Goal: Task Accomplishment & Management: Complete application form

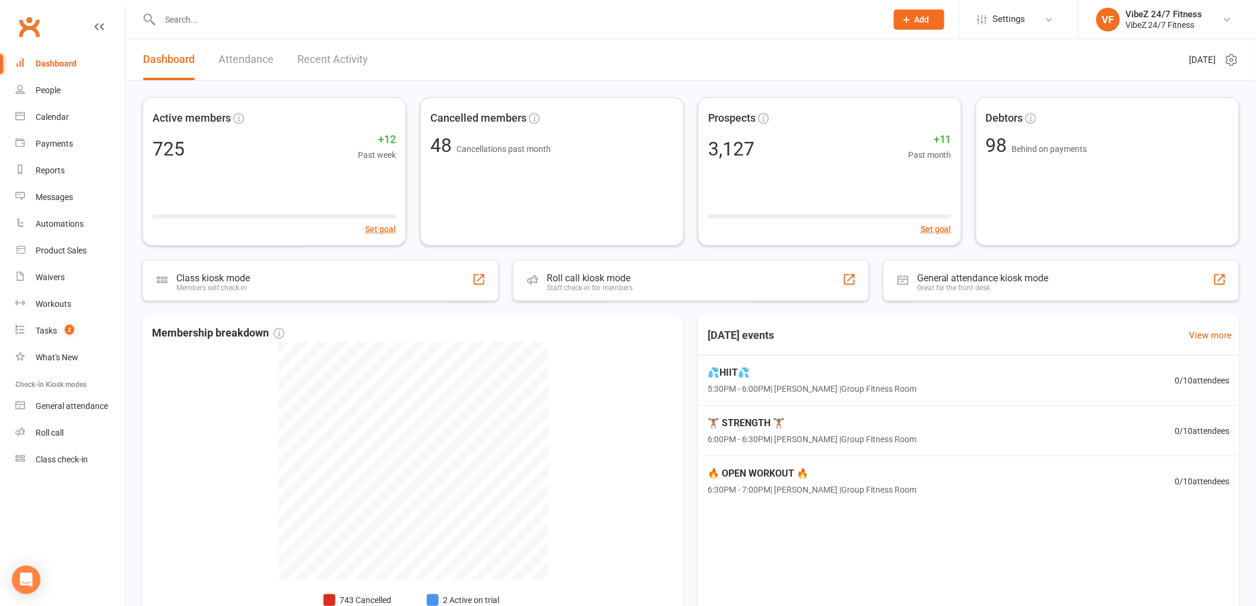
click at [924, 21] on span "Add" at bounding box center [922, 19] width 15 height 9
click at [903, 80] on link "Member" at bounding box center [907, 80] width 106 height 27
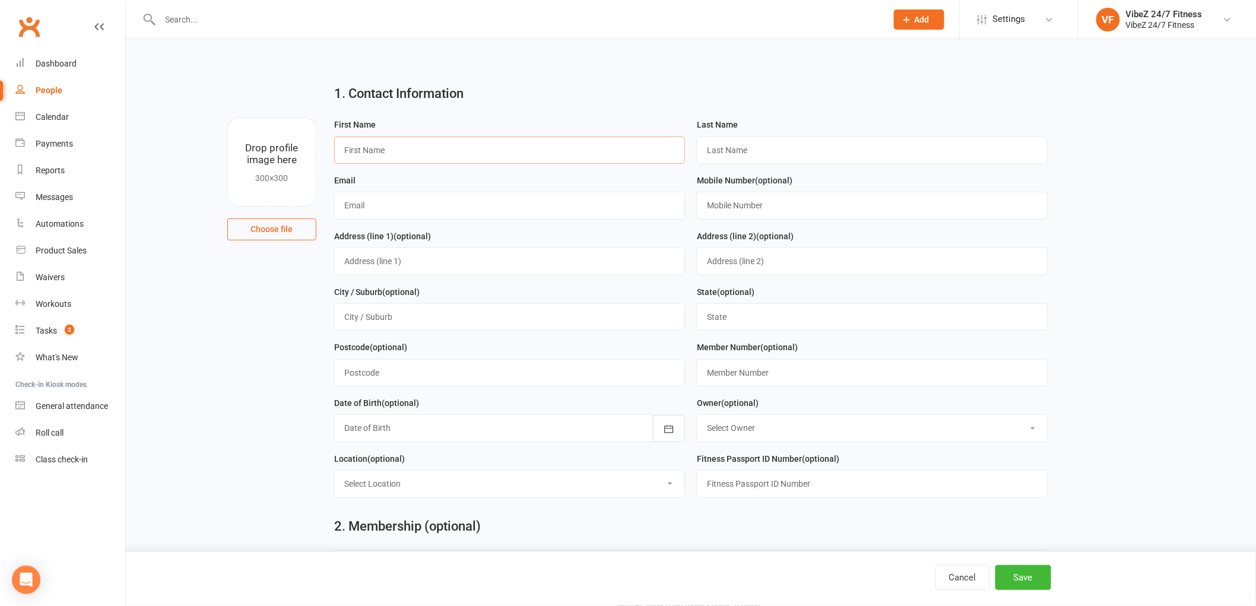
click at [410, 145] on input "text" at bounding box center [509, 150] width 351 height 27
type input "michael"
click at [717, 144] on input "text" at bounding box center [872, 150] width 351 height 27
type input "phillips"
click at [347, 145] on input "michael" at bounding box center [509, 150] width 351 height 27
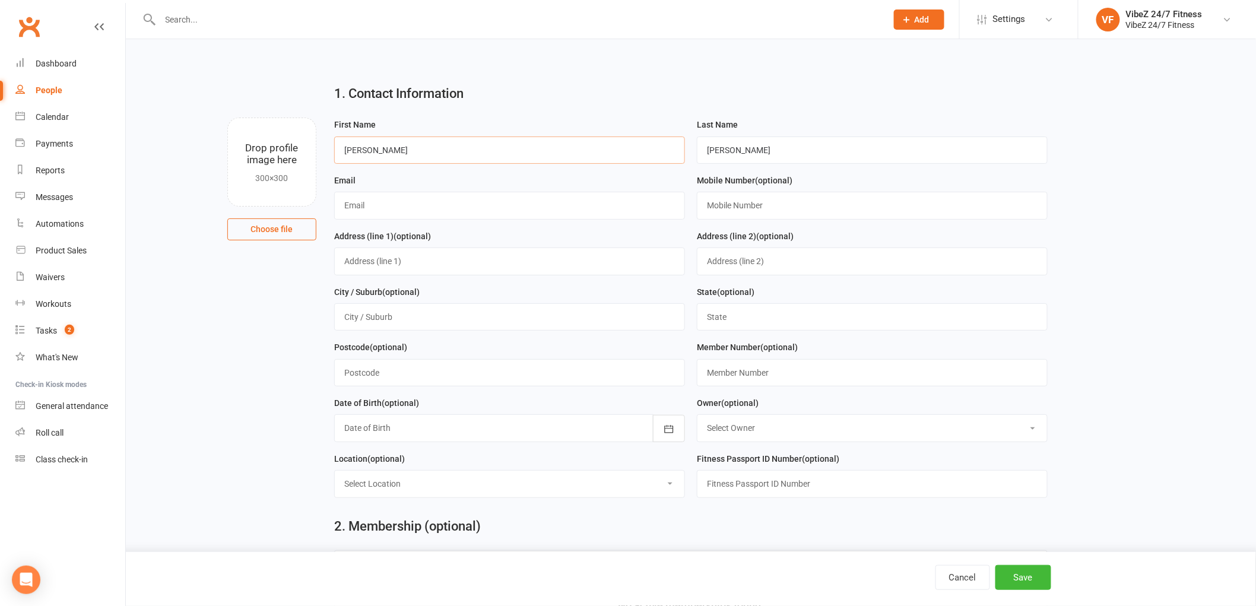
type input "Michael"
click at [722, 152] on input "phillips" at bounding box center [872, 150] width 351 height 27
click at [712, 151] on input "phillips" at bounding box center [872, 150] width 351 height 27
type input "Phillips"
click at [449, 205] on input "text" at bounding box center [509, 205] width 351 height 27
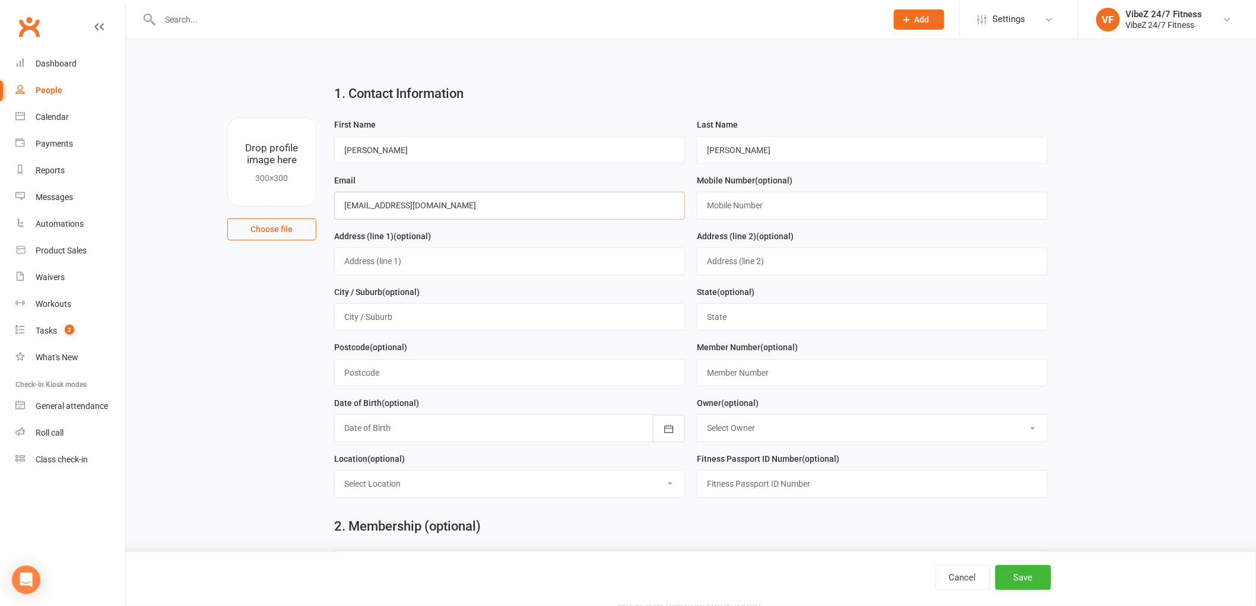
type input "timefixesall@gmail.com"
click at [733, 202] on input "text" at bounding box center [872, 205] width 351 height 27
type input "0488392503"
click at [459, 427] on div at bounding box center [509, 427] width 351 height 27
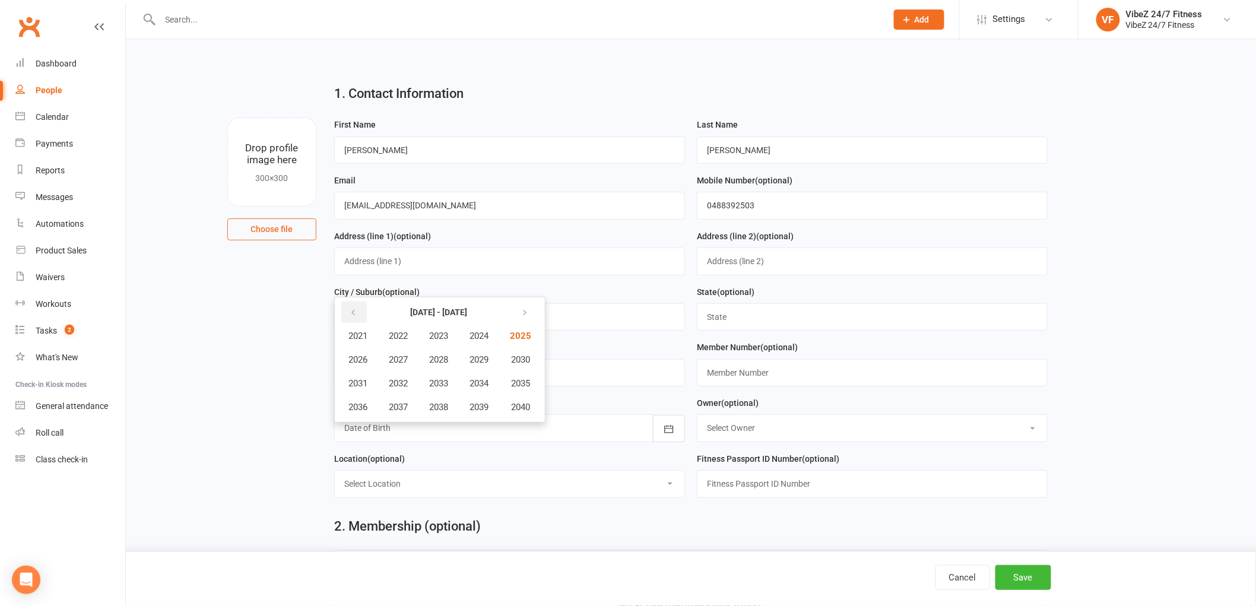
click at [352, 315] on icon "button" at bounding box center [353, 312] width 8 height 9
click at [445, 402] on span "1978" at bounding box center [438, 407] width 19 height 11
click at [421, 360] on span "May" at bounding box center [421, 359] width 17 height 11
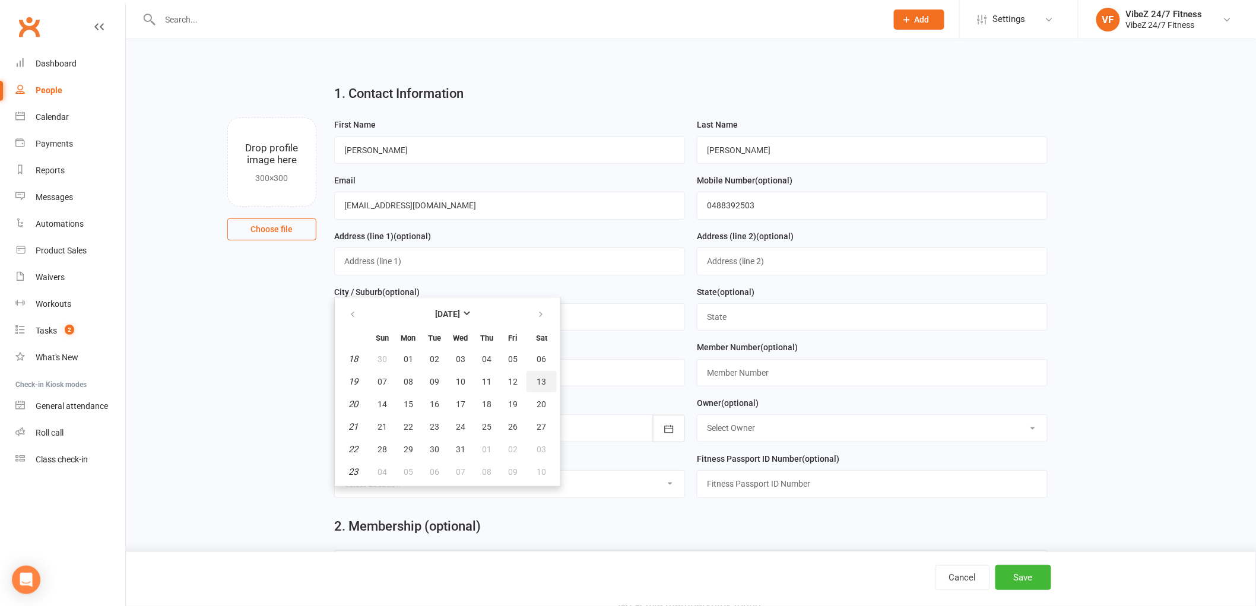
click at [543, 378] on button "13" at bounding box center [542, 381] width 30 height 21
type input "13 May 1978"
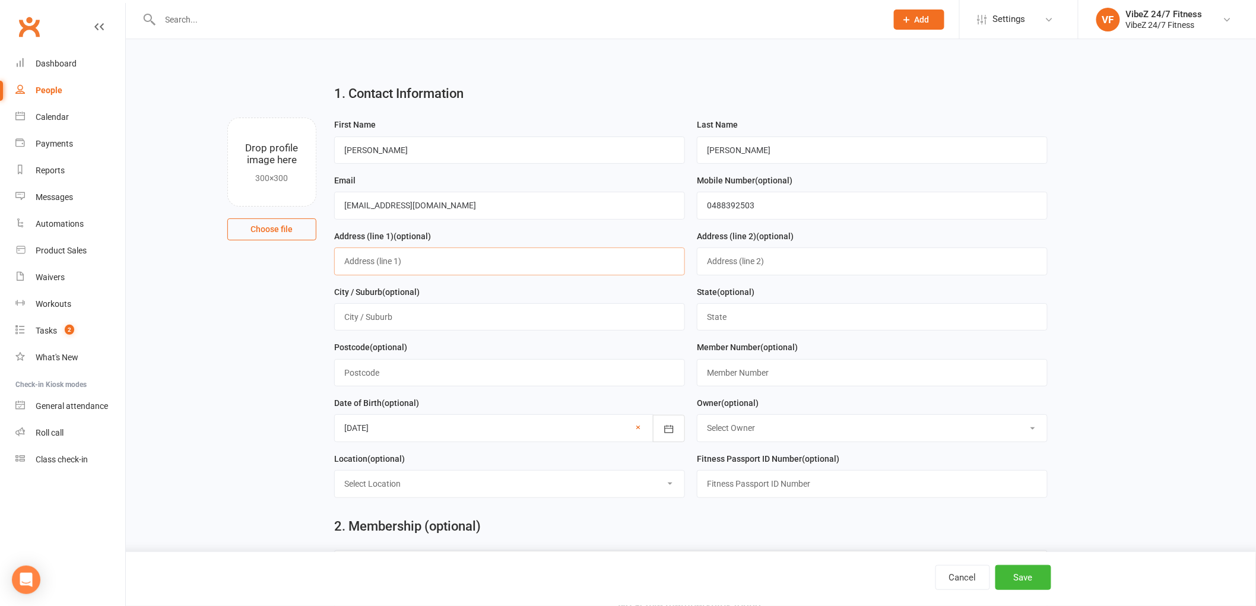
click at [393, 265] on input "text" at bounding box center [509, 261] width 351 height 27
type input "3"
type input "r"
type input "39 Richardson Rd"
click at [715, 313] on input "text" at bounding box center [872, 316] width 351 height 27
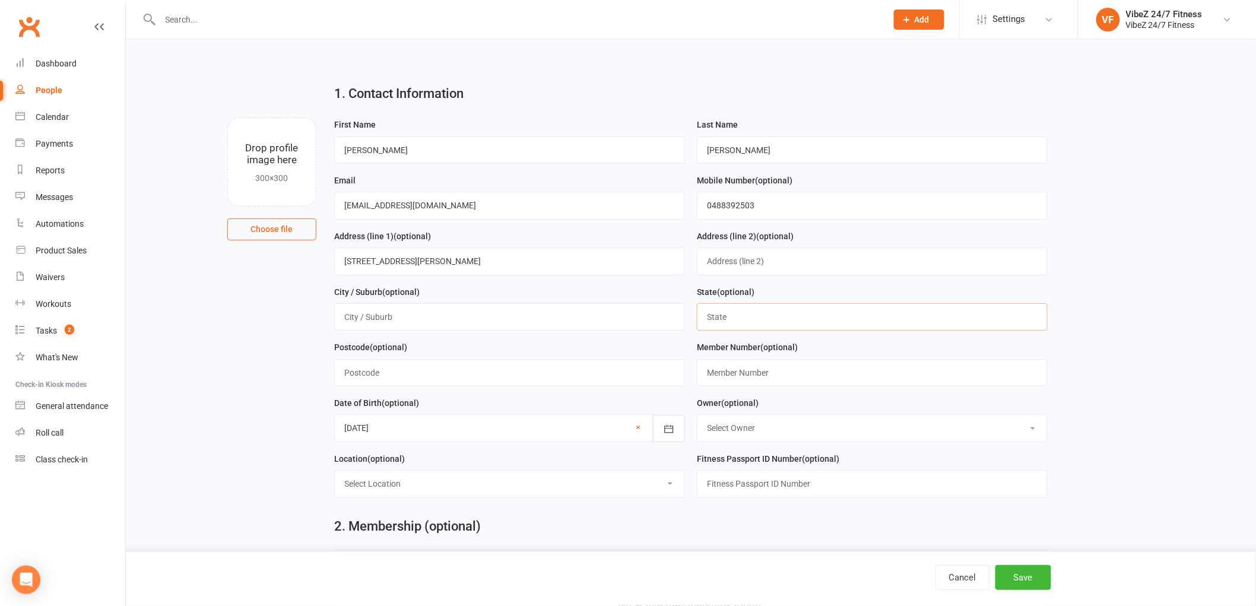
type input "NSW"
click at [388, 316] on input "text" at bounding box center [509, 316] width 351 height 27
type input "San Remo"
click at [411, 365] on input "text" at bounding box center [509, 372] width 351 height 27
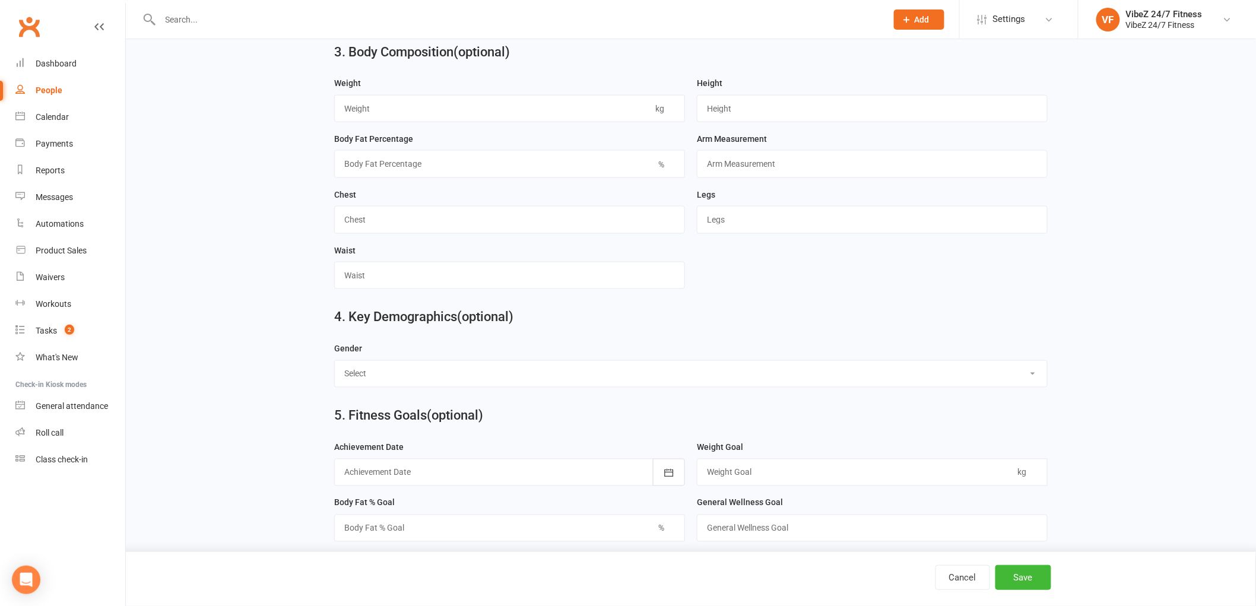
scroll to position [660, 0]
type input "2262"
click at [407, 372] on select "Select Male Female" at bounding box center [691, 372] width 712 height 26
click at [238, 308] on div "4. Key Demographics (optional) Gender Select Male Female" at bounding box center [690, 318] width 1097 height 43
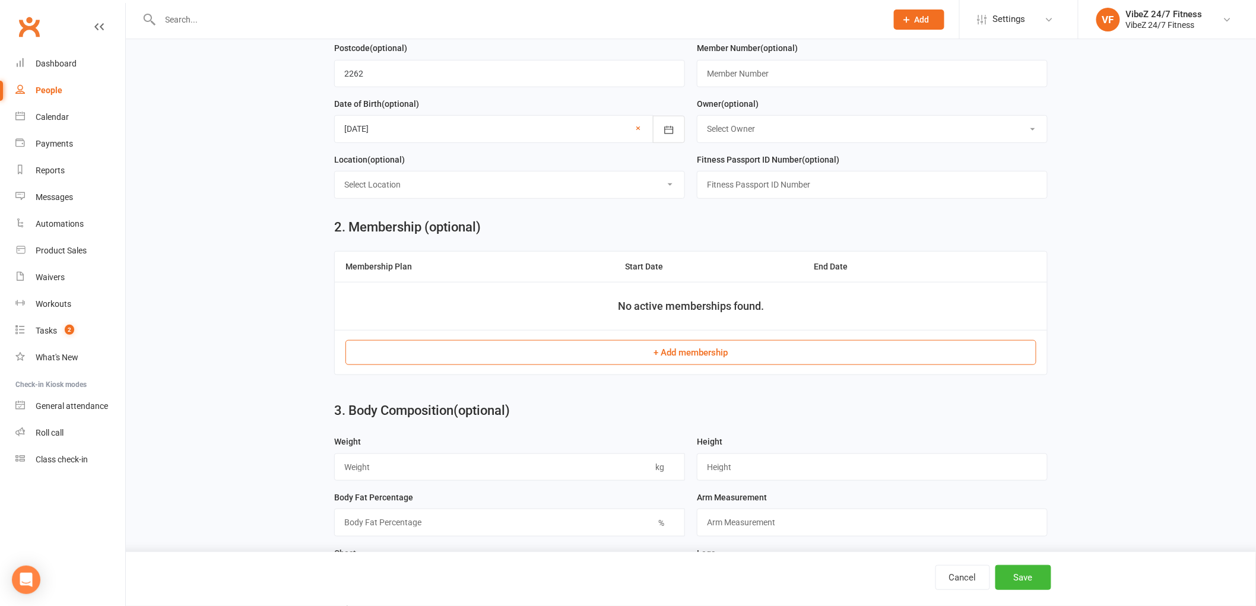
scroll to position [329, 0]
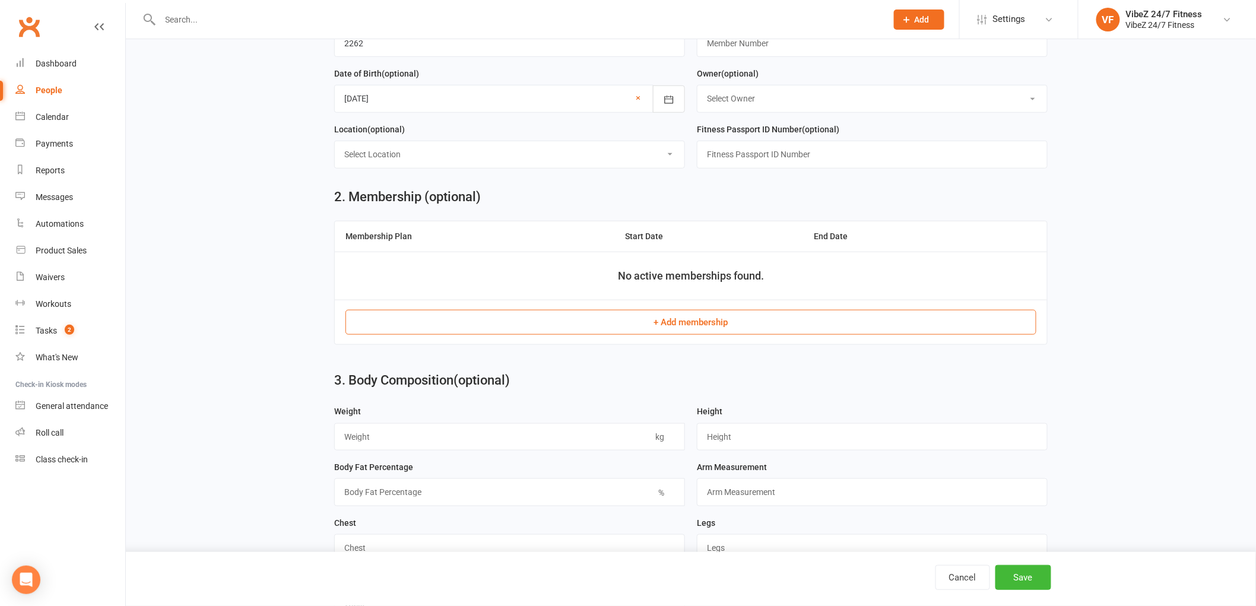
click at [389, 229] on th "Membership Plan" at bounding box center [475, 236] width 280 height 30
click at [499, 248] on th "Membership Plan" at bounding box center [475, 236] width 280 height 30
click at [648, 237] on th "Start Date" at bounding box center [708, 236] width 189 height 30
click at [660, 240] on th "Start Date" at bounding box center [708, 236] width 189 height 30
click at [728, 328] on button "+ Add membership" at bounding box center [690, 322] width 691 height 25
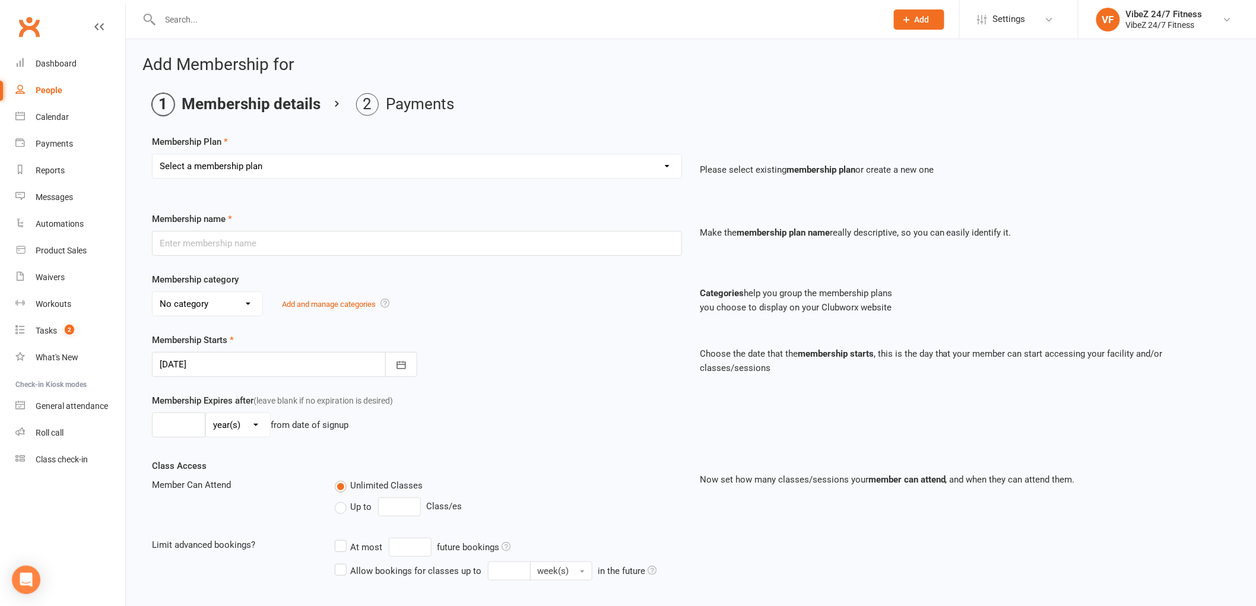
click at [538, 177] on select "Select a membership plan Create new Membership Plan Complimentary 12 Month Memb…" at bounding box center [417, 166] width 529 height 24
click at [544, 175] on select "Select a membership plan Create new Membership Plan Complimentary 12 Month Memb…" at bounding box center [417, 166] width 529 height 24
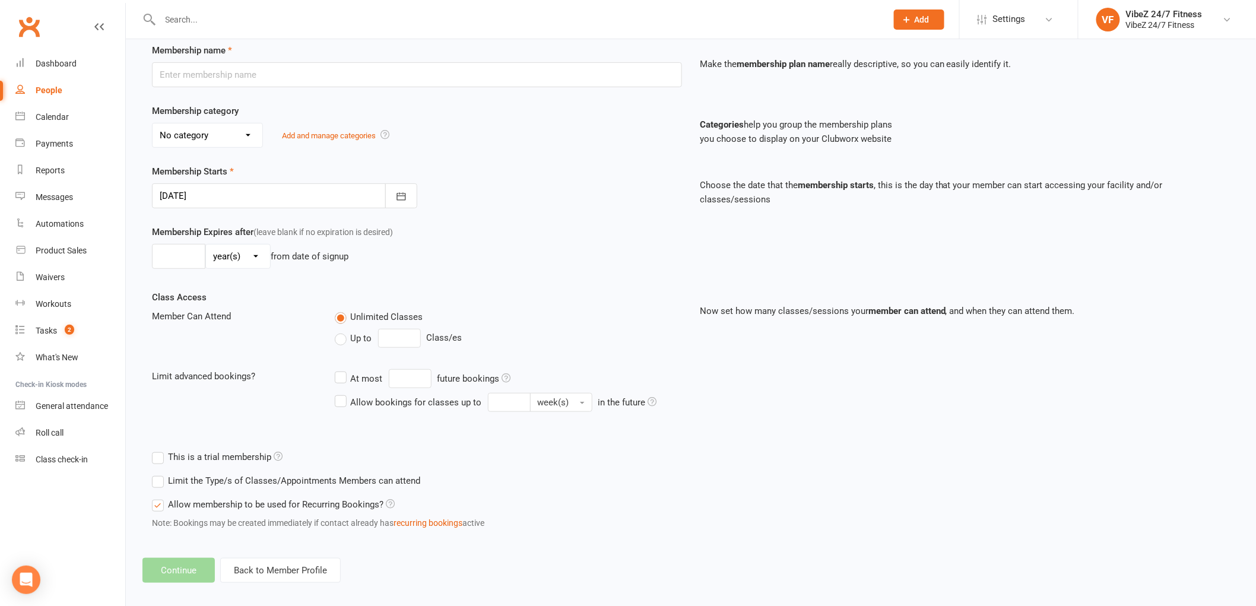
scroll to position [180, 0]
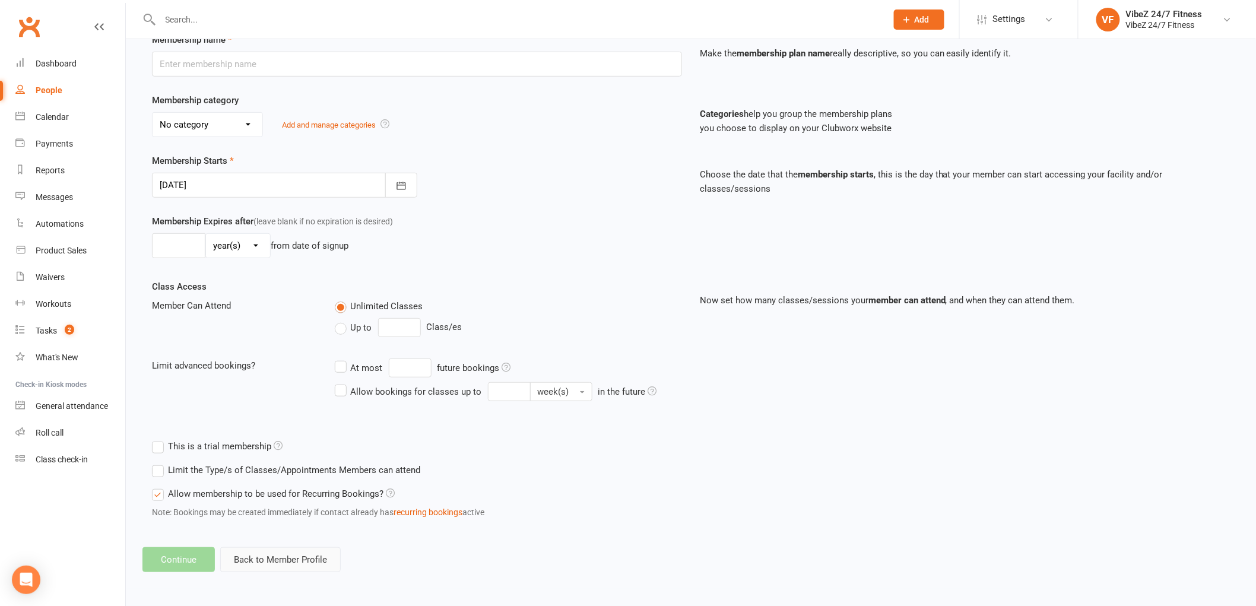
click at [298, 560] on button "Back to Member Profile" at bounding box center [280, 559] width 121 height 25
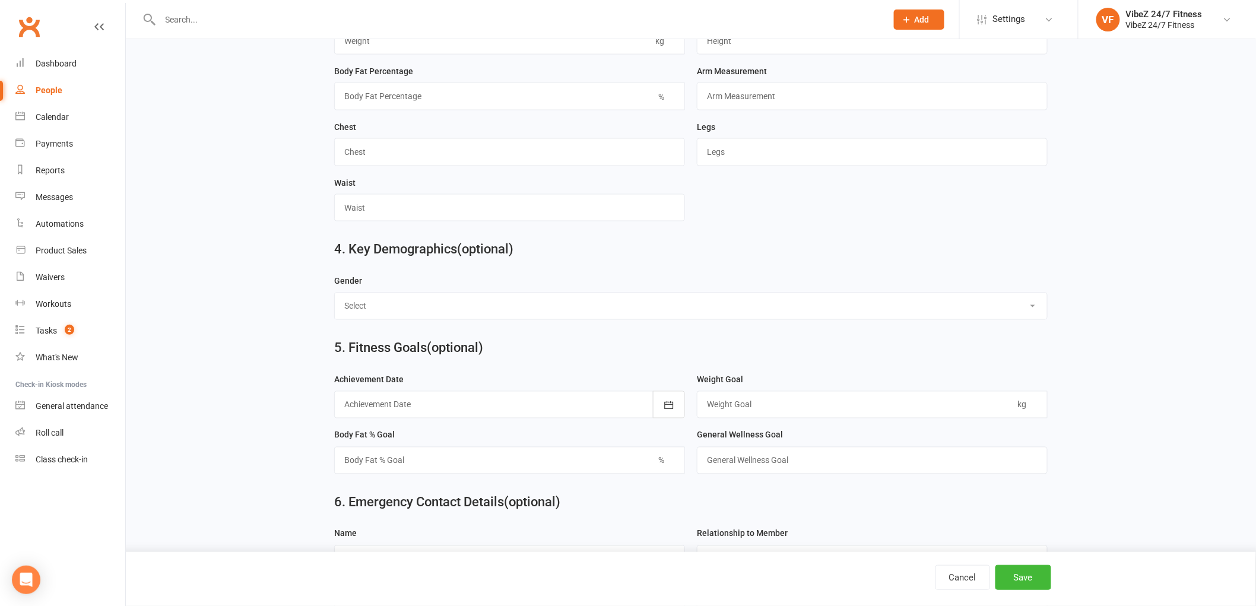
scroll to position [395, 0]
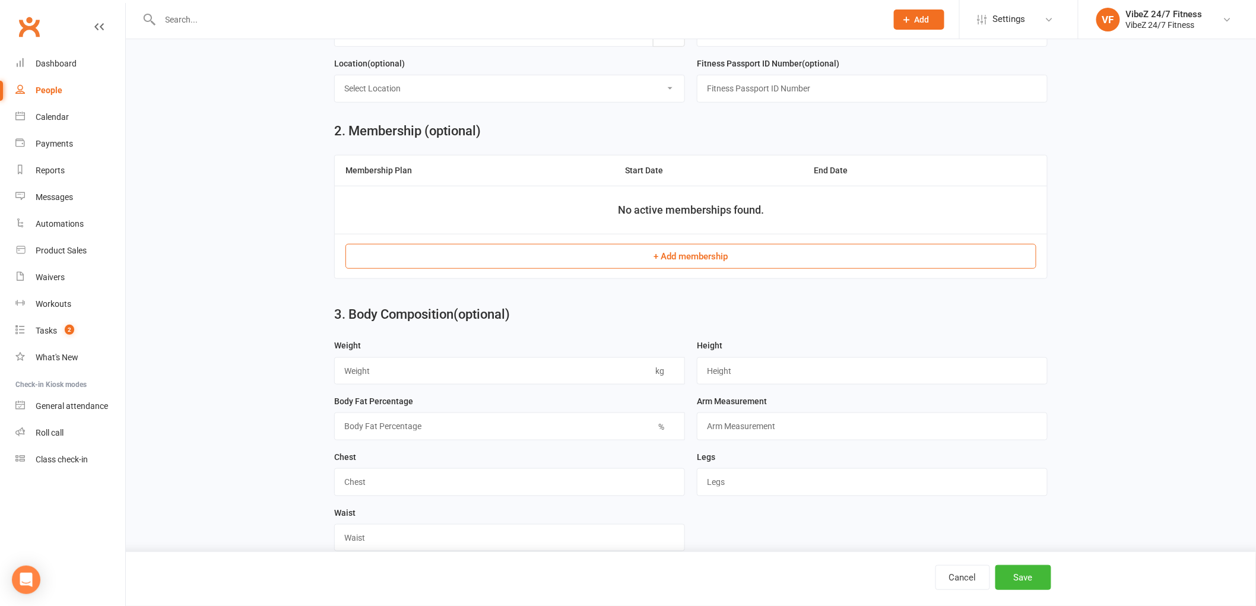
click at [699, 260] on button "+ Add membership" at bounding box center [690, 256] width 691 height 25
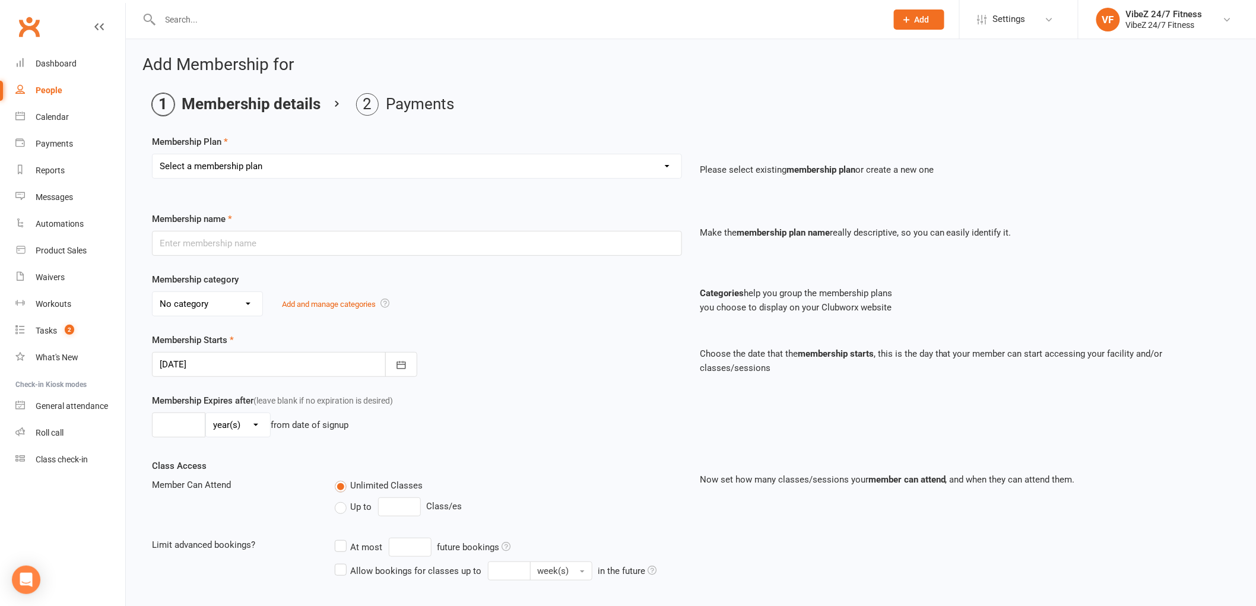
click at [511, 167] on select "Select a membership plan Create new Membership Plan Complimentary 12 Month Memb…" at bounding box center [417, 166] width 529 height 24
select select "3"
click at [153, 154] on select "Select a membership plan Create new Membership Plan Complimentary 12 Month Memb…" at bounding box center [417, 166] width 529 height 24
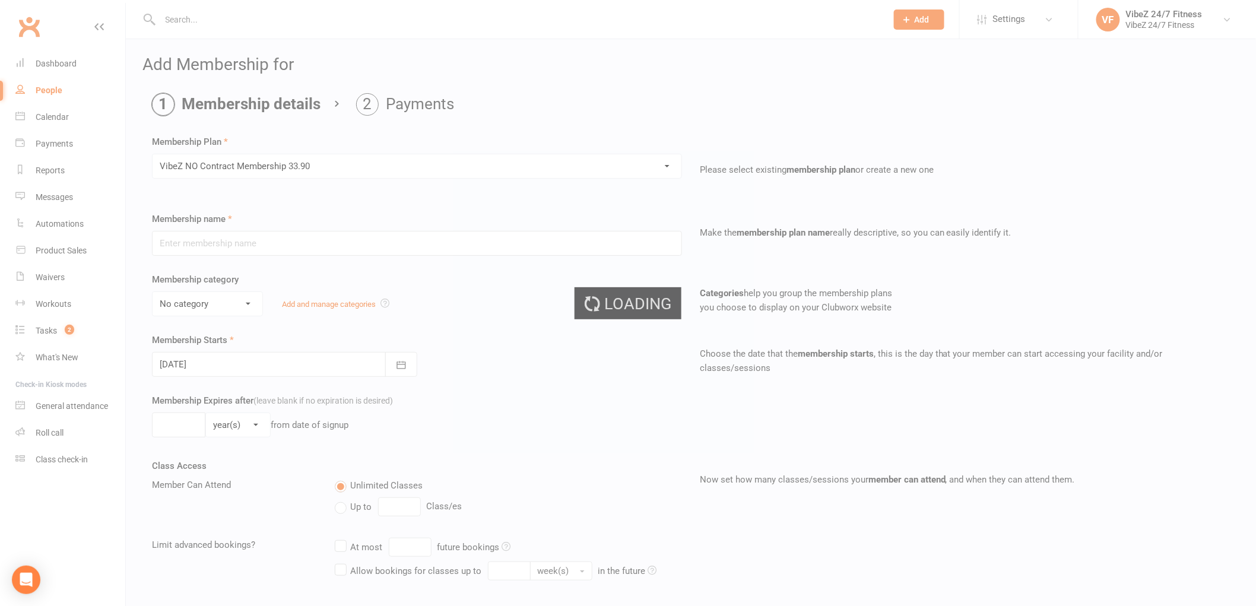
type input "VibeZ NO Contract Membership 33.90"
select select "2"
type input "0"
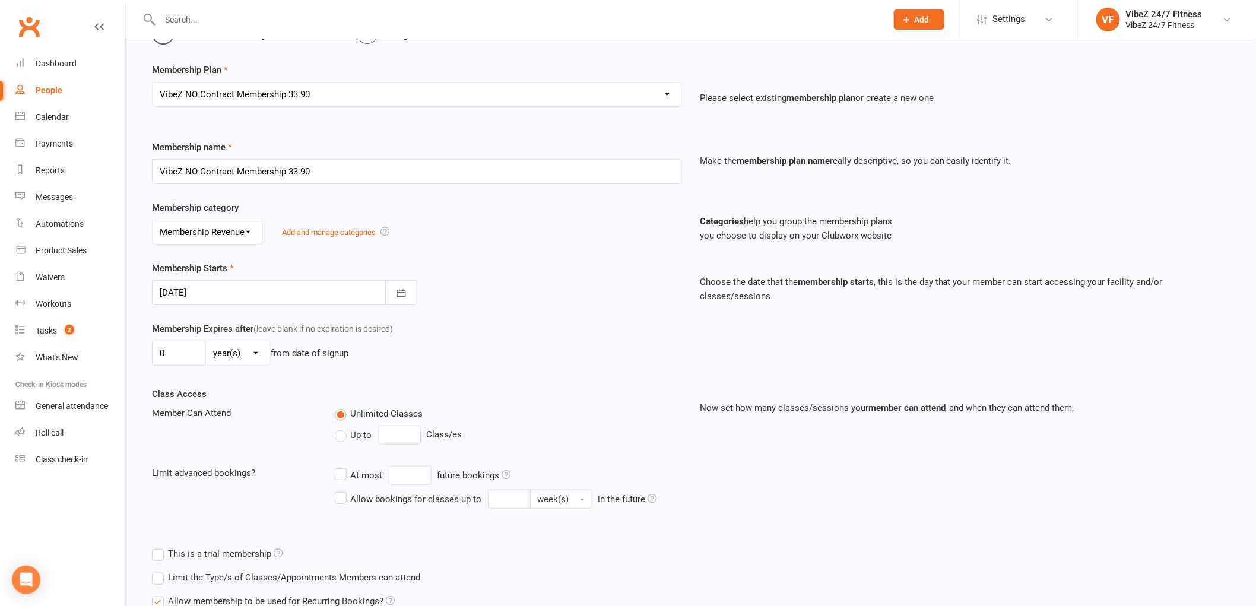
scroll to position [180, 0]
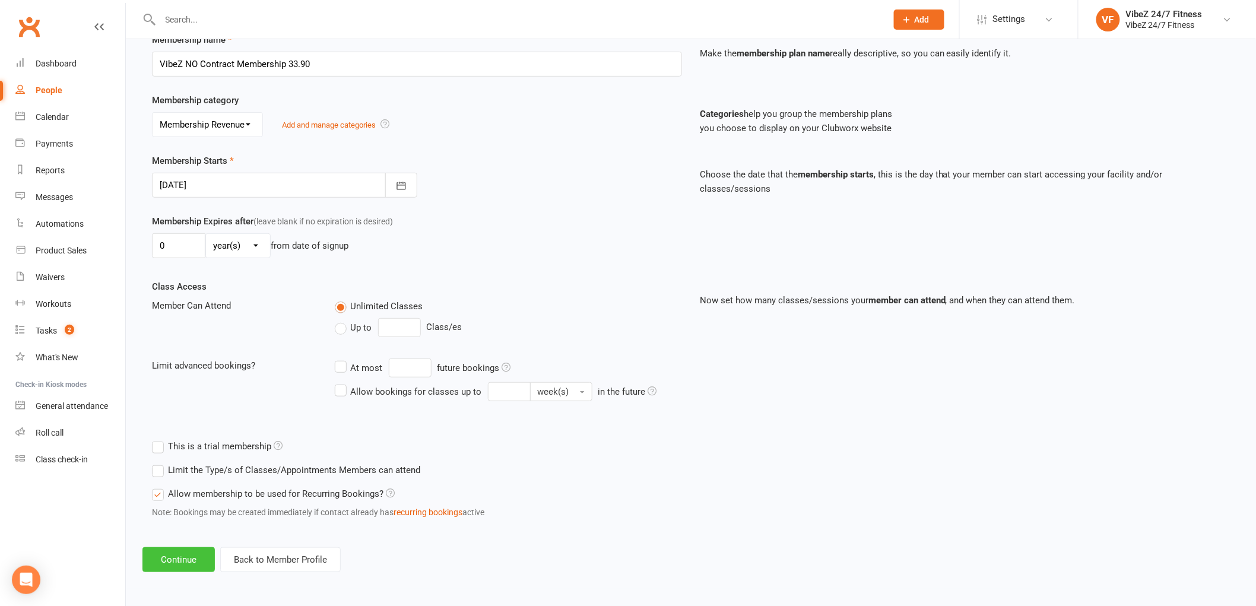
click at [197, 555] on button "Continue" at bounding box center [178, 559] width 72 height 25
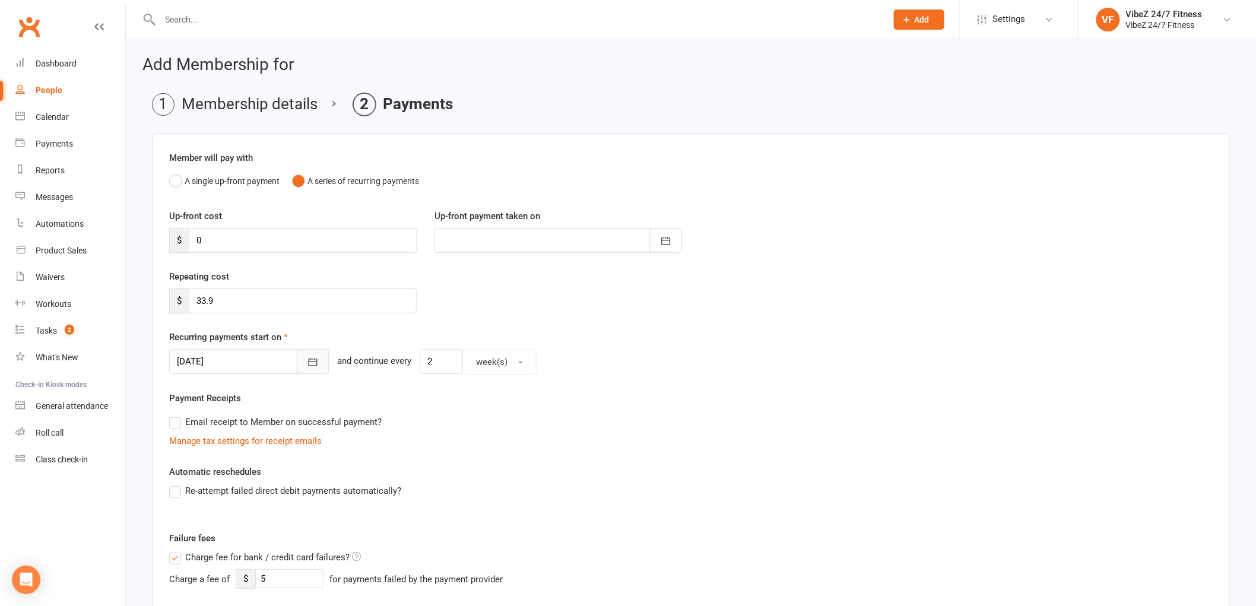
click at [305, 369] on button "button" at bounding box center [313, 361] width 32 height 25
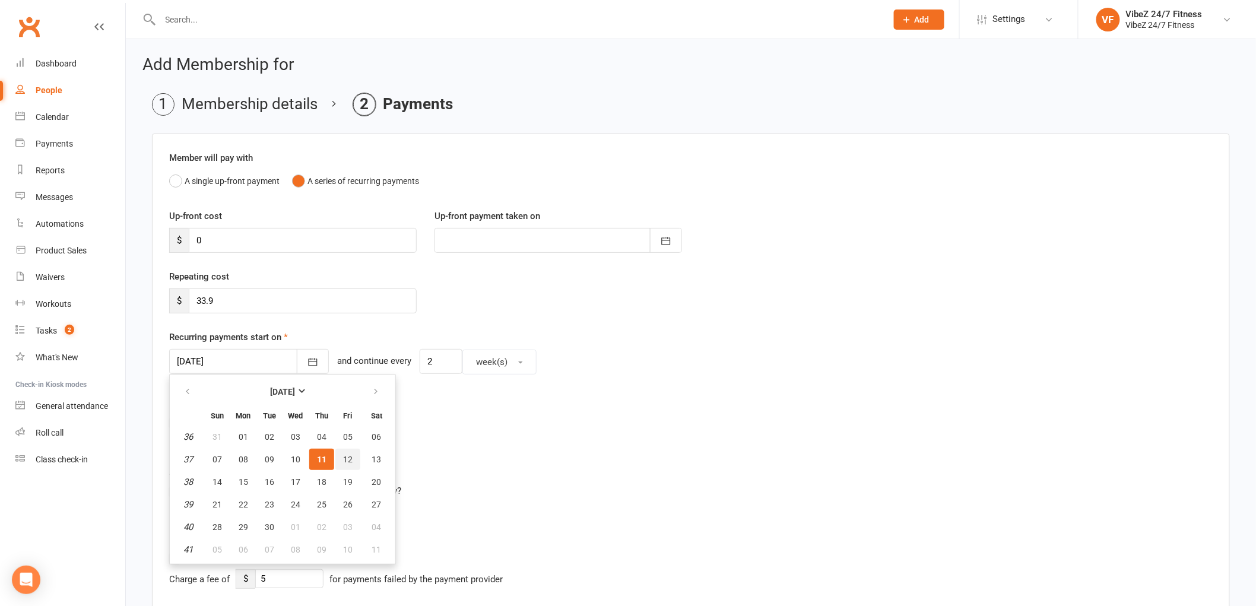
click at [343, 456] on span "12" at bounding box center [347, 459] width 9 height 9
type input "[DATE]"
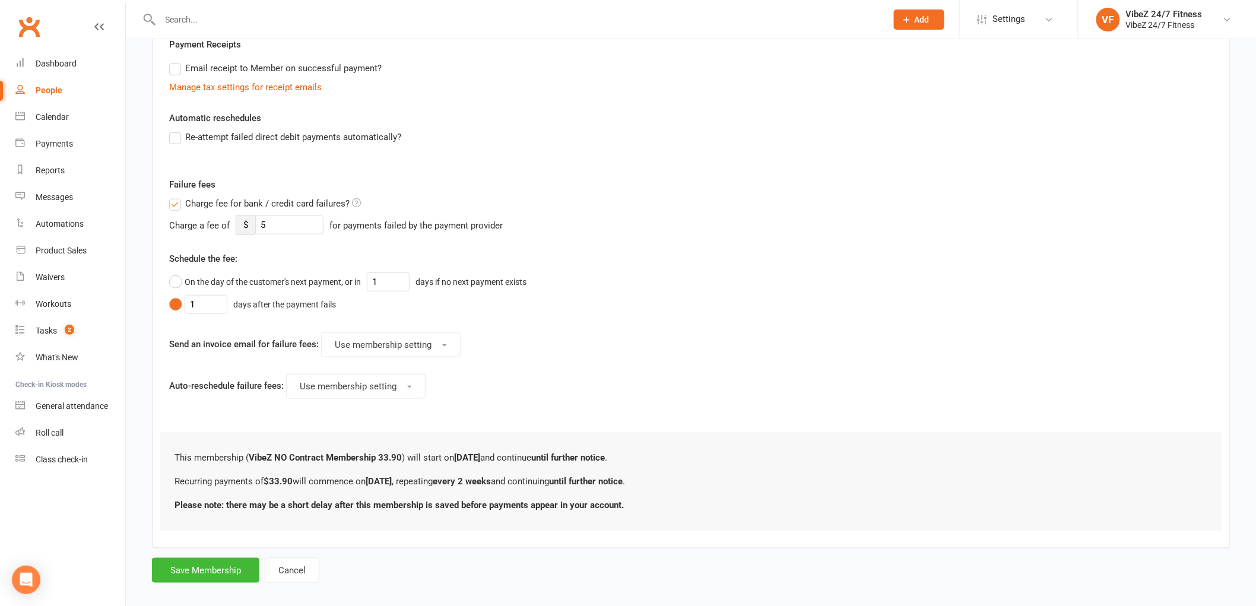
scroll to position [367, 0]
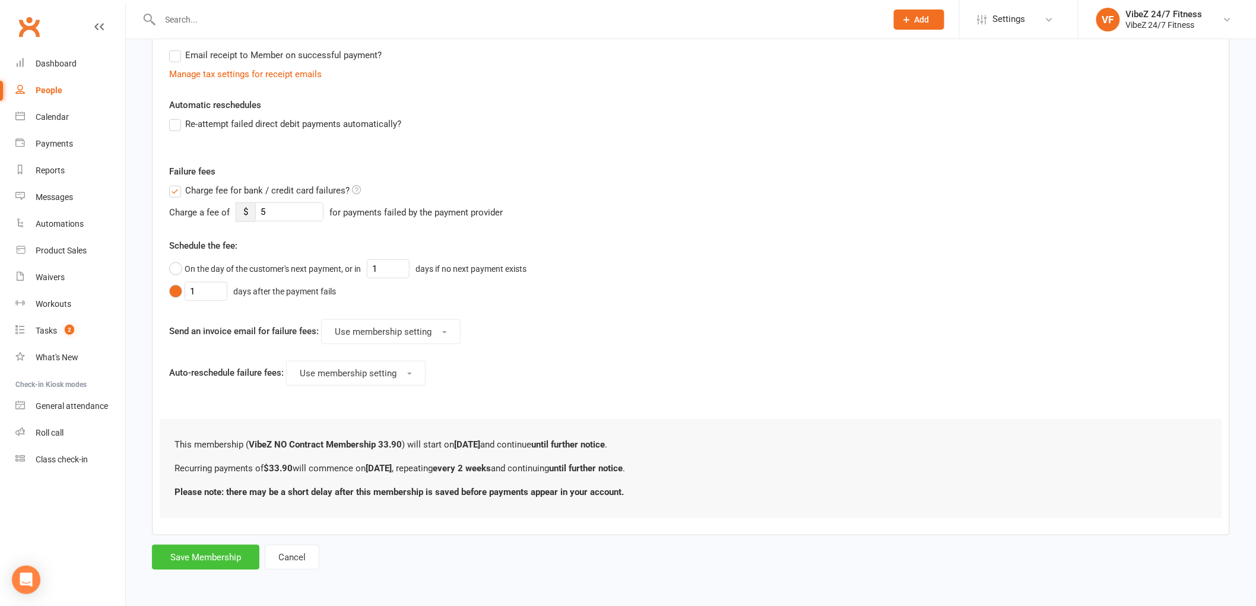
click at [228, 552] on button "Save Membership" at bounding box center [205, 557] width 107 height 25
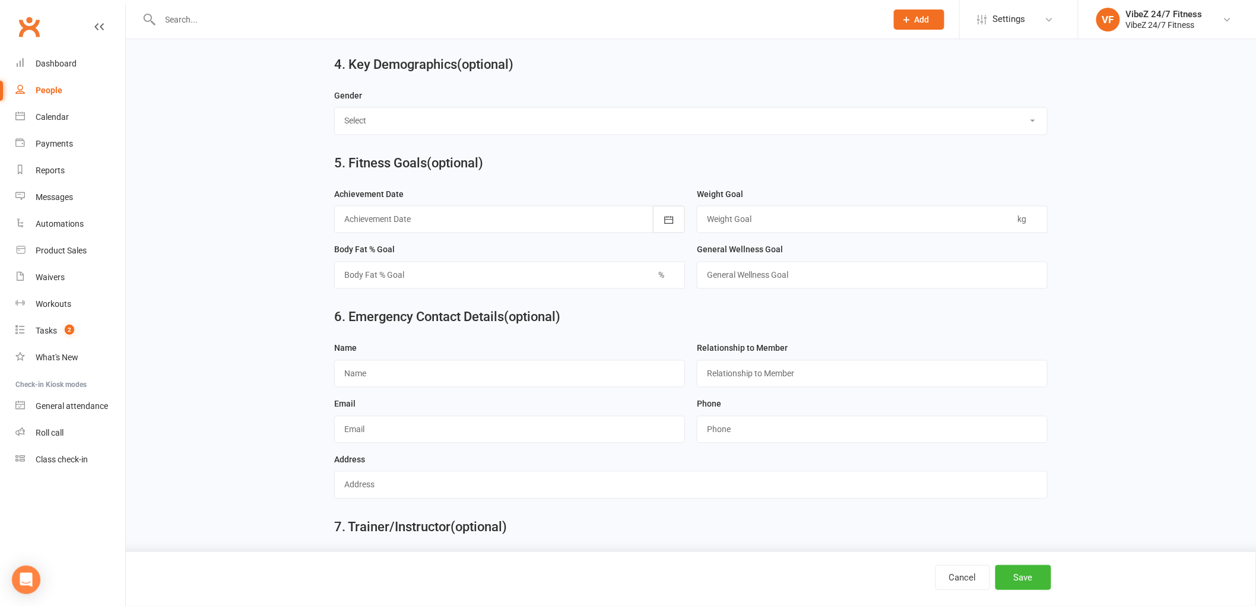
scroll to position [904, 0]
click at [490, 373] on input "text" at bounding box center [509, 373] width 351 height 27
type input "Gary"
type input "Father"
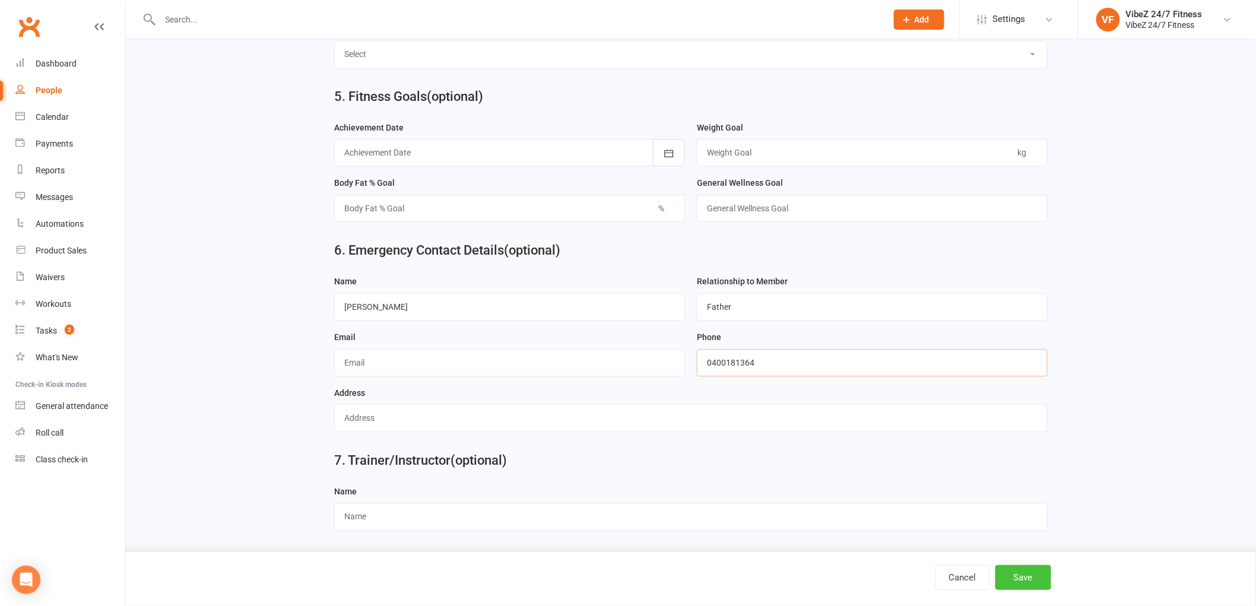
type input "0400181364"
click at [1028, 581] on button "Save" at bounding box center [1024, 577] width 56 height 25
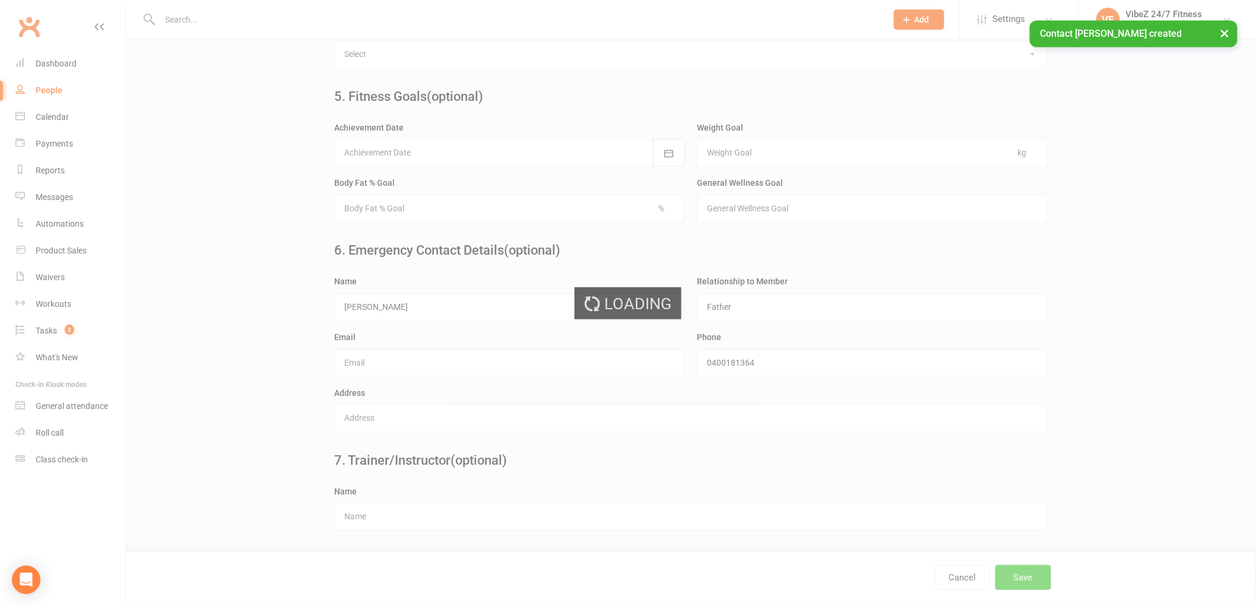
scroll to position [0, 0]
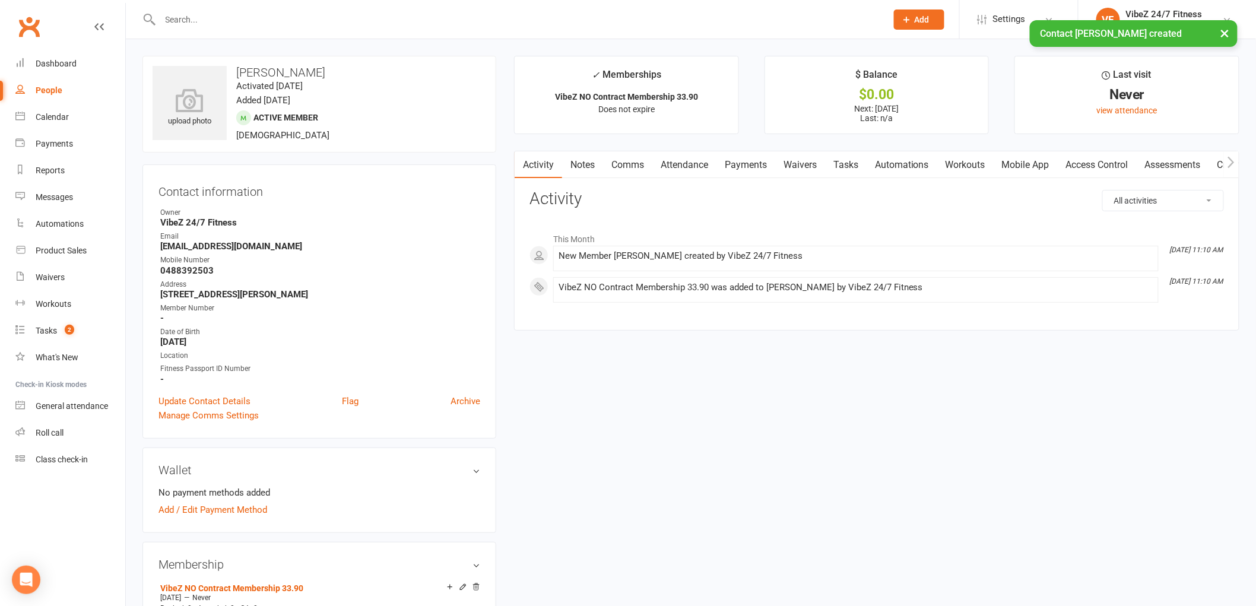
click at [1089, 165] on link "Access Control" at bounding box center [1097, 164] width 79 height 27
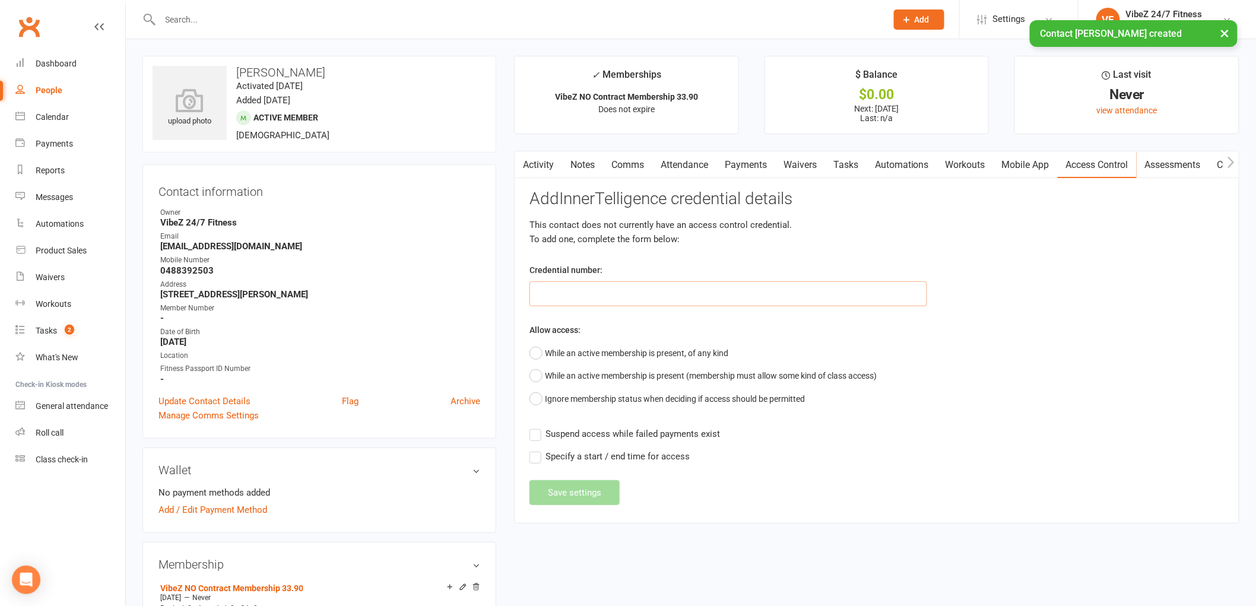
click at [681, 288] on input "text" at bounding box center [729, 293] width 398 height 25
type input "40183"
click at [537, 348] on button "While an active membership is present, of any kind" at bounding box center [629, 353] width 199 height 23
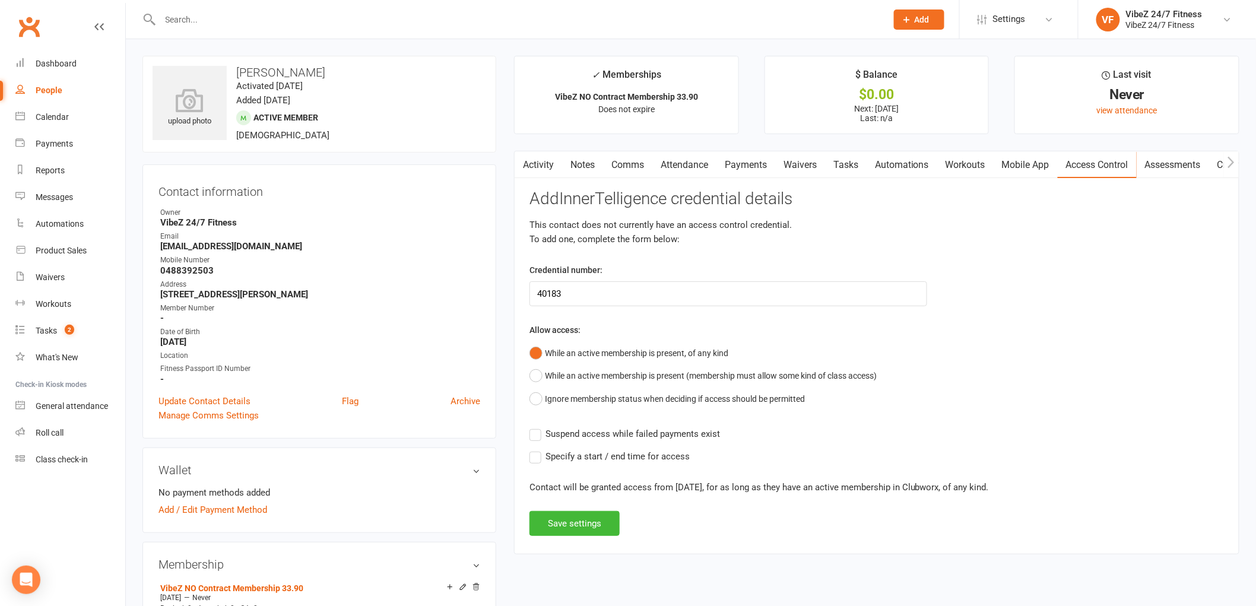
click at [538, 437] on label "Suspend access while failed payments exist" at bounding box center [625, 434] width 191 height 14
click at [538, 427] on input "Suspend access while failed payments exist" at bounding box center [625, 427] width 191 height 0
click at [568, 524] on button "Save settings" at bounding box center [575, 523] width 90 height 25
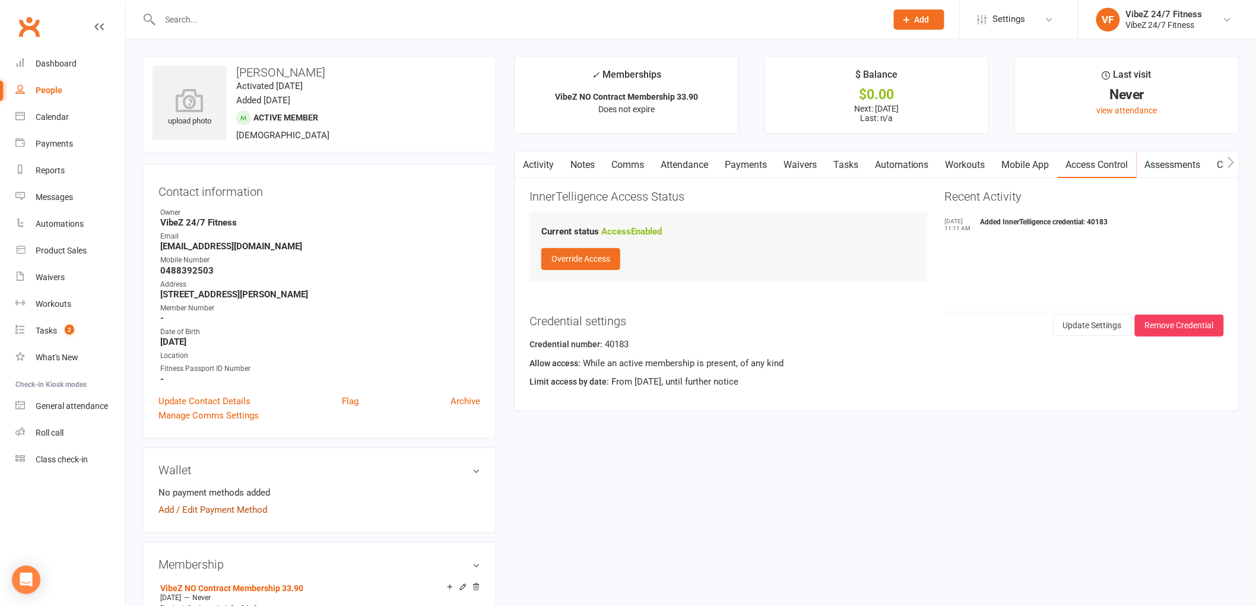
click at [232, 511] on link "Add / Edit Payment Method" at bounding box center [212, 510] width 109 height 14
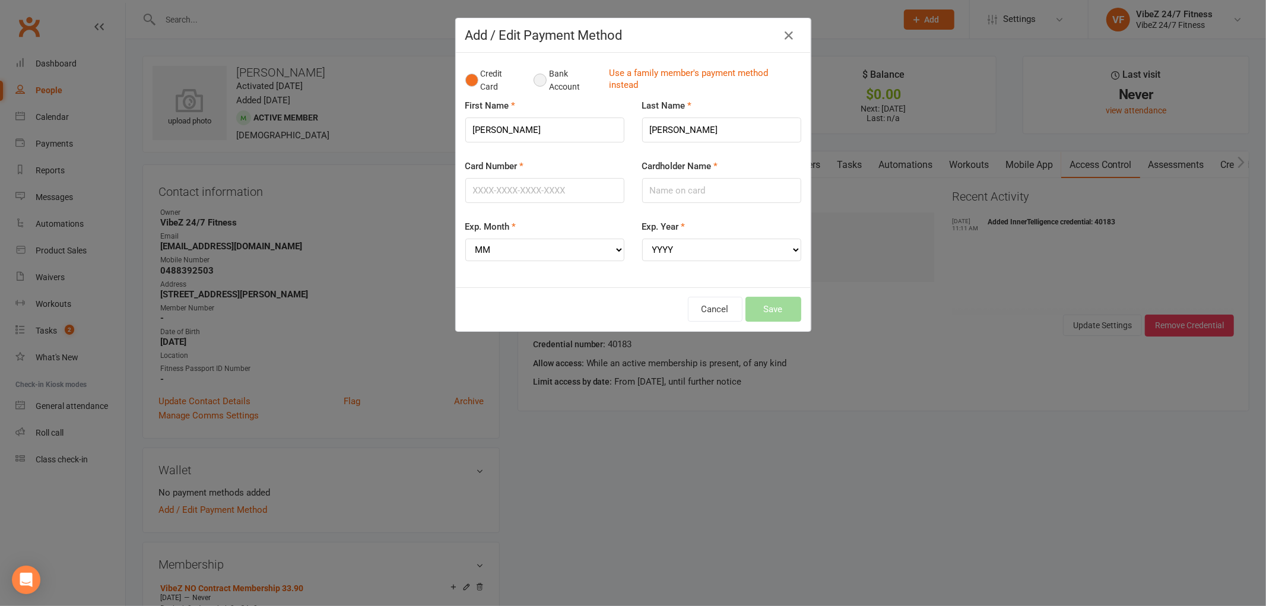
click at [534, 80] on button "Bank Account" at bounding box center [567, 80] width 66 height 36
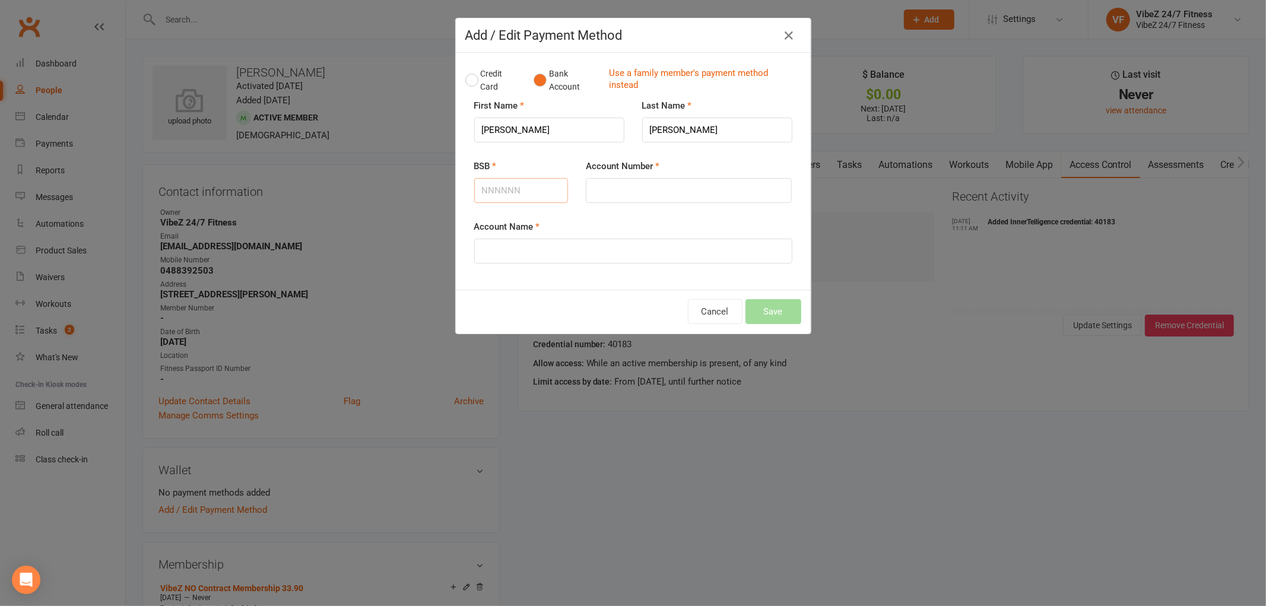
click at [521, 191] on input "BSB" at bounding box center [521, 190] width 94 height 25
type input "923100"
click at [603, 182] on input "Account Number" at bounding box center [689, 190] width 206 height 25
type input "35057843"
click at [608, 258] on input "Account Name" at bounding box center [633, 251] width 318 height 25
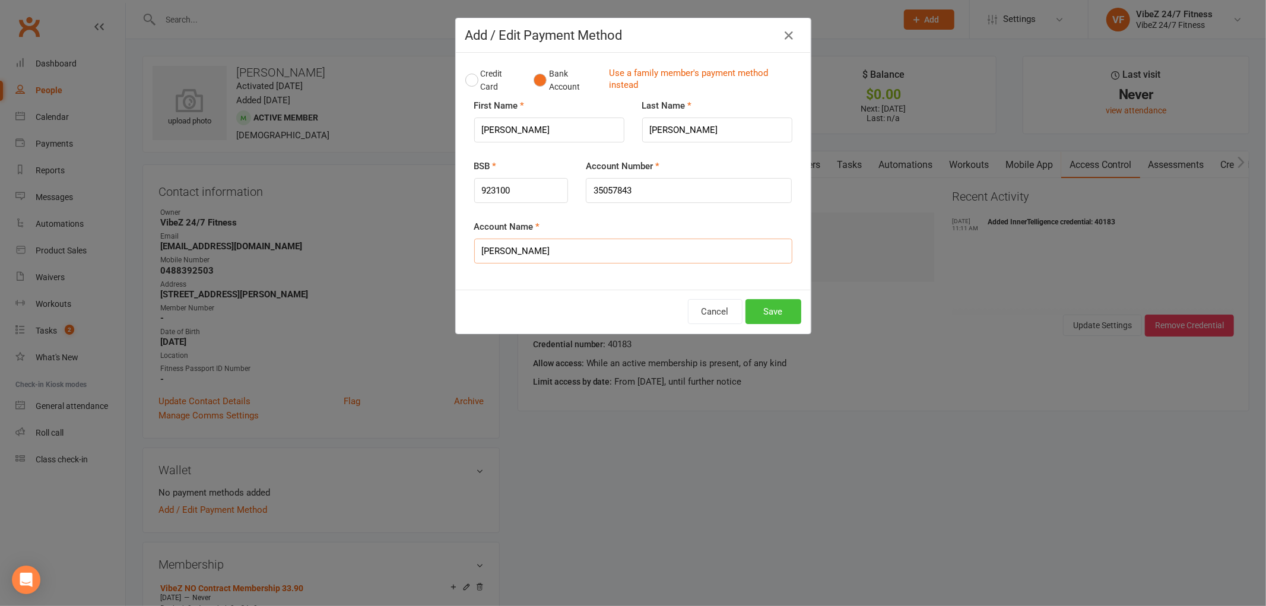
type input "Michael Phllips"
click at [746, 310] on button "Save" at bounding box center [774, 311] width 56 height 25
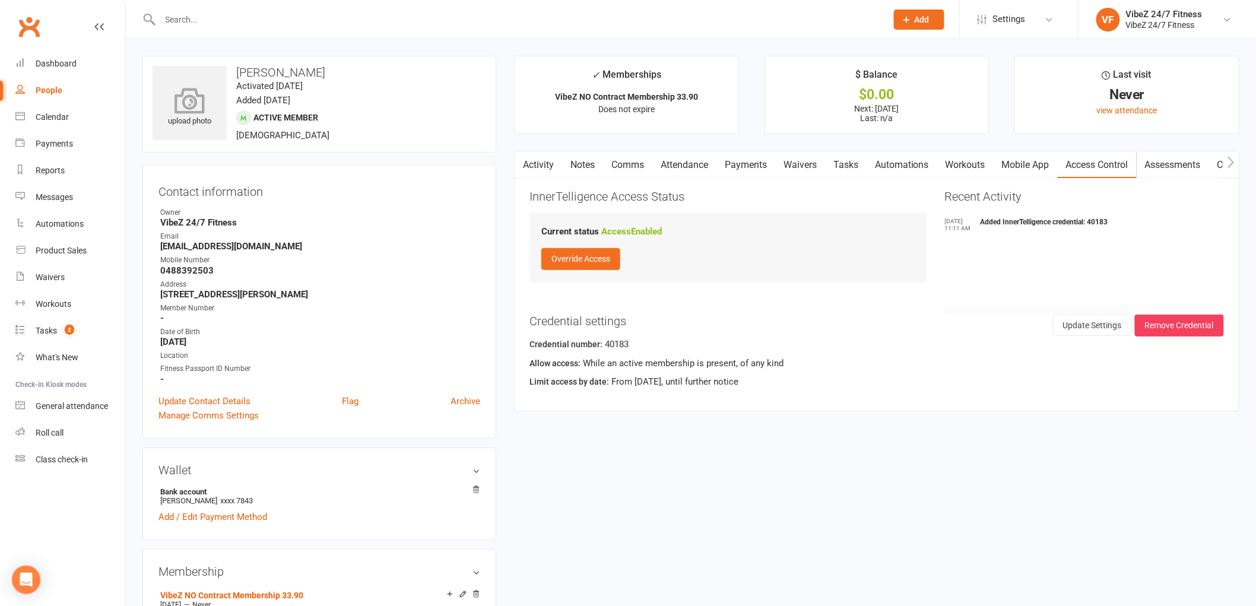
click at [185, 110] on icon at bounding box center [190, 100] width 82 height 26
click at [80, 399] on link "General attendance" at bounding box center [70, 406] width 110 height 27
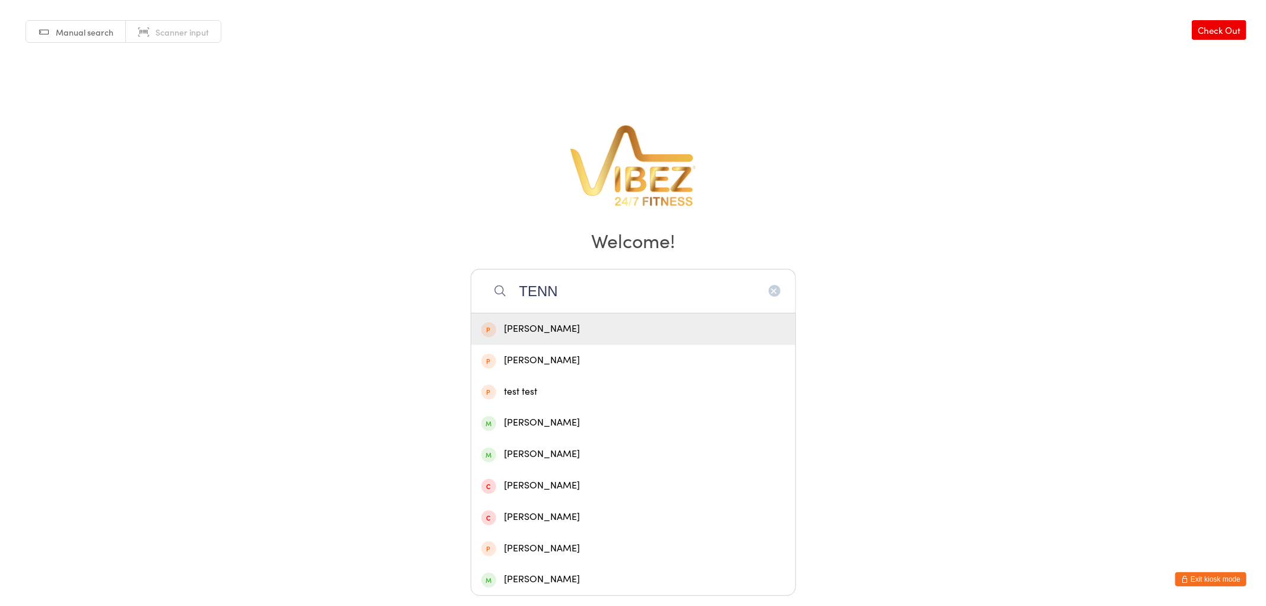
type input "TENN"
click at [585, 329] on div "[PERSON_NAME]" at bounding box center [633, 329] width 304 height 16
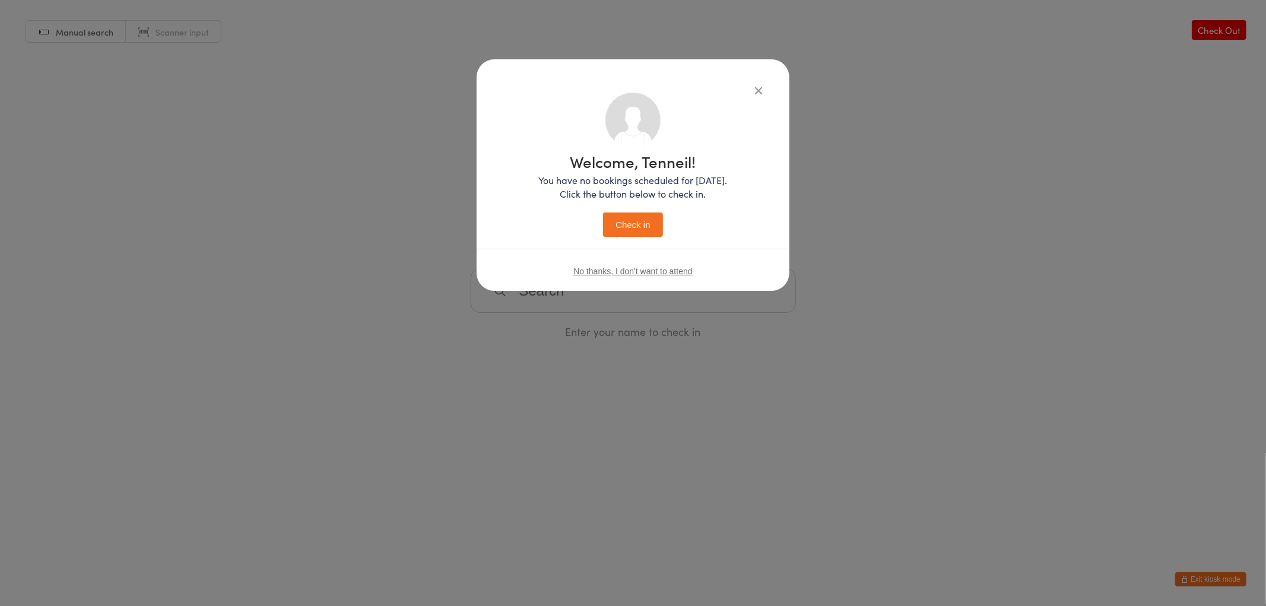
click at [630, 229] on button "Check in" at bounding box center [632, 225] width 59 height 24
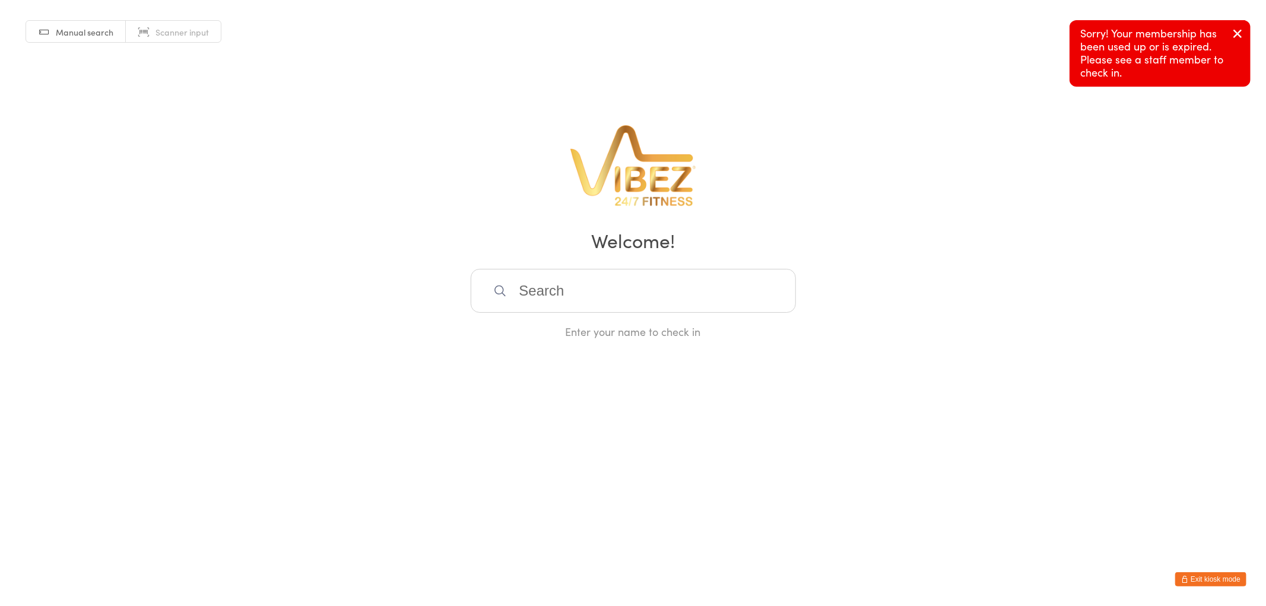
click at [626, 288] on input "search" at bounding box center [633, 291] width 325 height 44
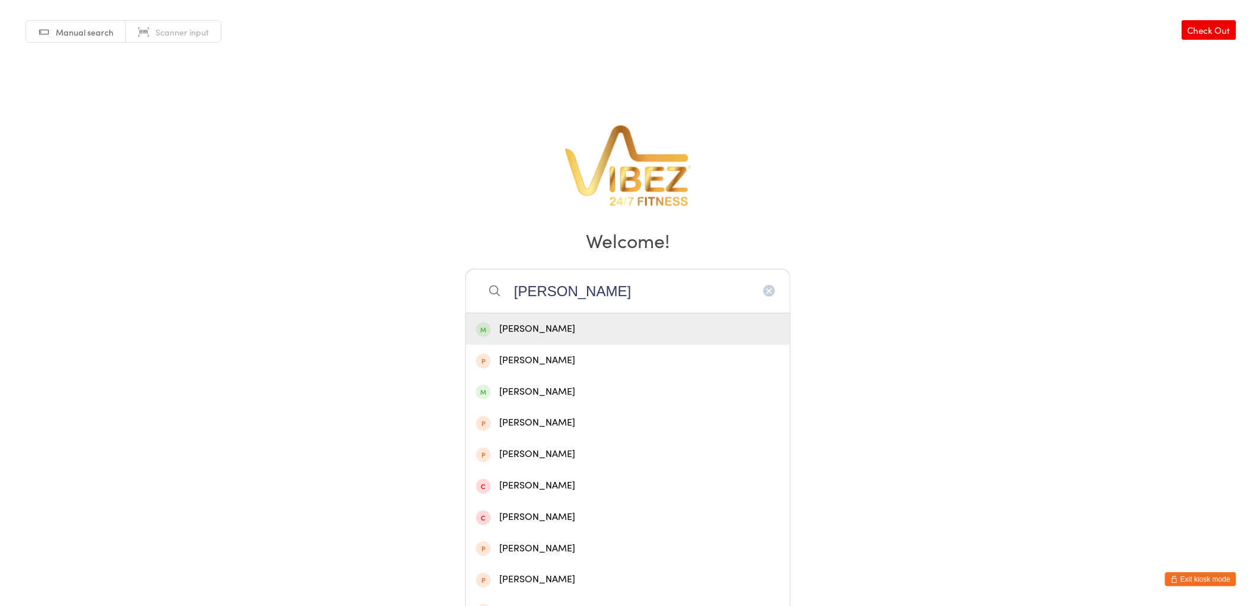
type input "[PERSON_NAME]"
click at [585, 330] on div "[PERSON_NAME]" at bounding box center [628, 329] width 304 height 16
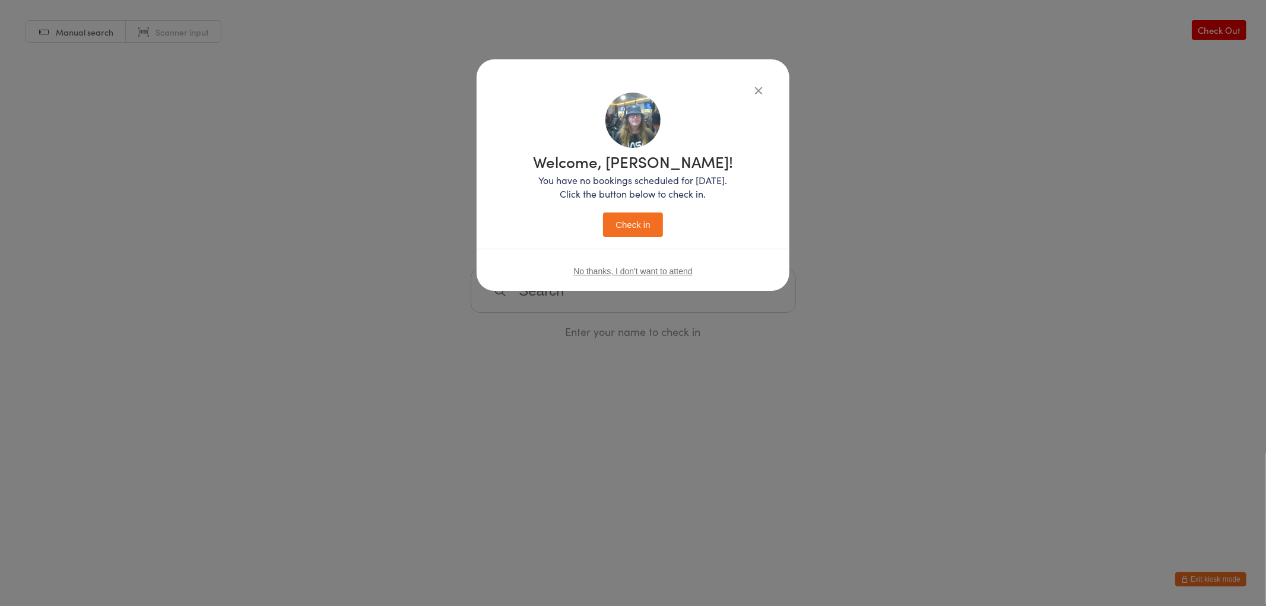
click at [619, 217] on button "Check in" at bounding box center [632, 225] width 59 height 24
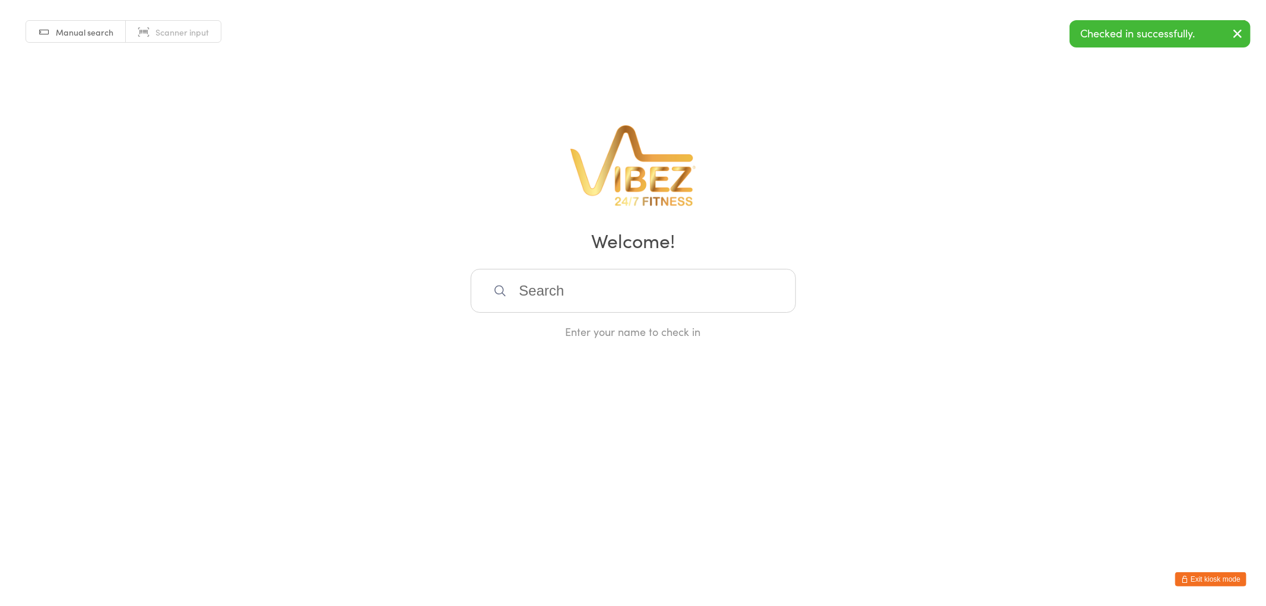
click at [621, 289] on input "search" at bounding box center [633, 291] width 325 height 44
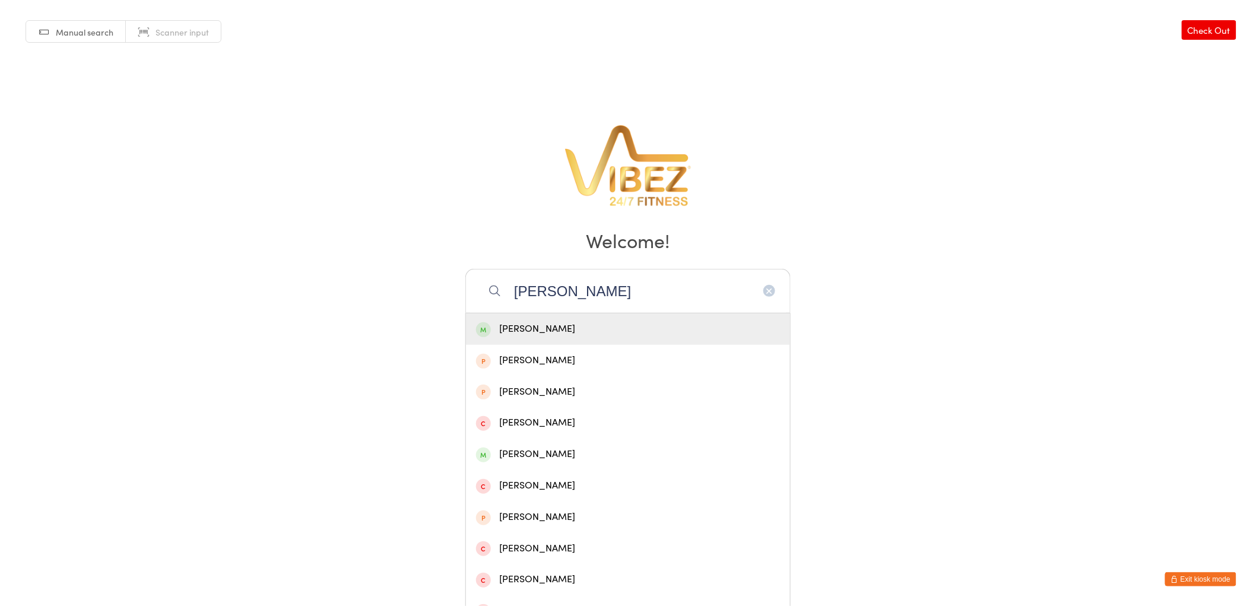
type input "LARRY GARD"
click at [562, 328] on div "Larry Gardiner" at bounding box center [628, 329] width 304 height 16
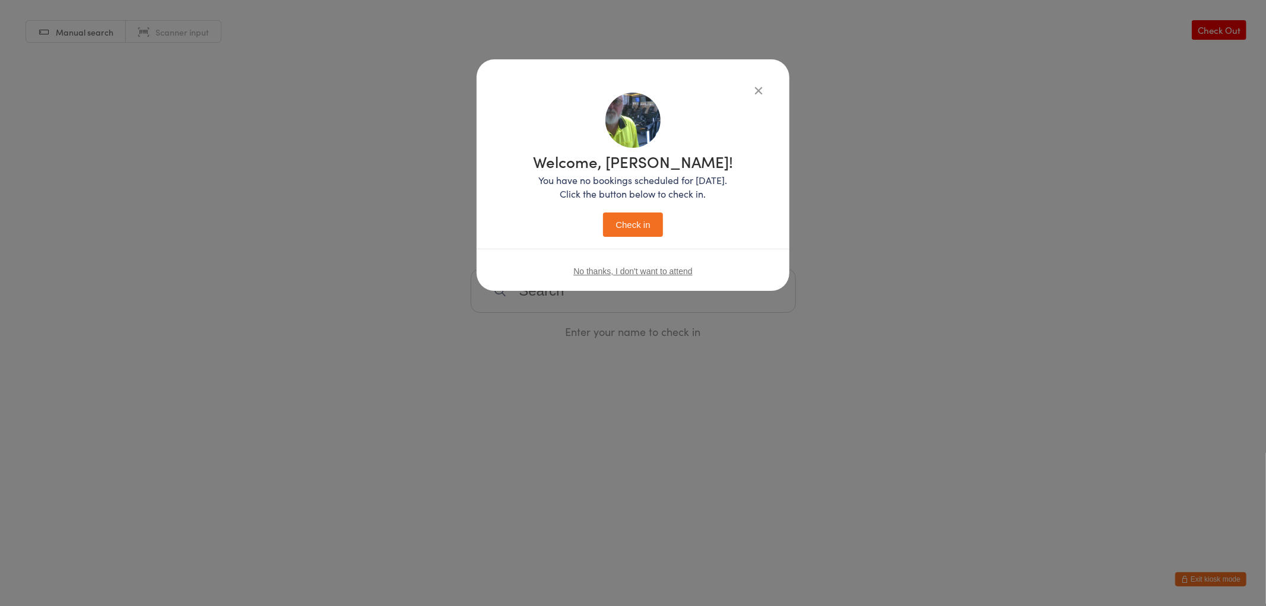
click at [626, 221] on button "Check in" at bounding box center [632, 225] width 59 height 24
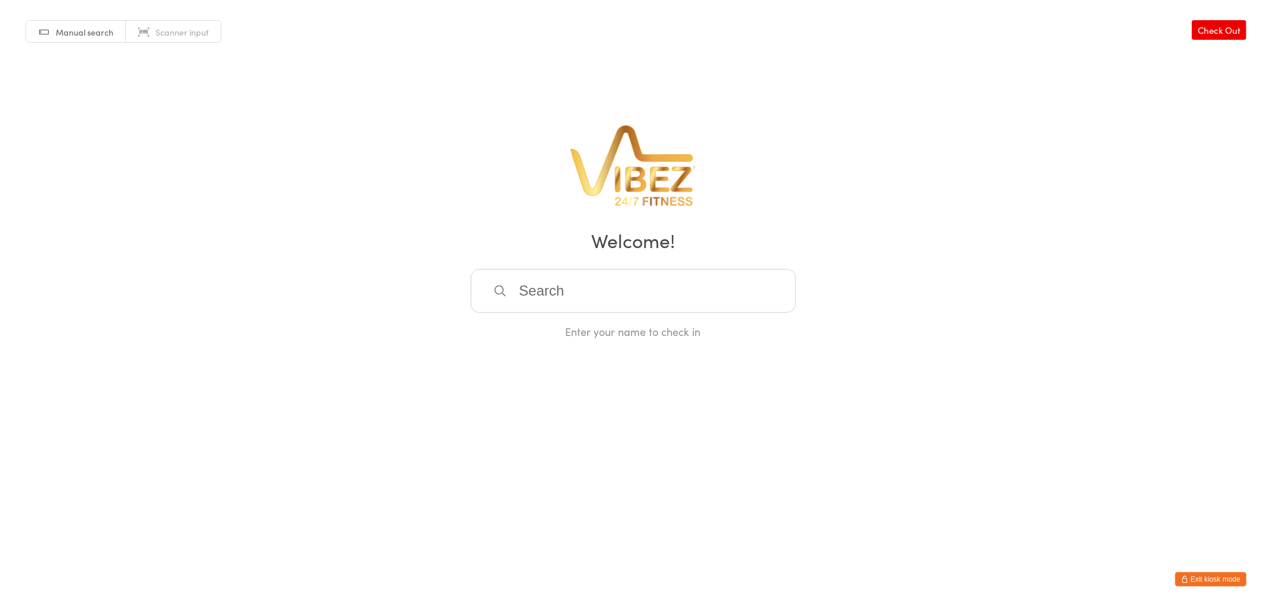
click at [1223, 579] on button "Exit kiosk mode" at bounding box center [1210, 579] width 71 height 14
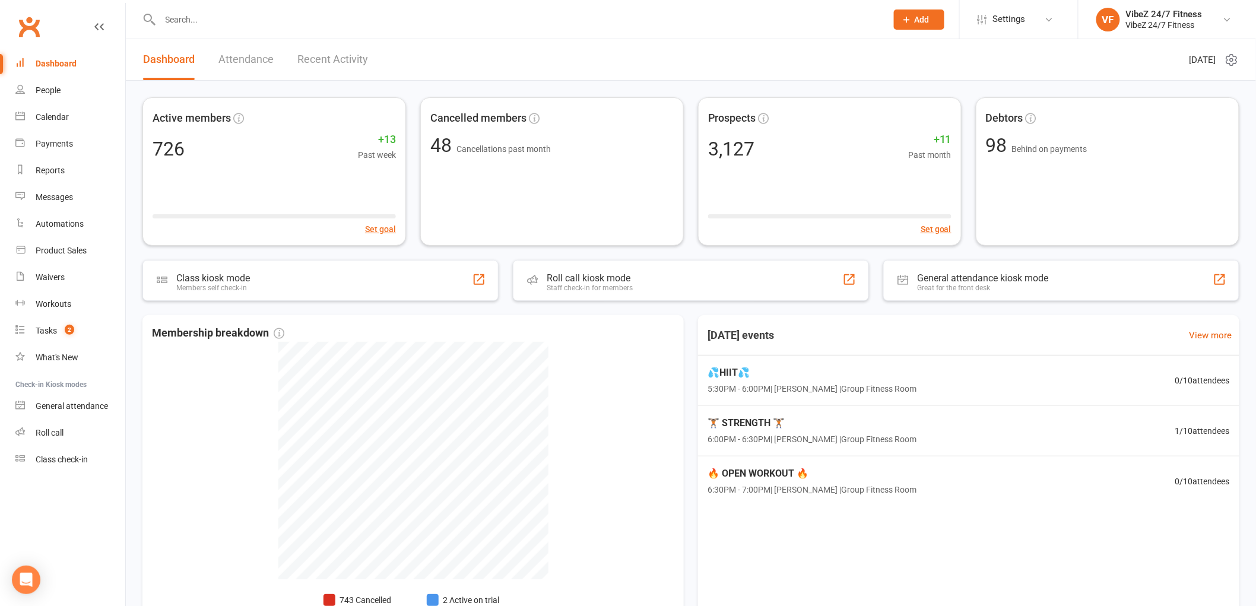
click at [316, 30] on div at bounding box center [510, 19] width 736 height 39
click at [313, 21] on input "text" at bounding box center [518, 19] width 722 height 17
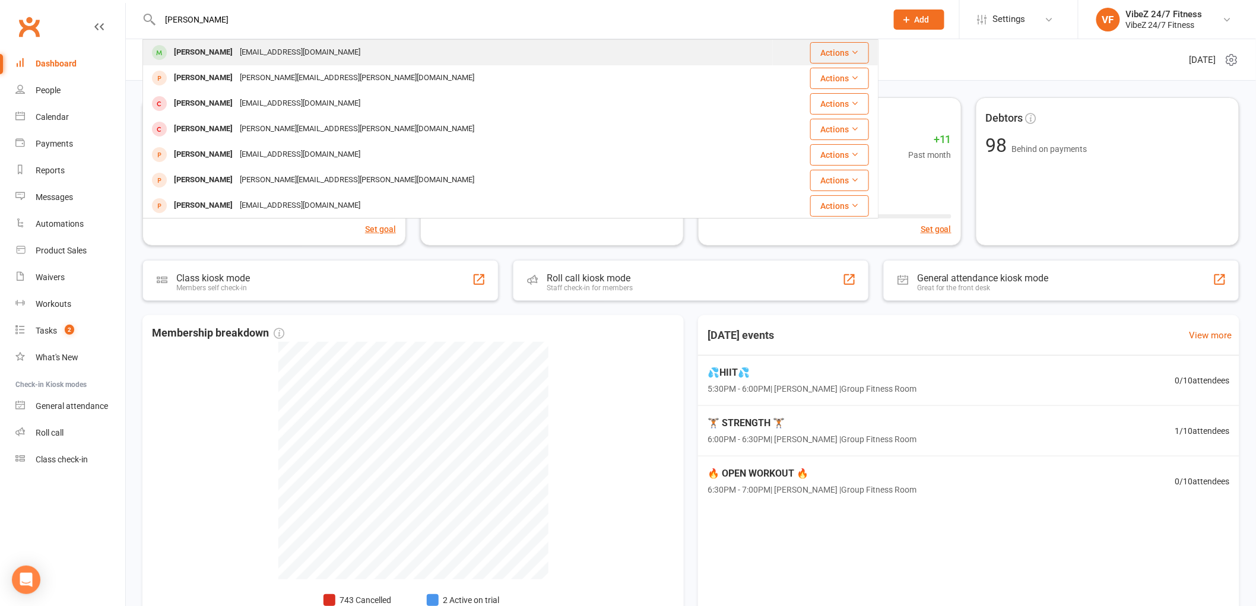
type input "[PERSON_NAME]"
click at [308, 50] on div "[EMAIL_ADDRESS][DOMAIN_NAME]" at bounding box center [300, 52] width 128 height 17
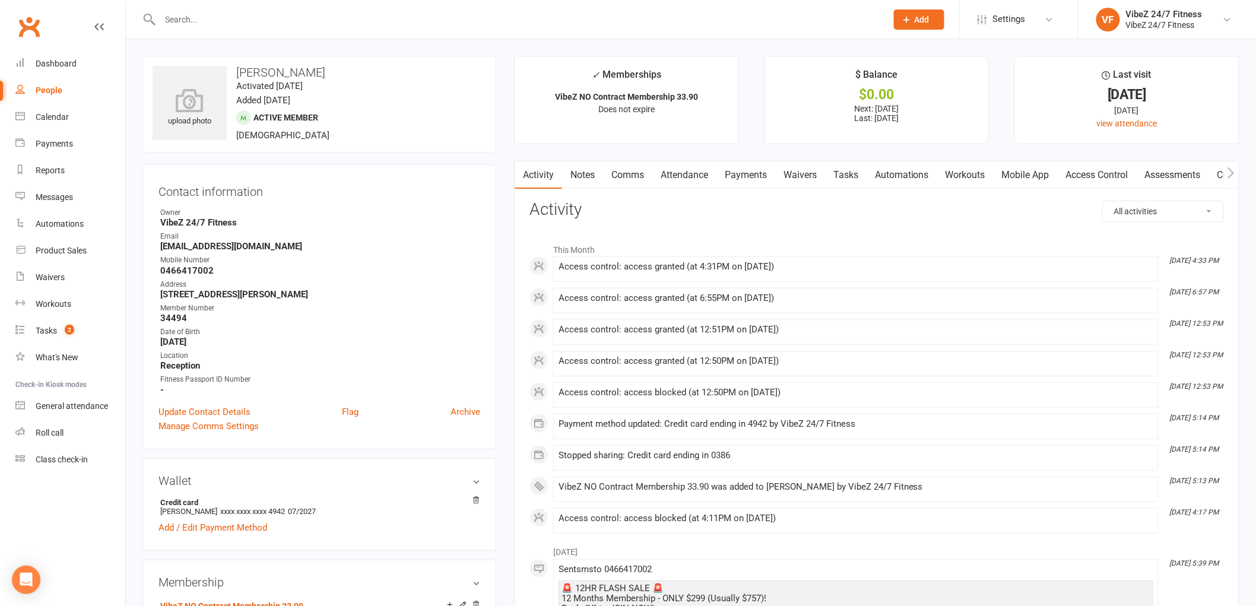
click at [728, 176] on link "Payments" at bounding box center [746, 174] width 59 height 27
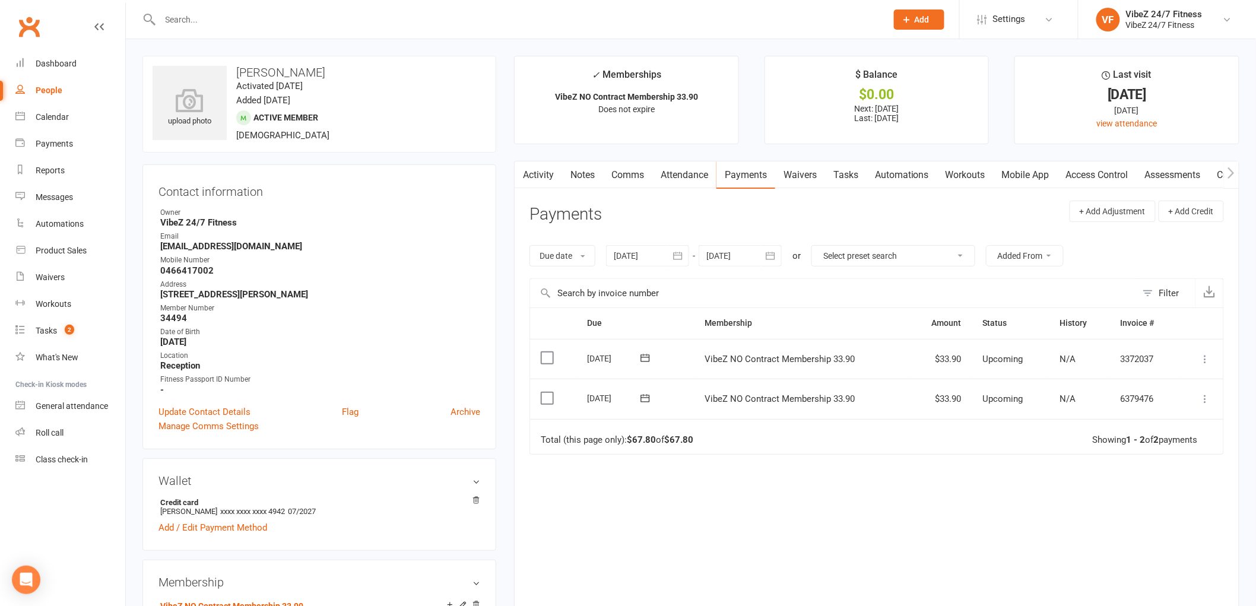
click at [1207, 405] on button at bounding box center [1206, 399] width 14 height 14
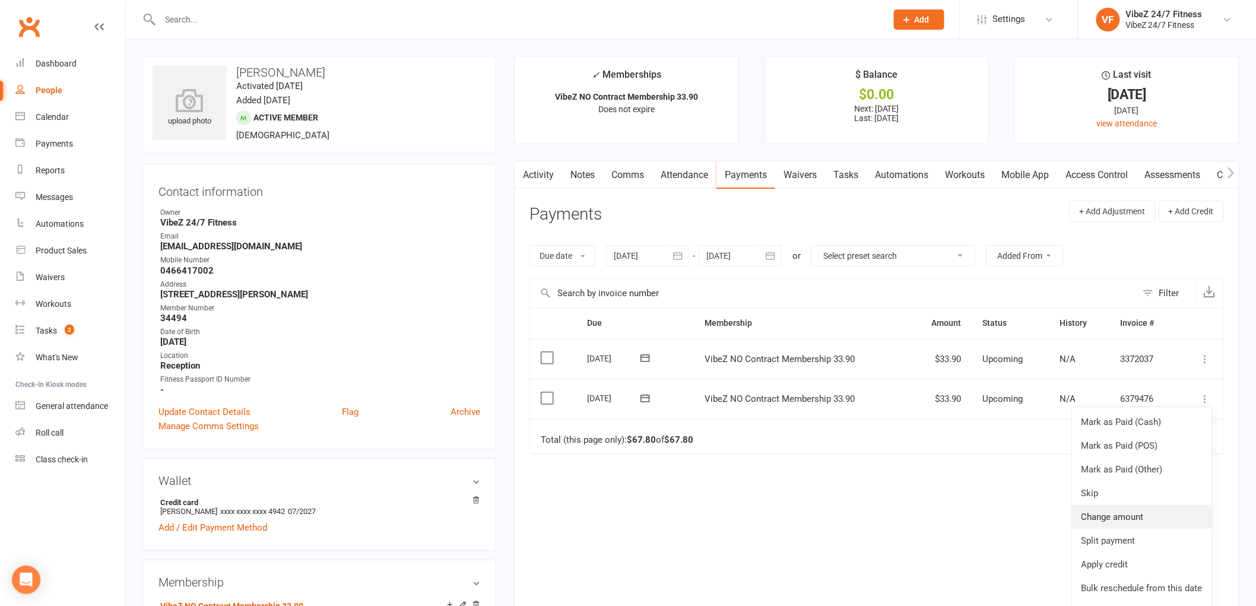
click at [1120, 514] on link "Change amount" at bounding box center [1142, 517] width 140 height 24
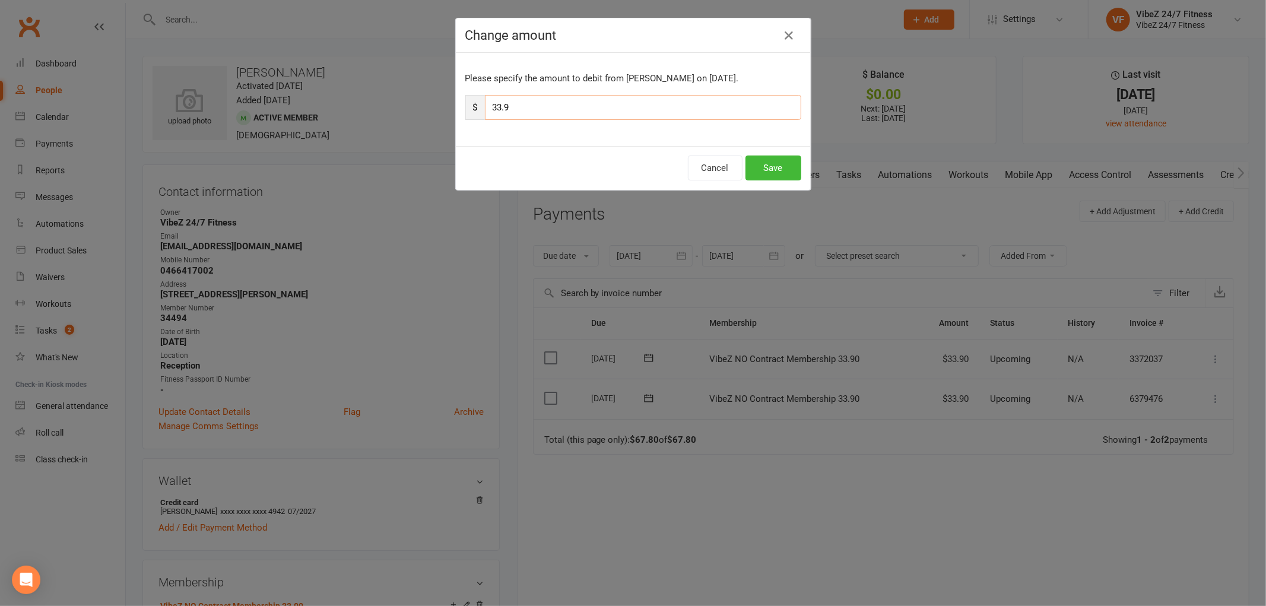
click at [496, 109] on input "33.9" at bounding box center [643, 107] width 316 height 25
type input "39.9"
click at [766, 167] on button "Save" at bounding box center [774, 168] width 56 height 25
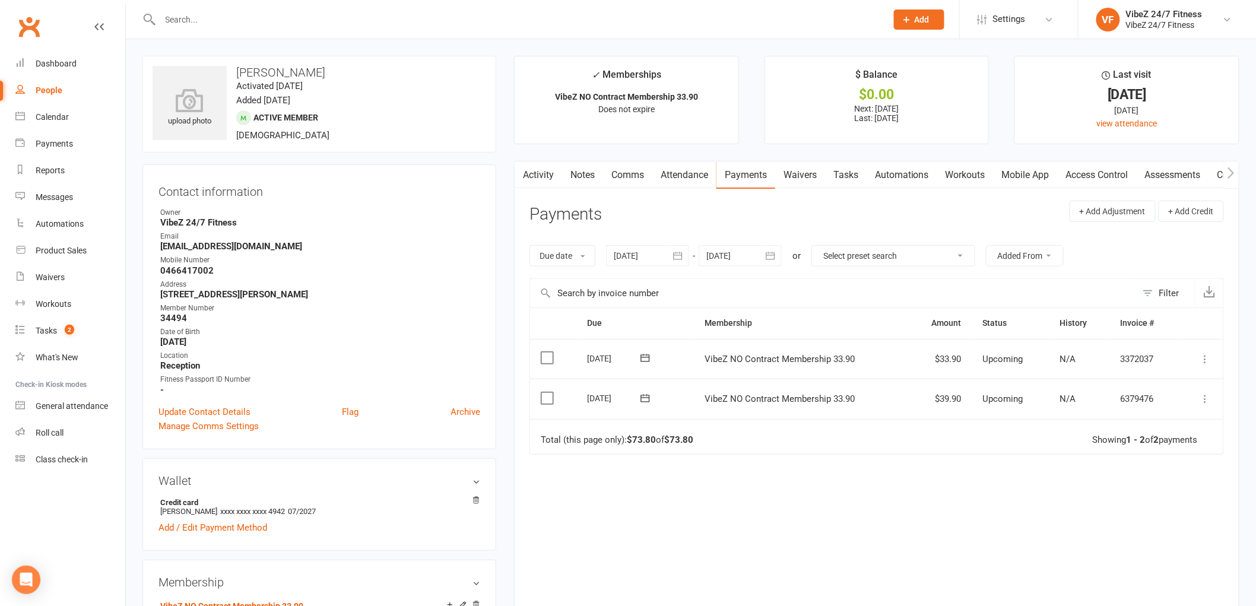
click at [239, 18] on input "text" at bounding box center [518, 19] width 722 height 17
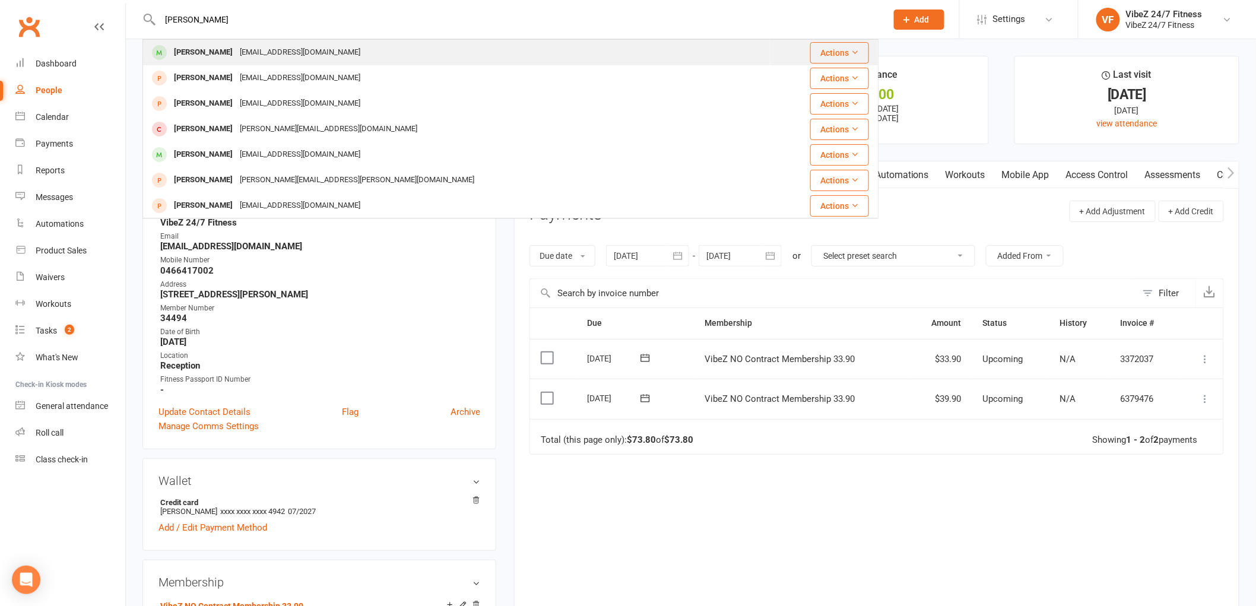
type input "[PERSON_NAME]"
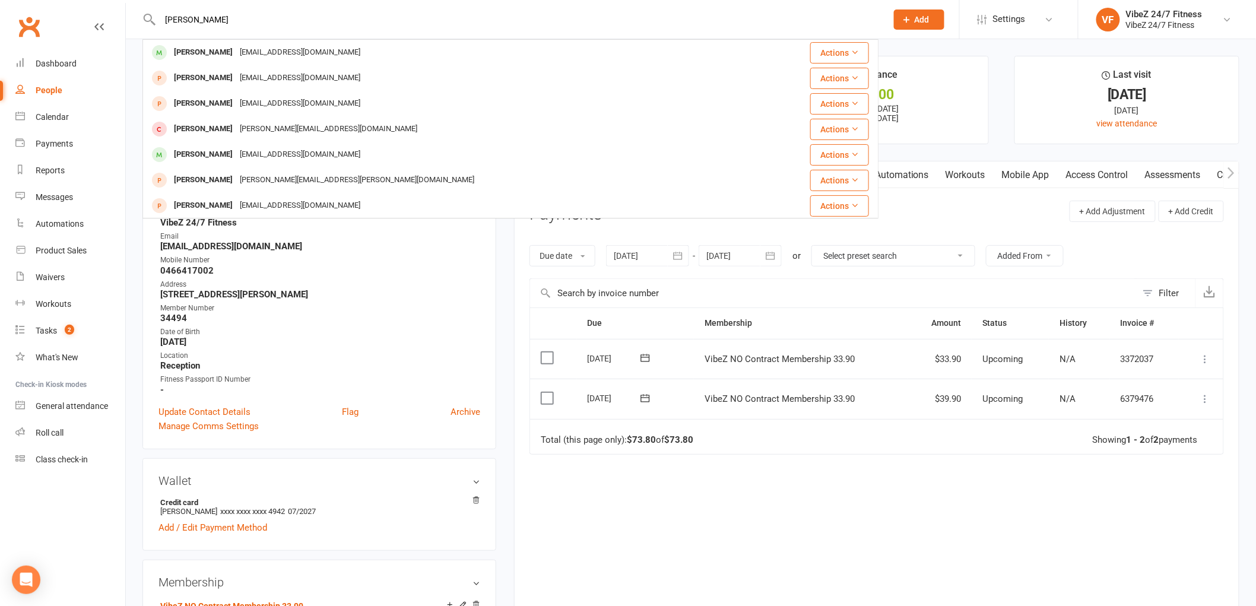
click at [268, 55] on div "[EMAIL_ADDRESS][DOMAIN_NAME]" at bounding box center [300, 52] width 128 height 17
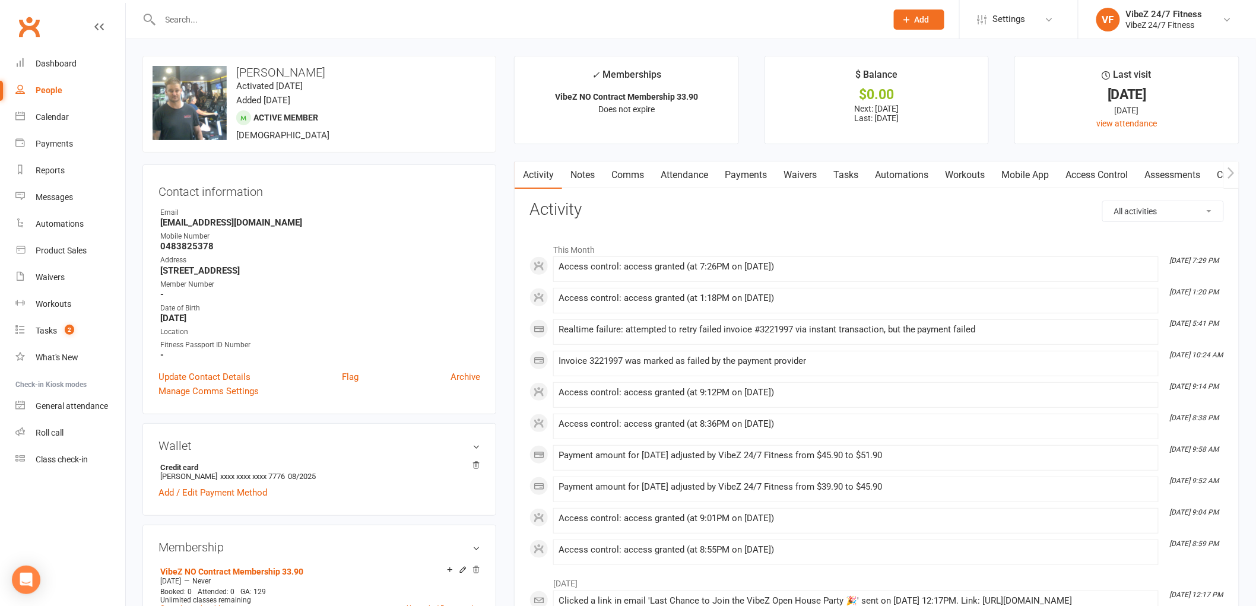
click at [752, 169] on link "Payments" at bounding box center [746, 174] width 59 height 27
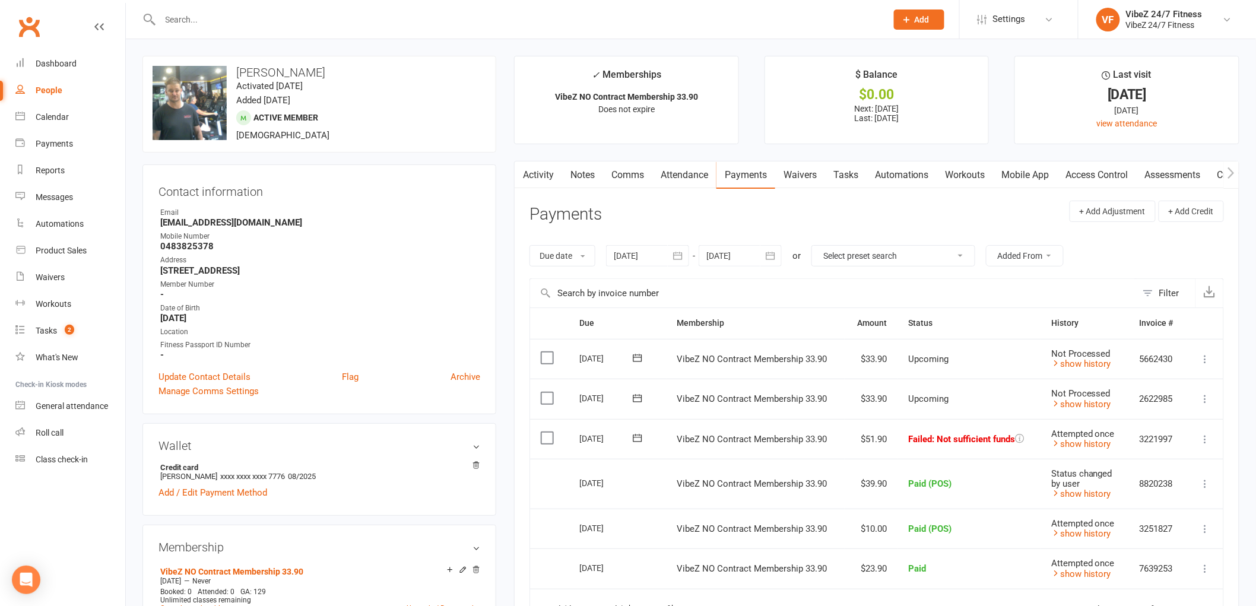
click at [1207, 402] on icon at bounding box center [1206, 399] width 12 height 12
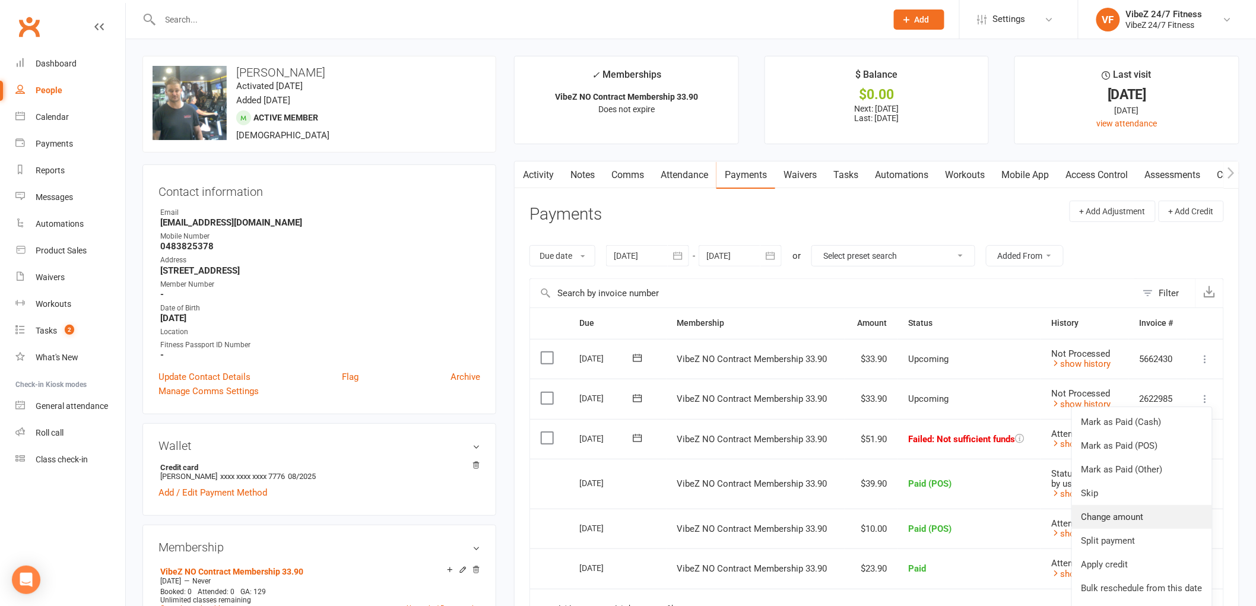
click at [1126, 515] on link "Change amount" at bounding box center [1142, 517] width 140 height 24
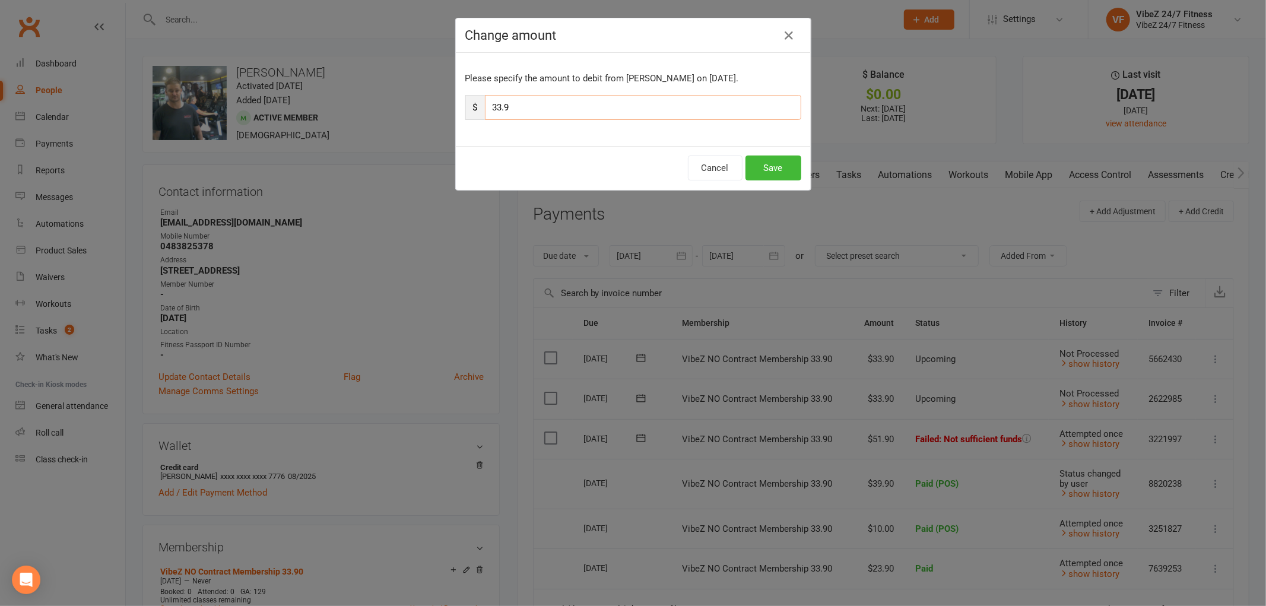
click at [499, 107] on input "33.9" at bounding box center [643, 107] width 316 height 25
type input "39.9"
click at [770, 164] on button "Save" at bounding box center [774, 168] width 56 height 25
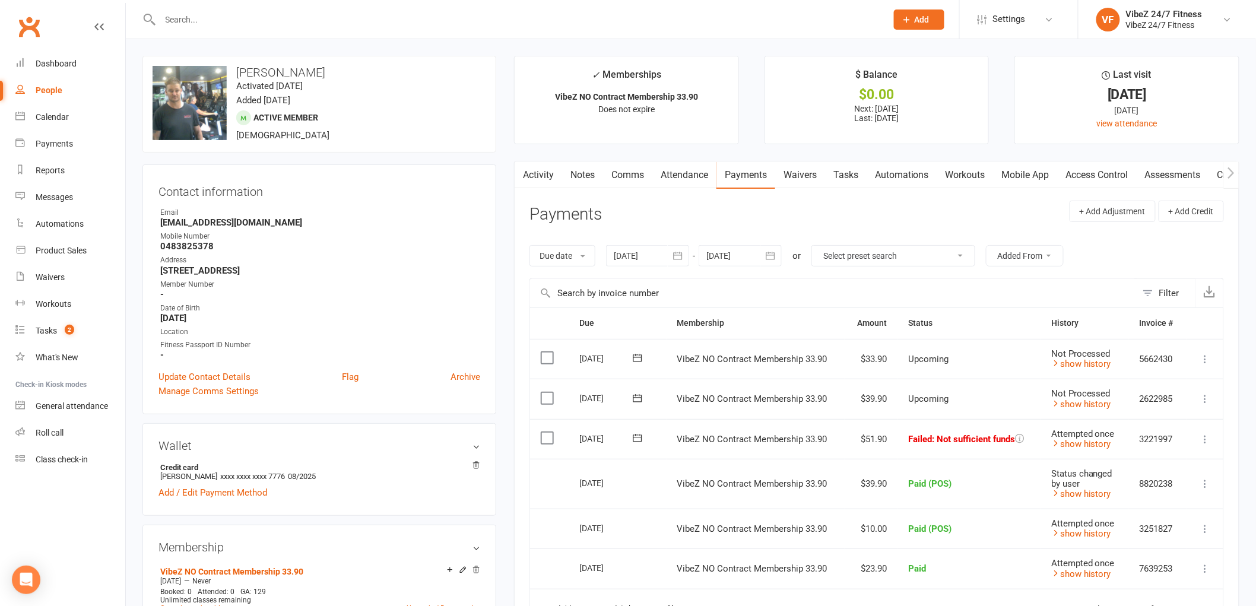
click at [397, 18] on input "text" at bounding box center [518, 19] width 722 height 17
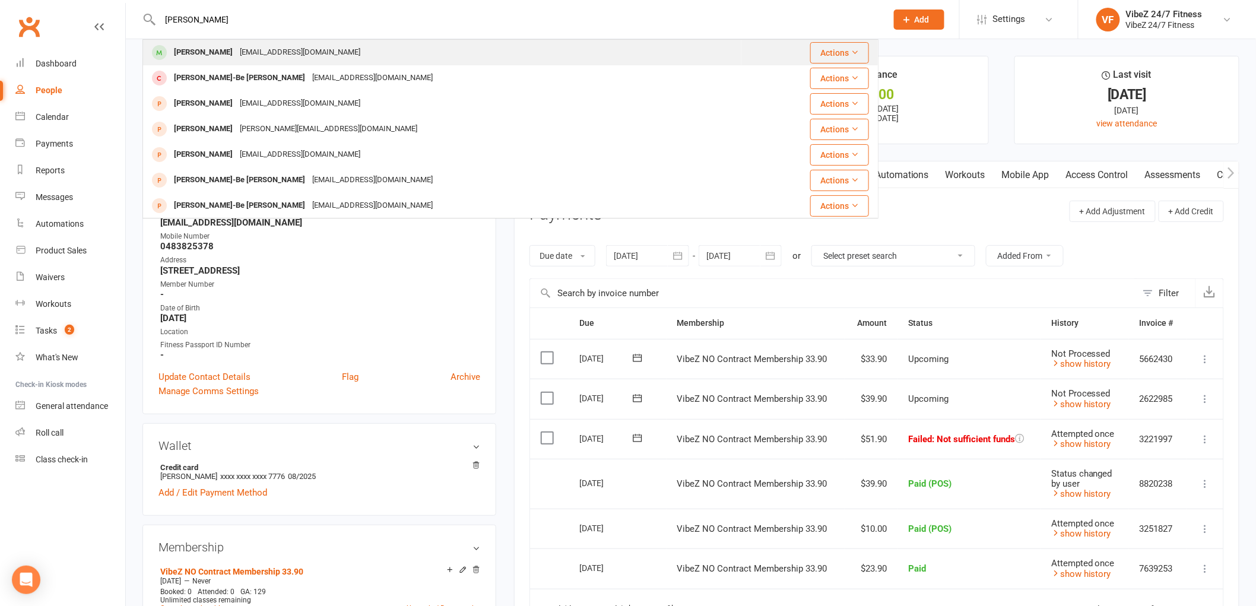
type input "[PERSON_NAME]"
click at [289, 53] on div "[EMAIL_ADDRESS][DOMAIN_NAME]" at bounding box center [300, 52] width 128 height 17
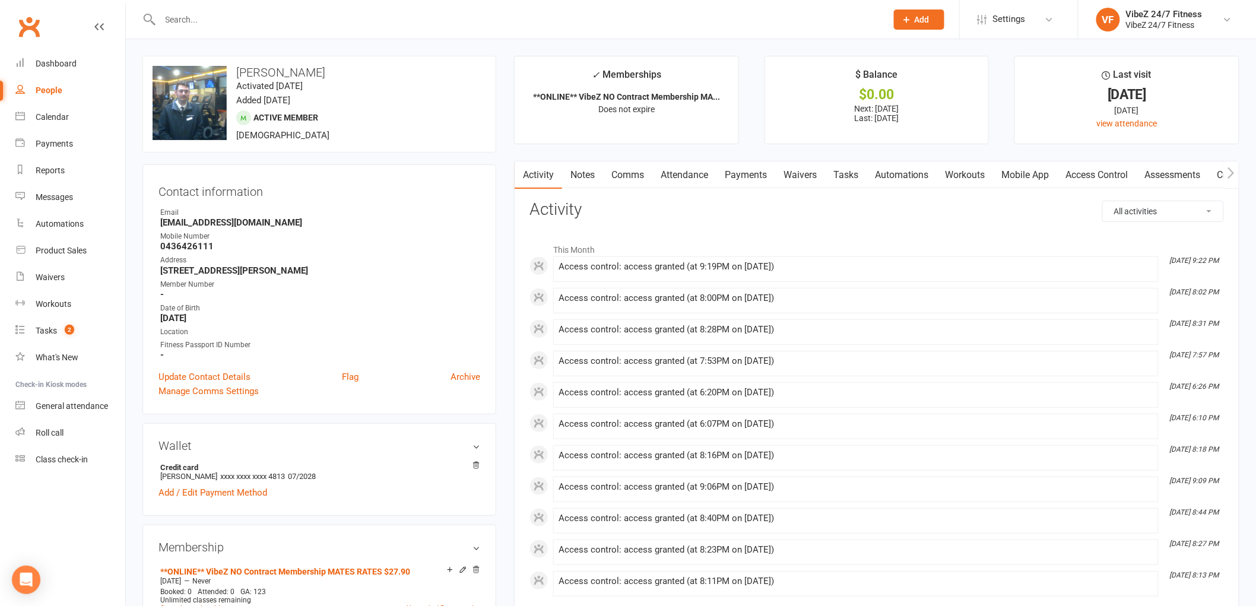
click at [749, 179] on link "Payments" at bounding box center [746, 174] width 59 height 27
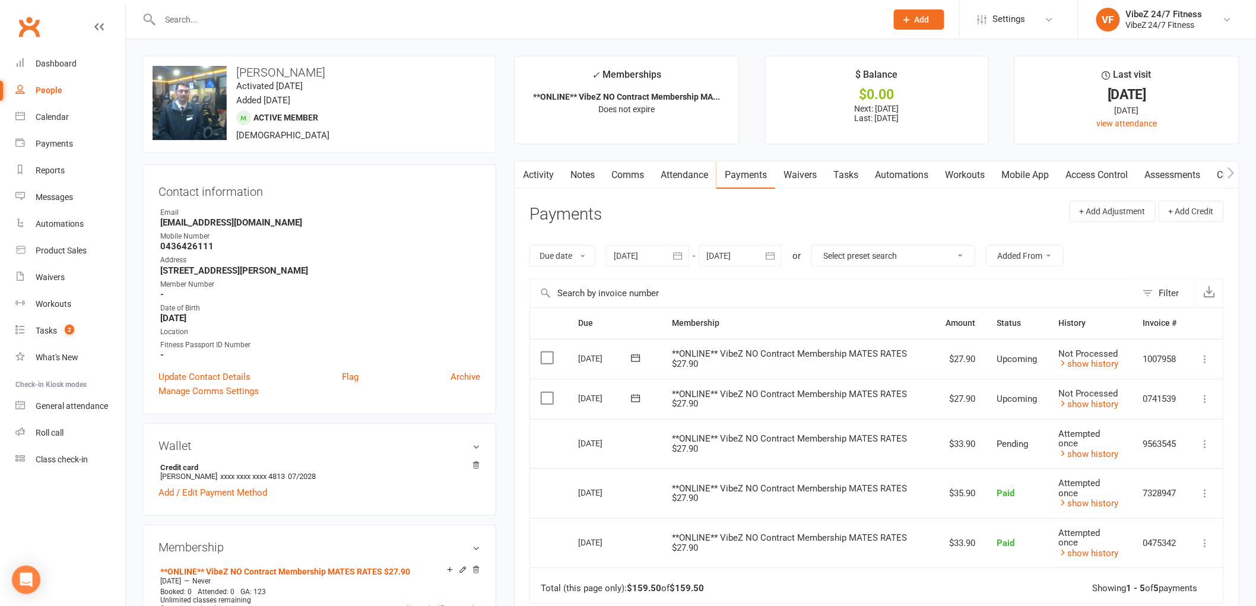
click at [1207, 396] on icon at bounding box center [1206, 399] width 12 height 12
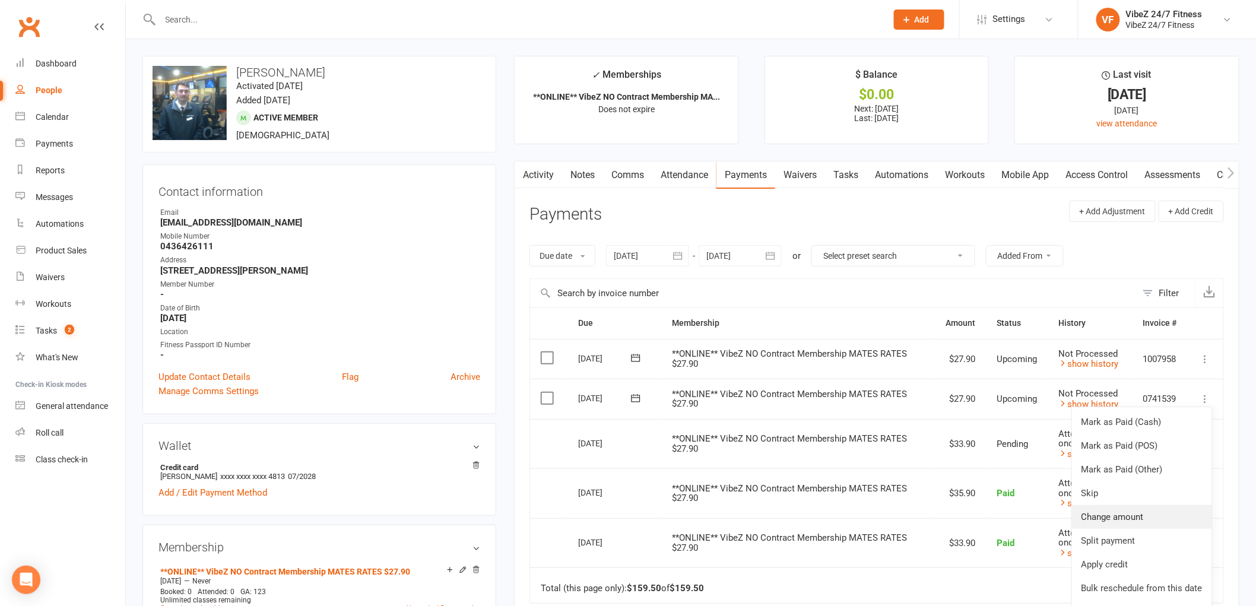
click at [1119, 515] on link "Change amount" at bounding box center [1142, 517] width 140 height 24
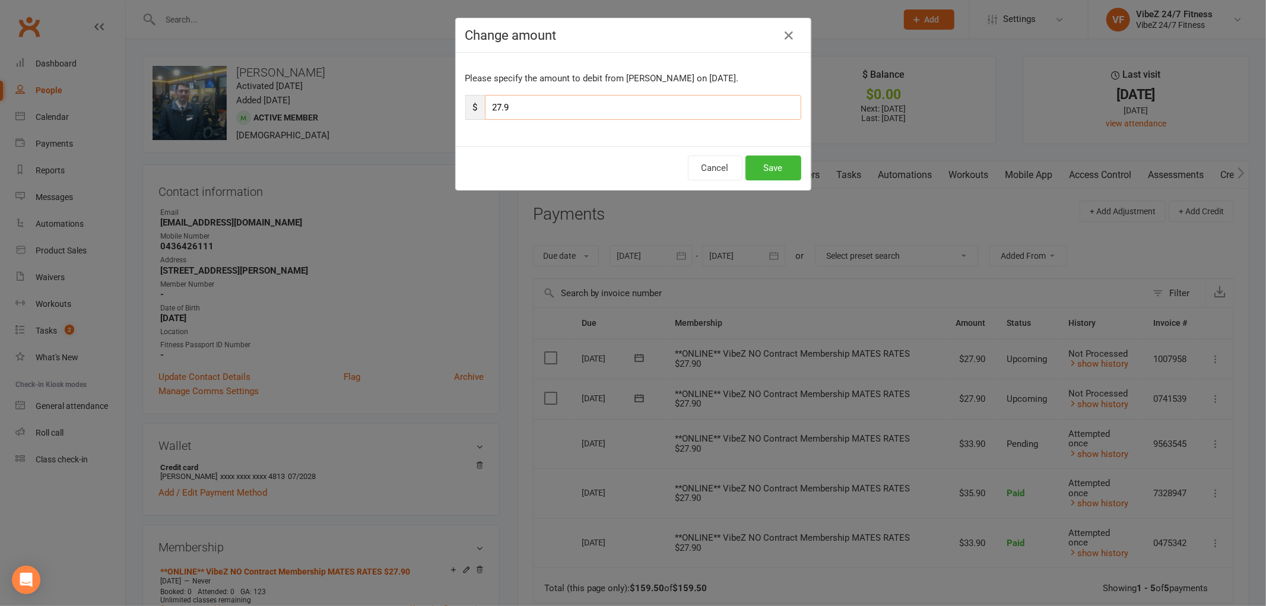
click at [497, 107] on input "27.9" at bounding box center [643, 107] width 316 height 25
type input "33.9"
click at [768, 176] on button "Save" at bounding box center [774, 168] width 56 height 25
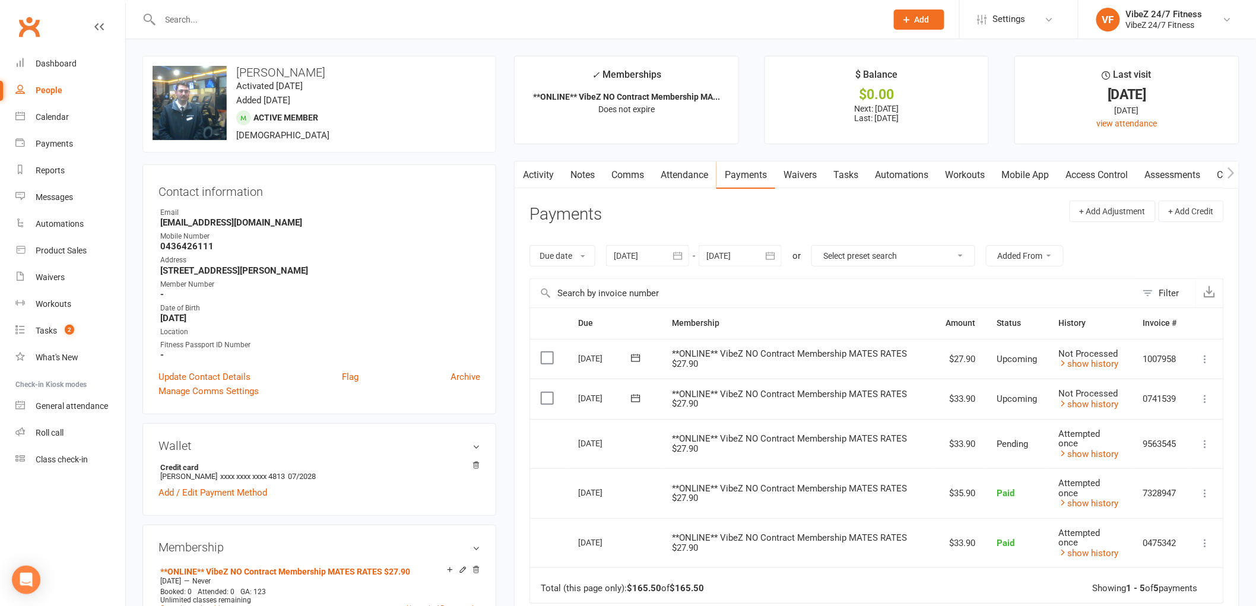
click at [280, 24] on input "text" at bounding box center [518, 19] width 722 height 17
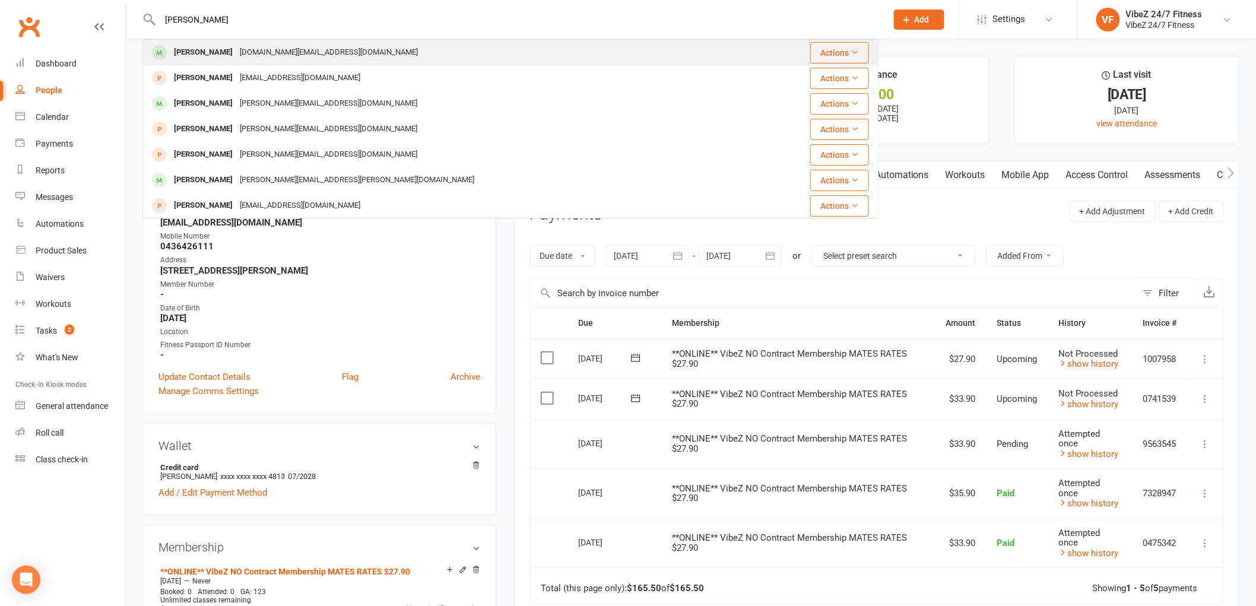
type input "[PERSON_NAME]"
click at [267, 55] on div "[DOMAIN_NAME][EMAIL_ADDRESS][DOMAIN_NAME]" at bounding box center [328, 52] width 185 height 17
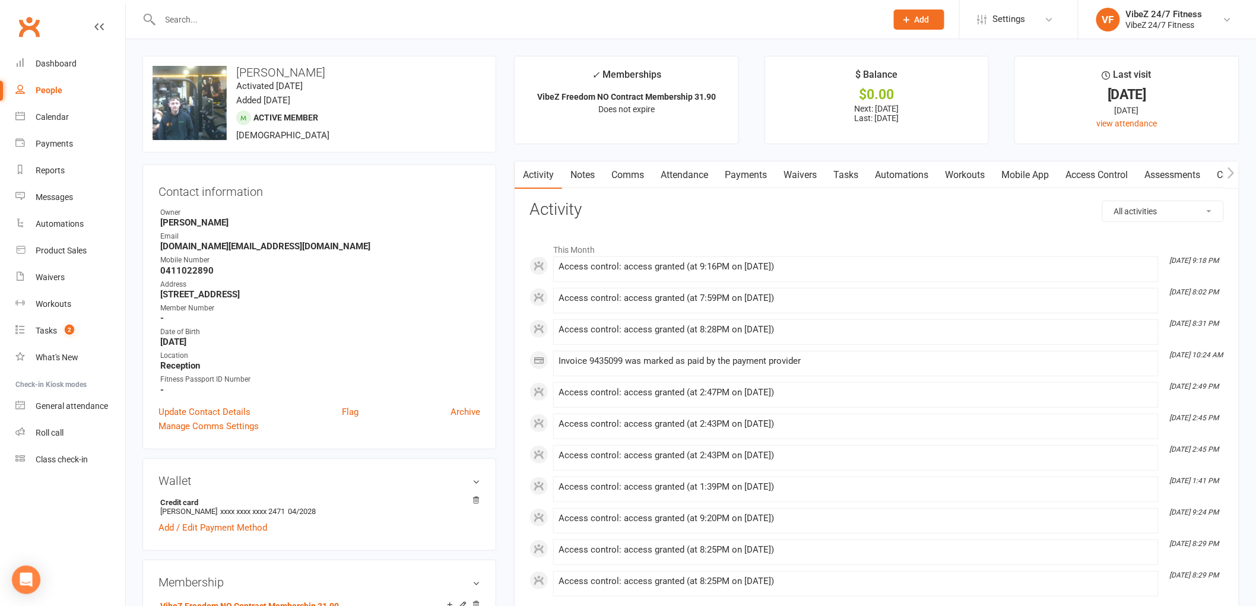
click at [749, 171] on link "Payments" at bounding box center [746, 174] width 59 height 27
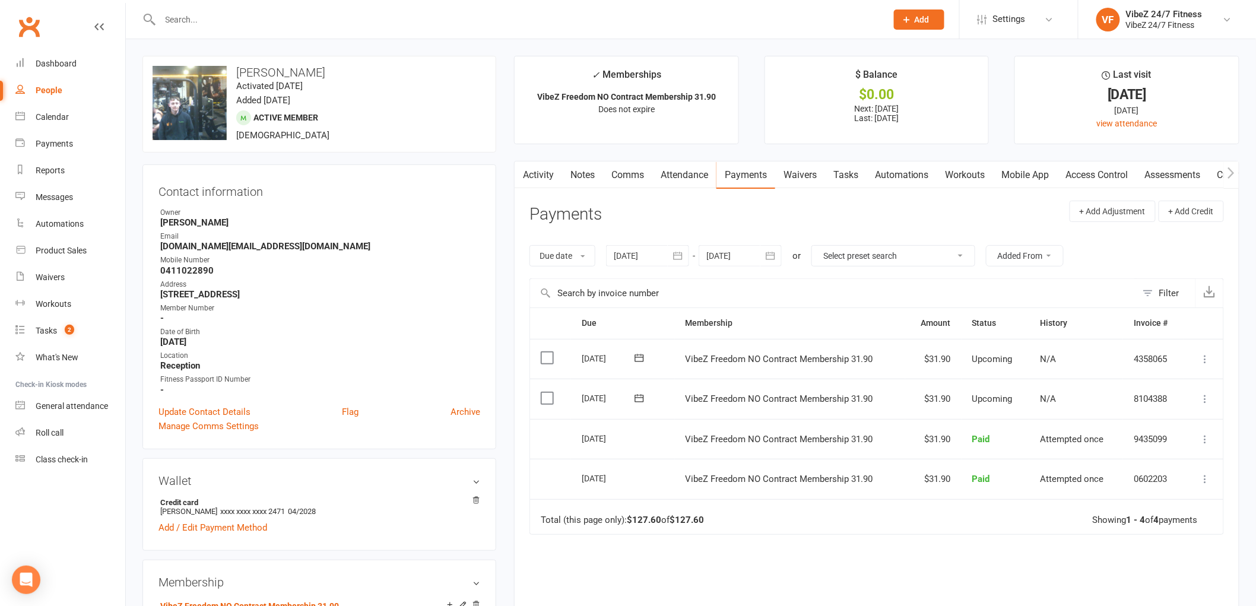
click at [1204, 396] on icon at bounding box center [1206, 399] width 12 height 12
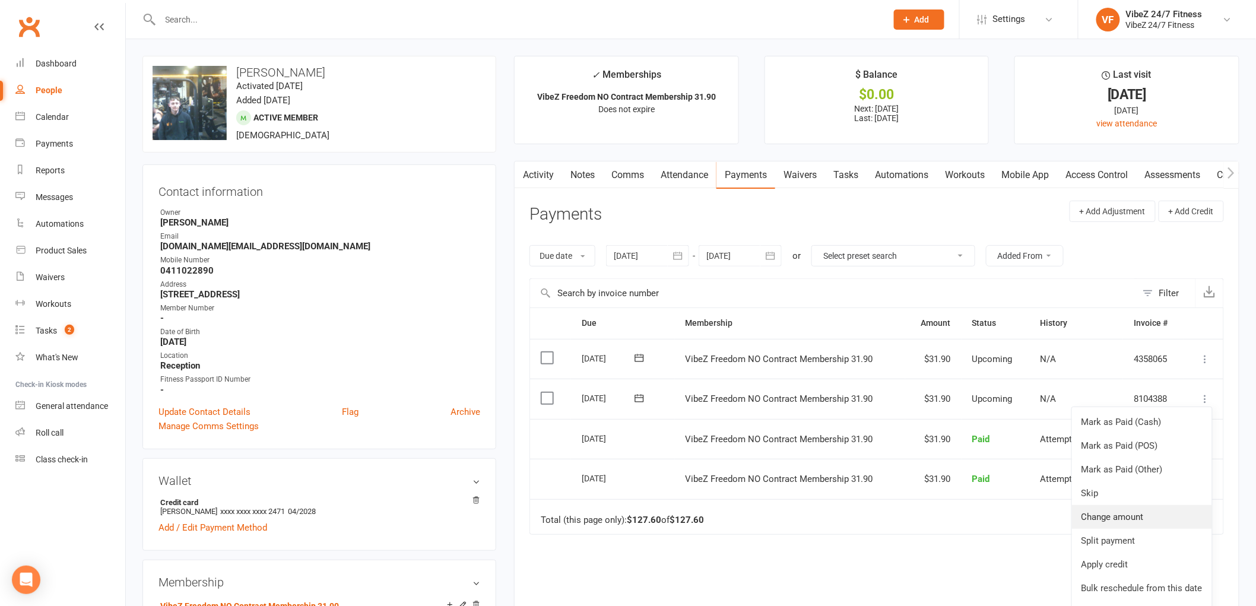
click at [1118, 514] on link "Change amount" at bounding box center [1142, 517] width 140 height 24
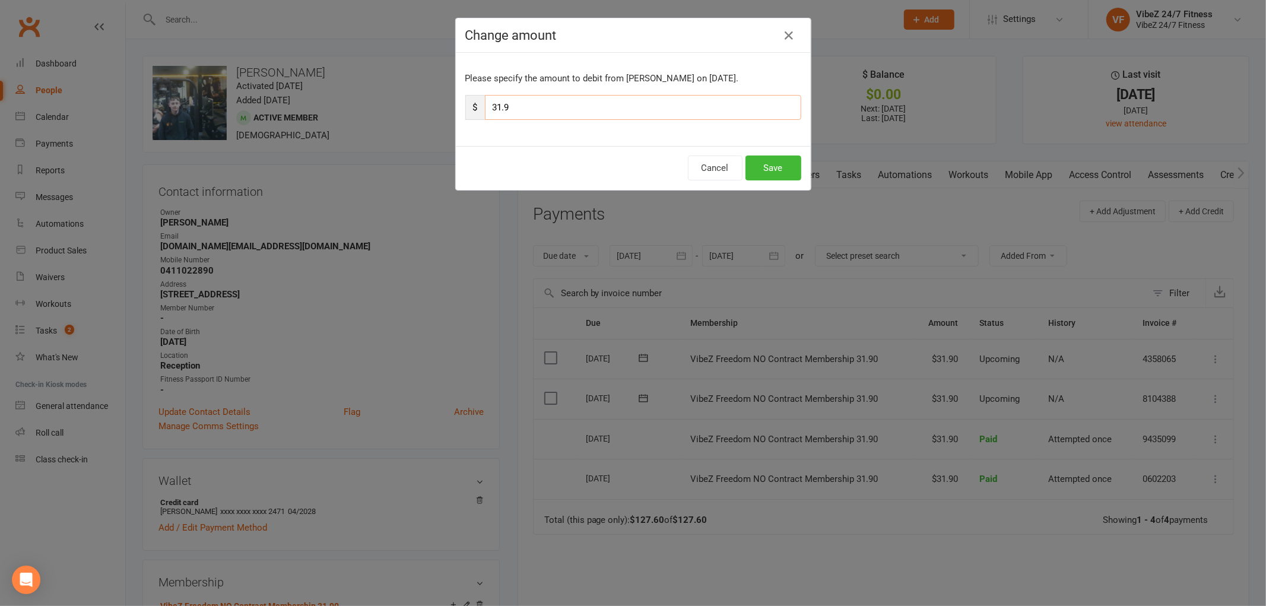
click at [496, 106] on input "31.9" at bounding box center [643, 107] width 316 height 25
type input "37.9"
click at [749, 168] on button "Save" at bounding box center [774, 168] width 56 height 25
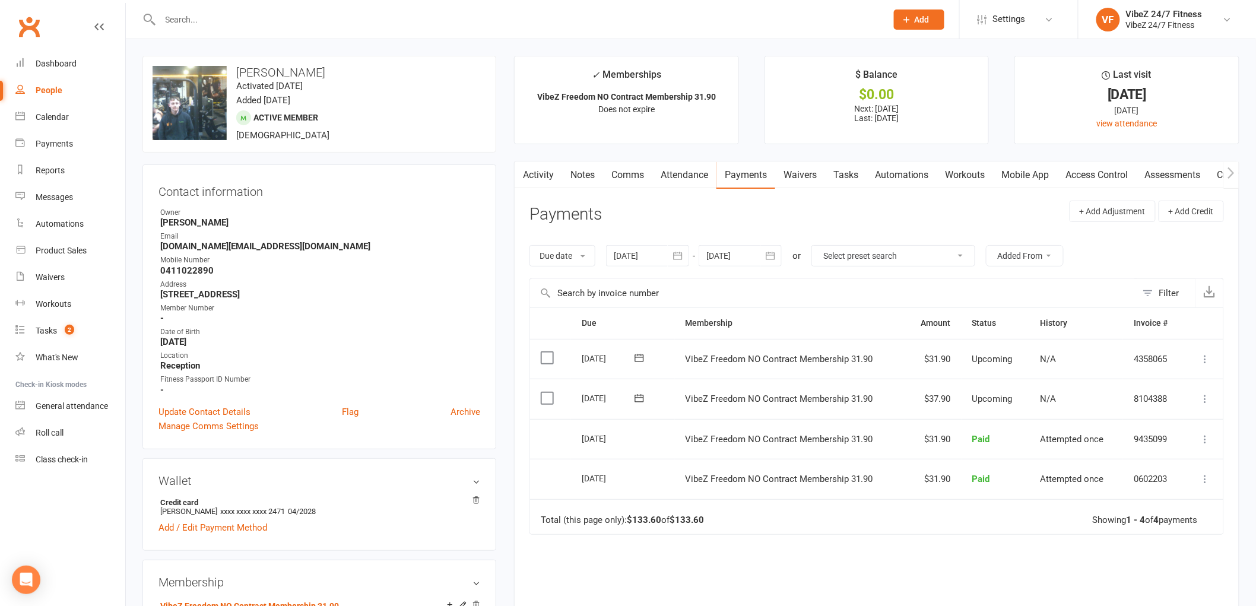
click at [420, 21] on input "text" at bounding box center [518, 19] width 722 height 17
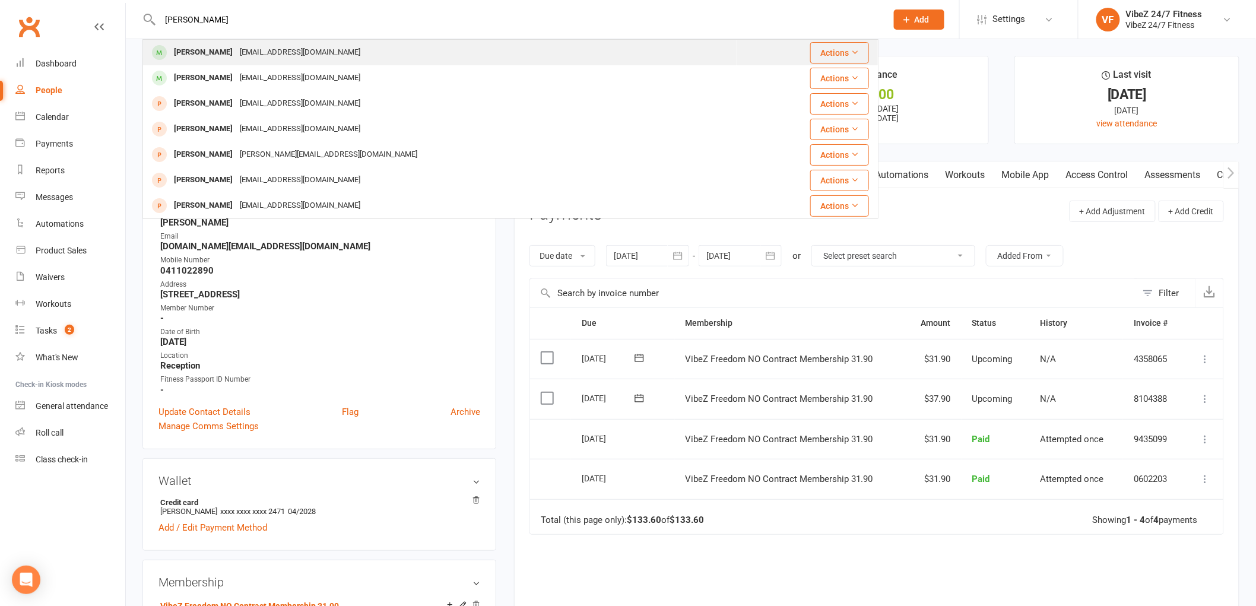
type input "[PERSON_NAME]"
click at [329, 55] on div "[EMAIL_ADDRESS][DOMAIN_NAME]" at bounding box center [300, 52] width 128 height 17
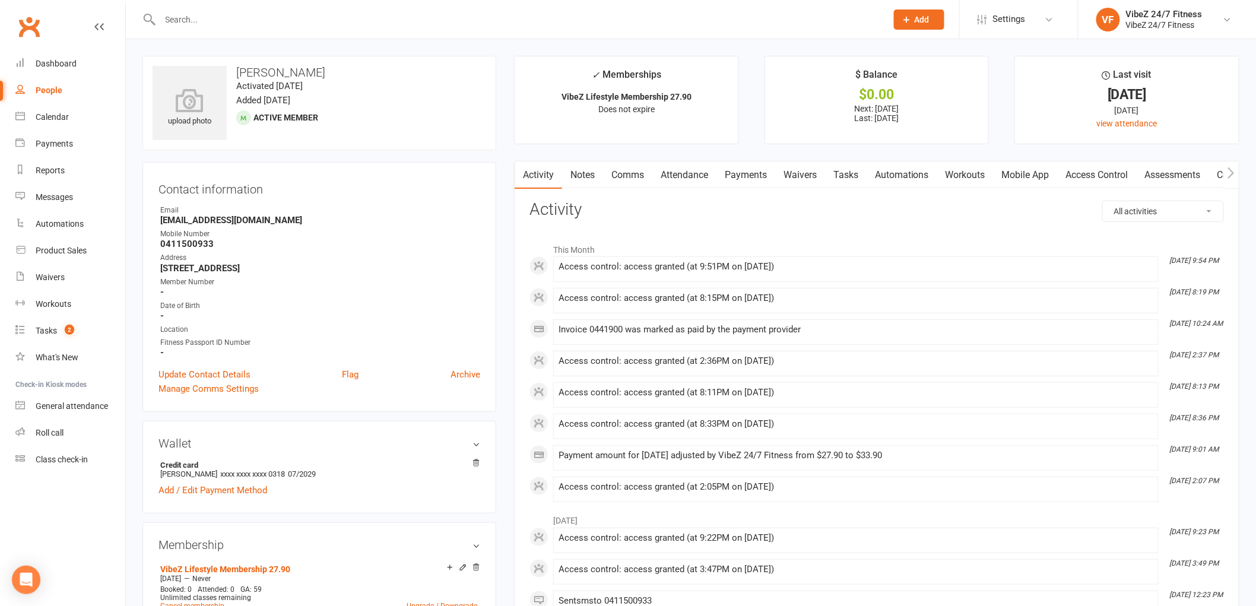
click at [727, 179] on link "Payments" at bounding box center [746, 174] width 59 height 27
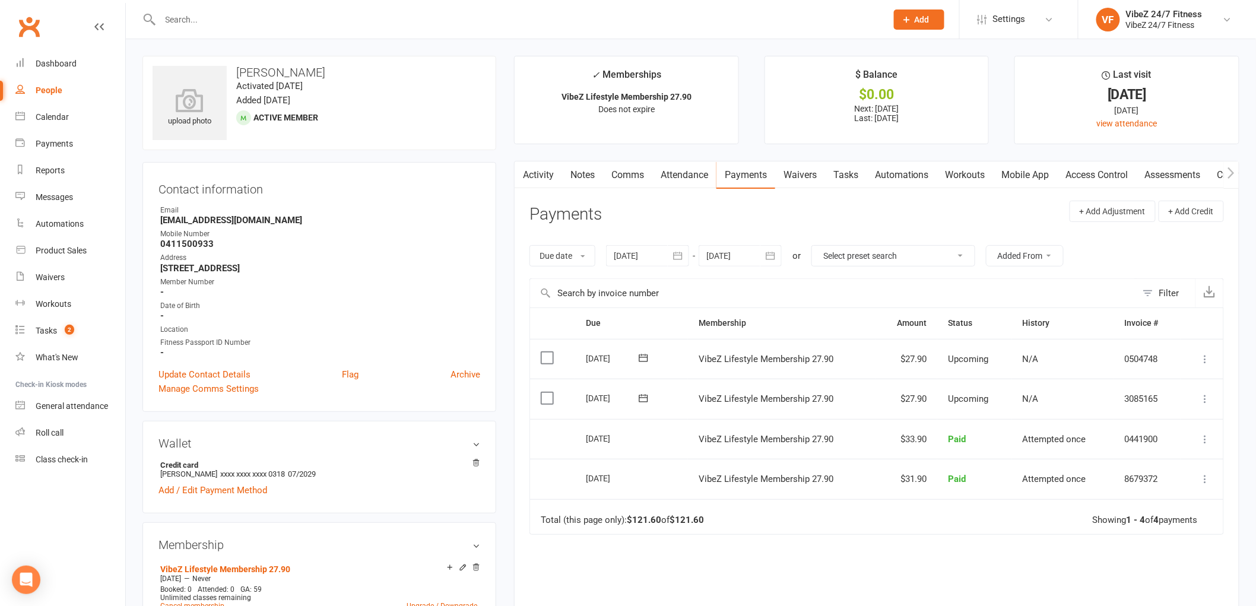
click at [1206, 398] on icon at bounding box center [1206, 399] width 12 height 12
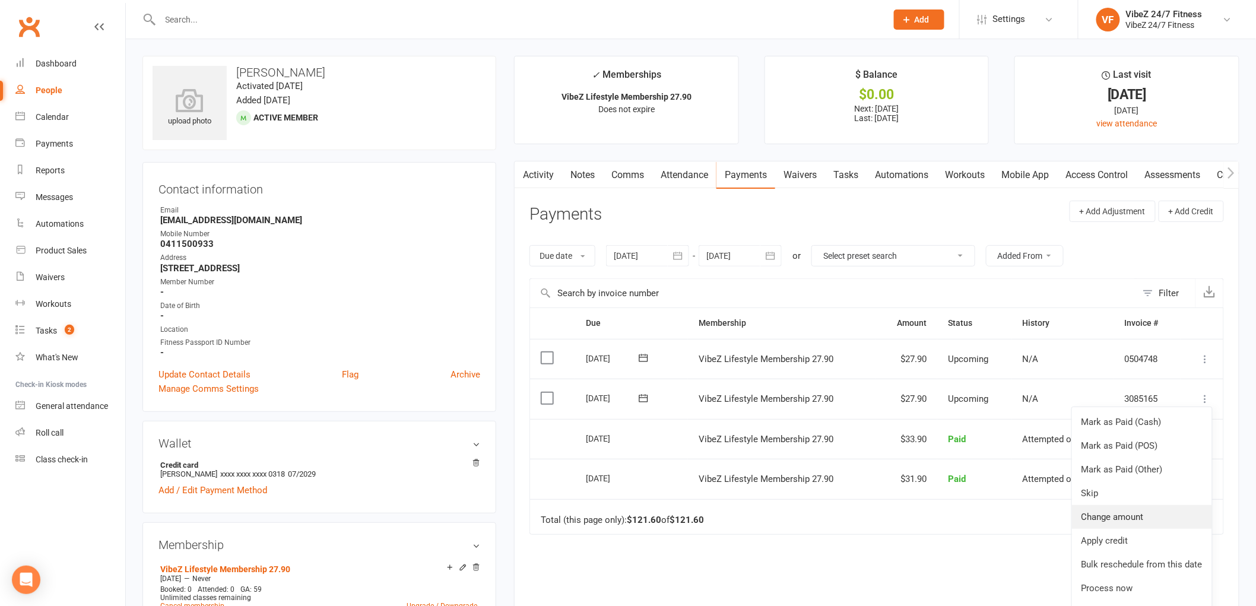
click at [1118, 513] on link "Change amount" at bounding box center [1142, 517] width 140 height 24
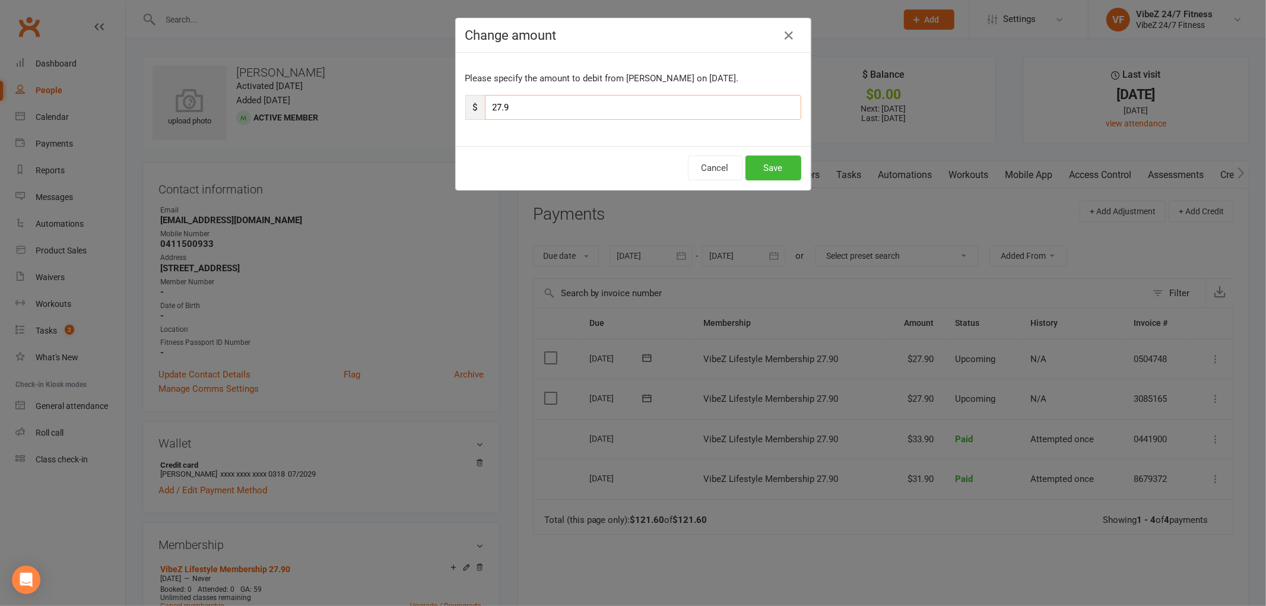
click at [494, 109] on input "27.9" at bounding box center [643, 107] width 316 height 25
click at [514, 102] on input "37.9" at bounding box center [643, 107] width 316 height 25
type input "37.85"
click at [764, 171] on button "Save" at bounding box center [774, 168] width 56 height 25
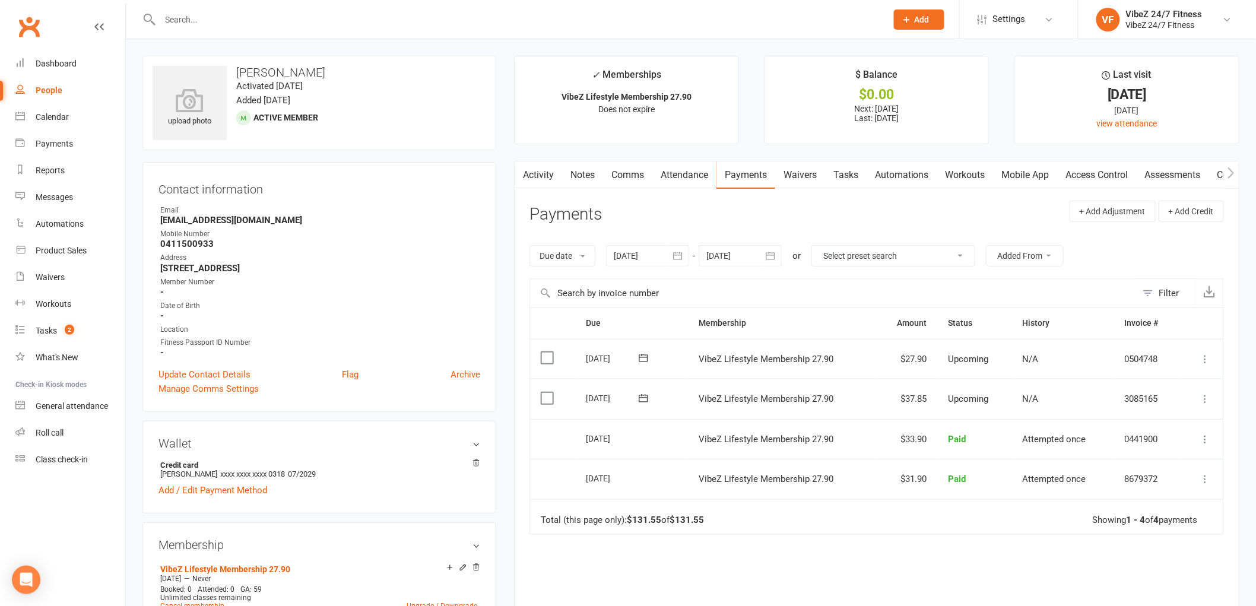
click at [282, 21] on input "text" at bounding box center [518, 19] width 722 height 17
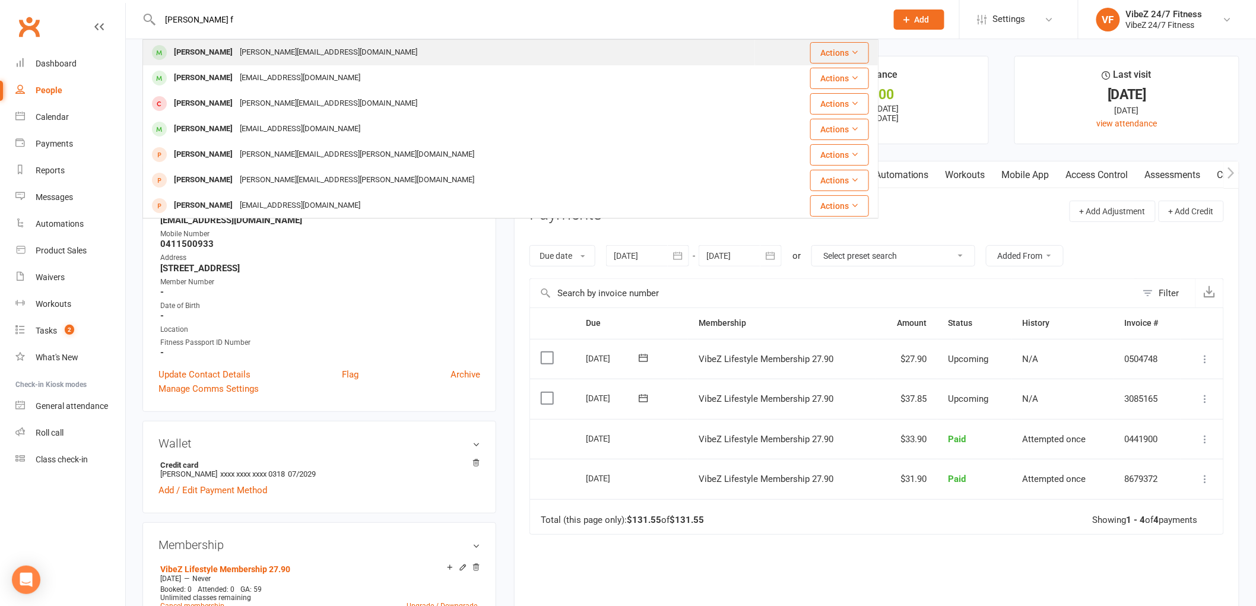
type input "[PERSON_NAME] f"
click at [289, 46] on div "[PERSON_NAME][EMAIL_ADDRESS][DOMAIN_NAME]" at bounding box center [328, 52] width 185 height 17
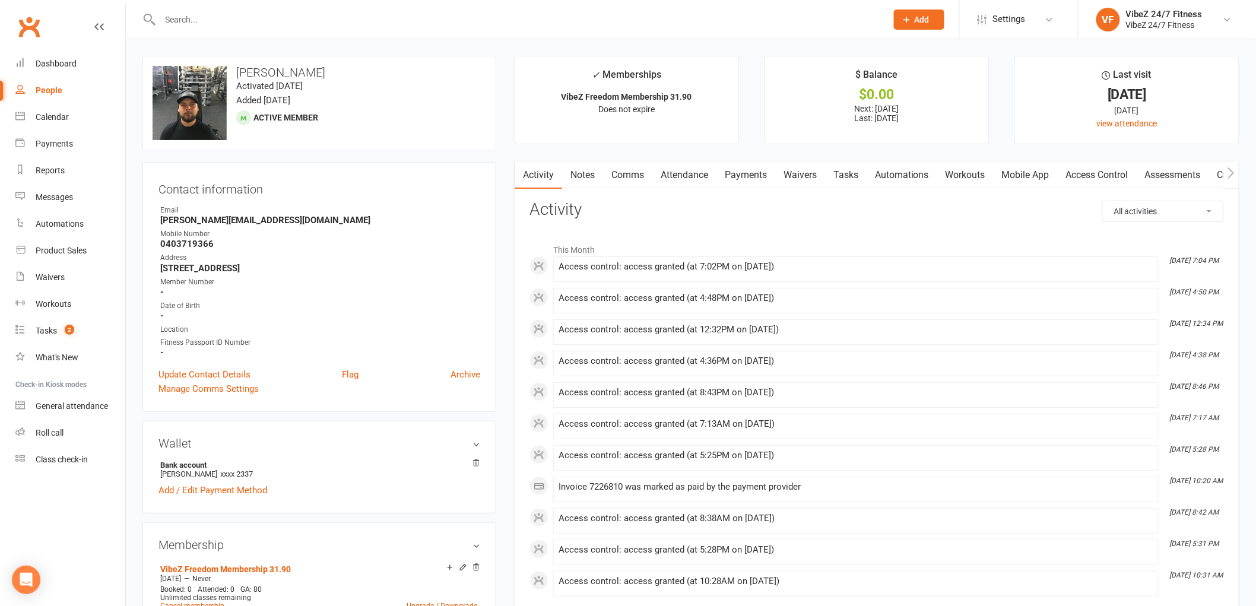
click at [732, 175] on link "Payments" at bounding box center [746, 174] width 59 height 27
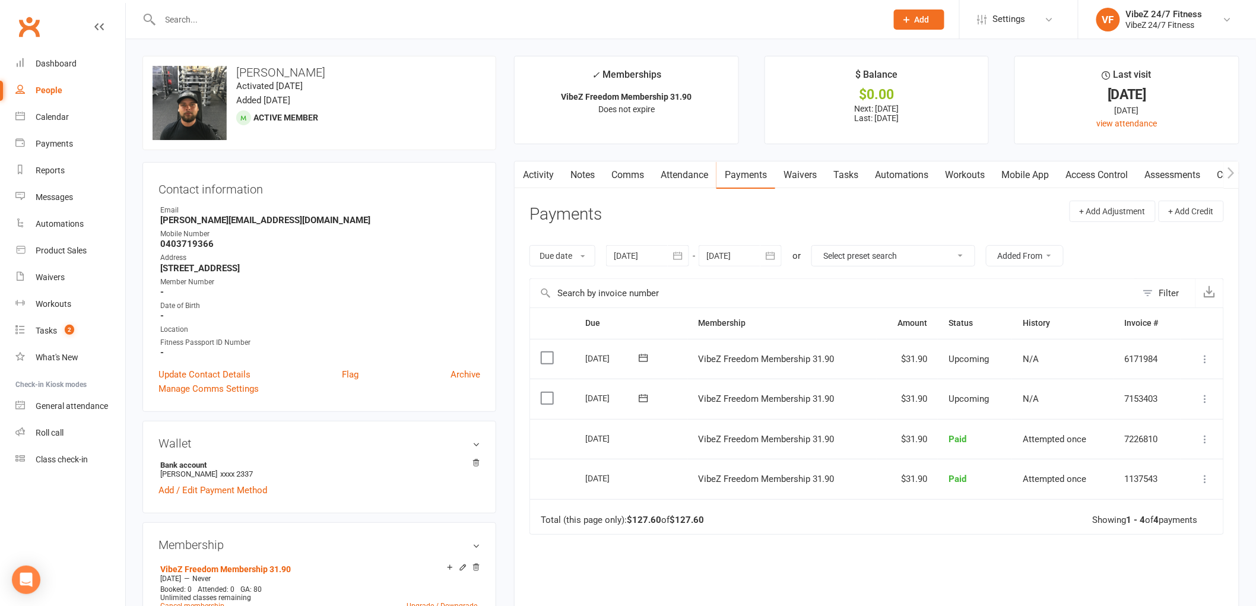
click at [1206, 400] on icon at bounding box center [1206, 399] width 12 height 12
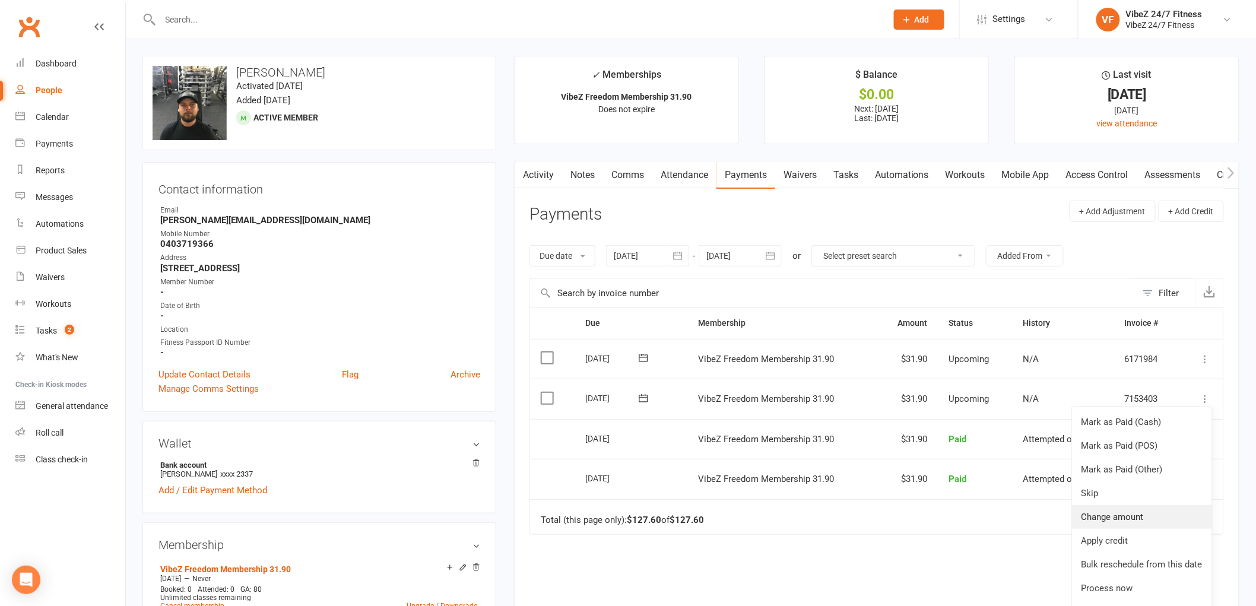
click at [1144, 514] on link "Change amount" at bounding box center [1142, 517] width 140 height 24
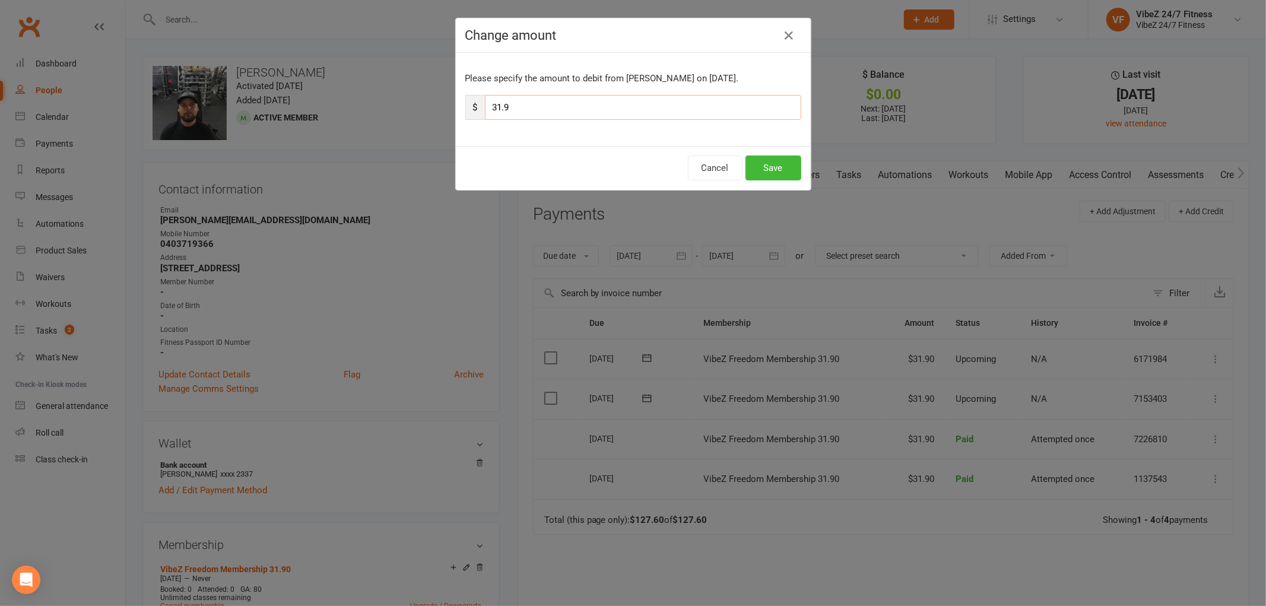
click at [493, 105] on input "31.9" at bounding box center [643, 107] width 316 height 25
type input "41.9"
click at [776, 167] on button "Save" at bounding box center [774, 168] width 56 height 25
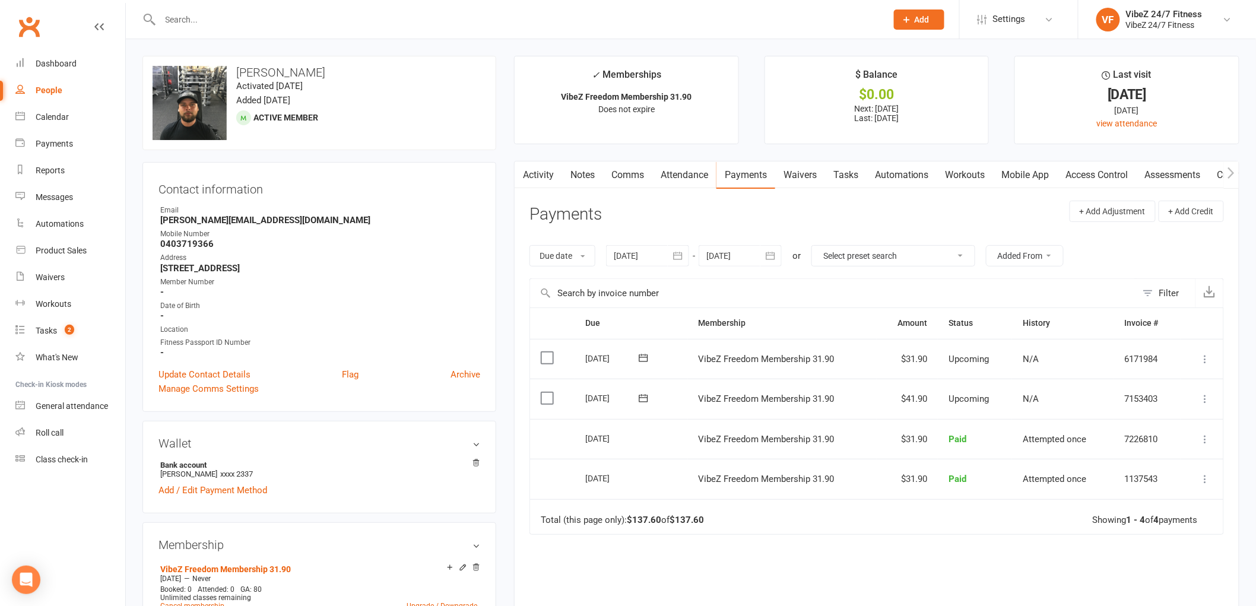
click at [253, 17] on input "text" at bounding box center [518, 19] width 722 height 17
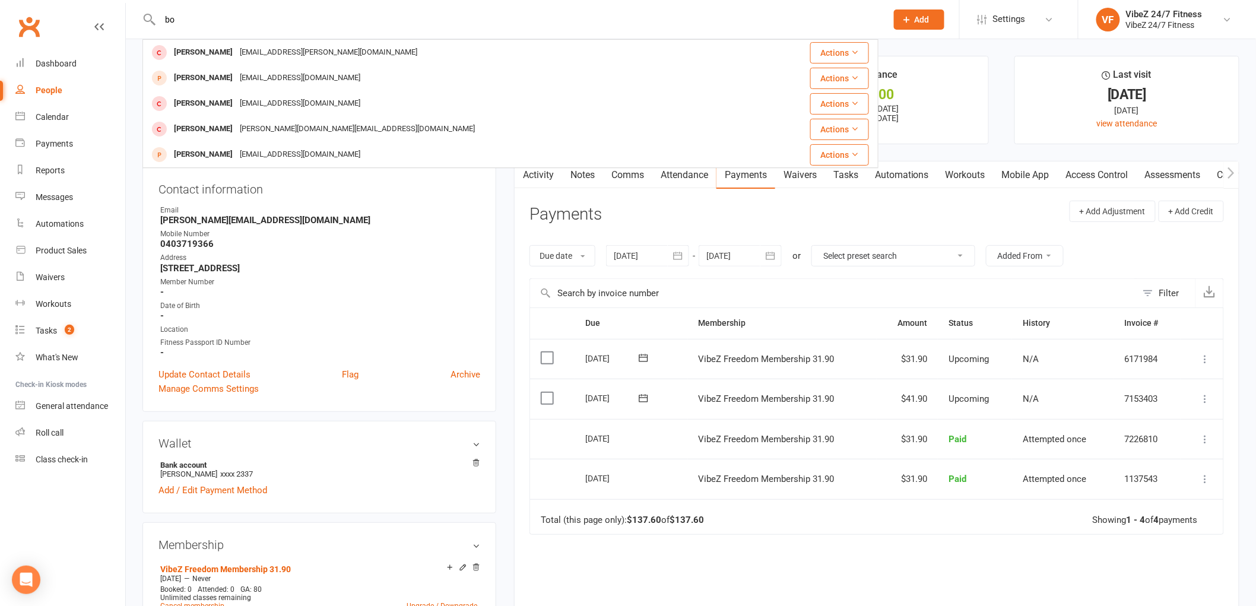
type input "b"
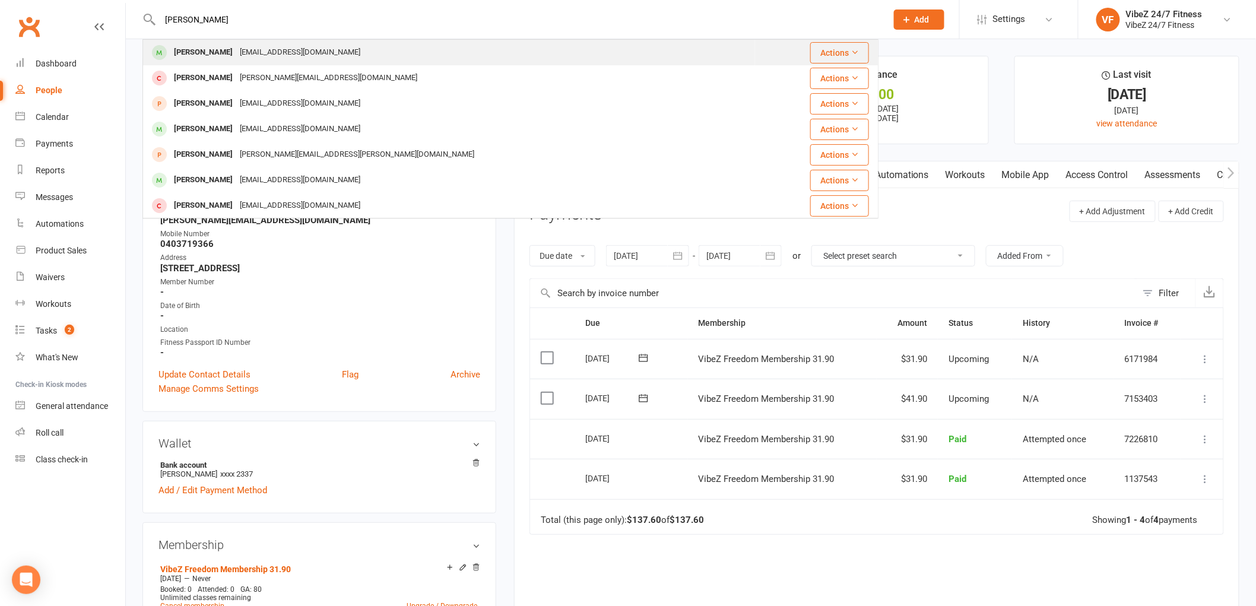
type input "[PERSON_NAME]"
click at [270, 54] on div "[EMAIL_ADDRESS][DOMAIN_NAME]" at bounding box center [300, 52] width 128 height 17
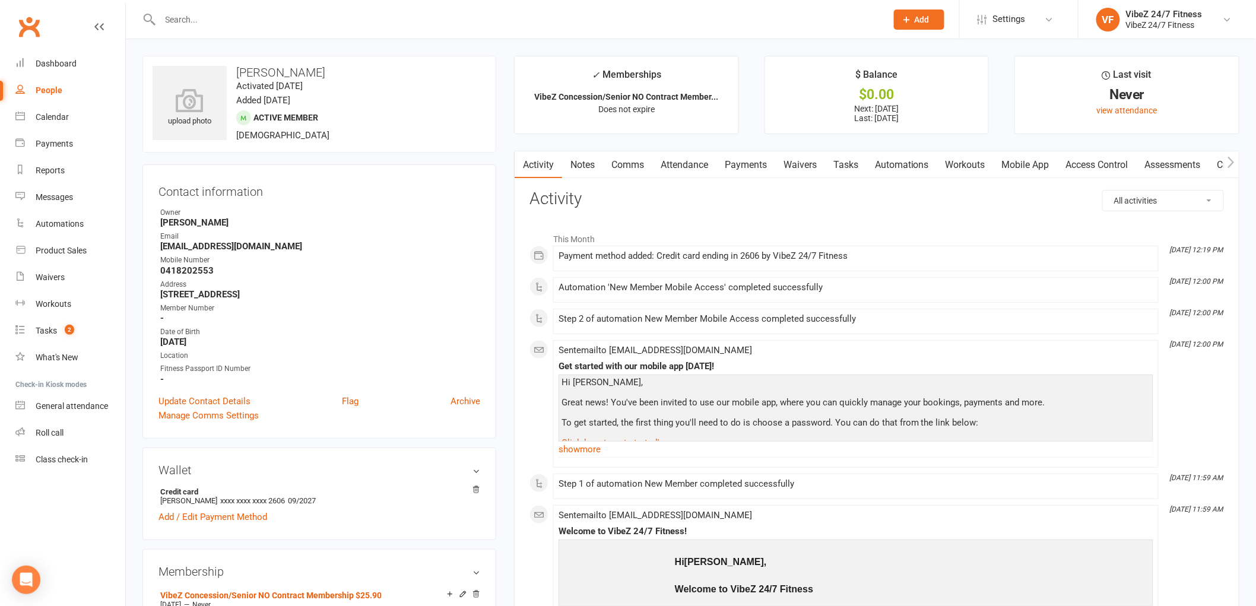
click at [1073, 159] on link "Access Control" at bounding box center [1097, 164] width 79 height 27
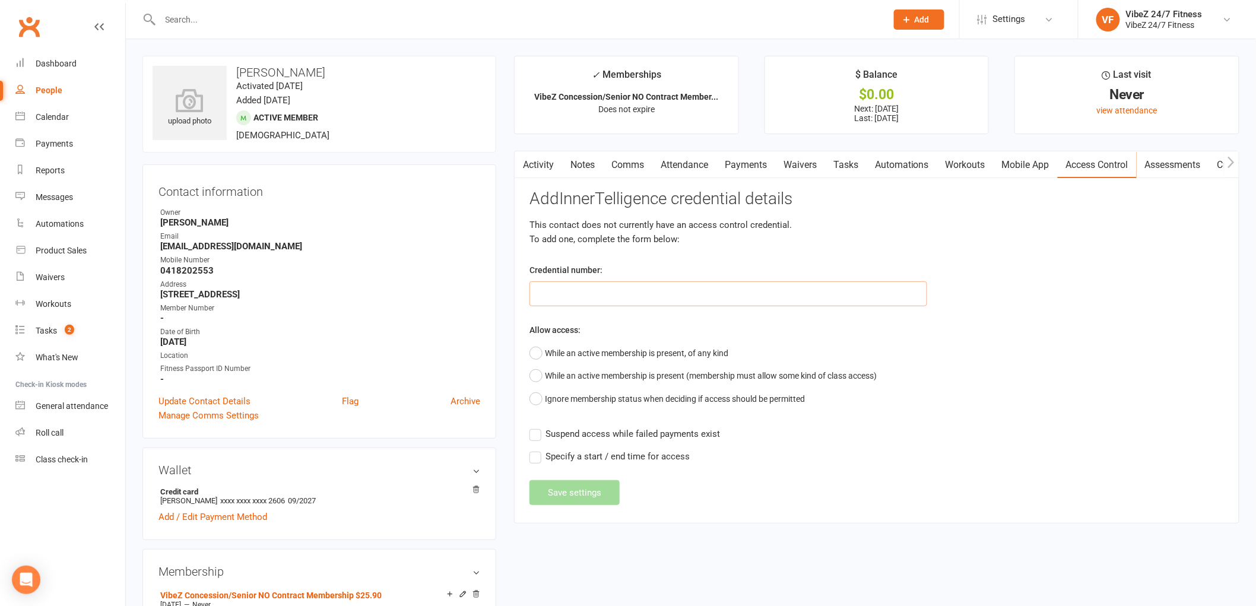
click at [673, 291] on input "text" at bounding box center [729, 293] width 398 height 25
type input "40116"
click at [539, 353] on button "While an active membership is present, of any kind" at bounding box center [629, 353] width 199 height 23
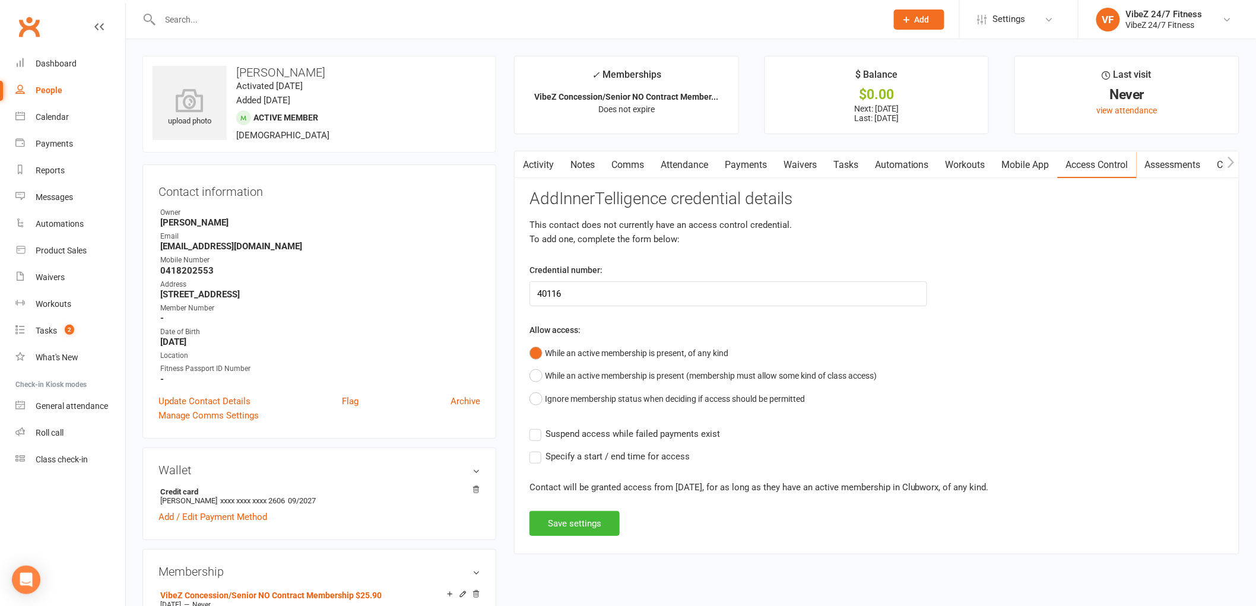
click at [541, 429] on label "Suspend access while failed payments exist" at bounding box center [625, 434] width 191 height 14
click at [541, 427] on input "Suspend access while failed payments exist" at bounding box center [625, 427] width 191 height 0
click at [594, 525] on button "Save settings" at bounding box center [575, 523] width 90 height 25
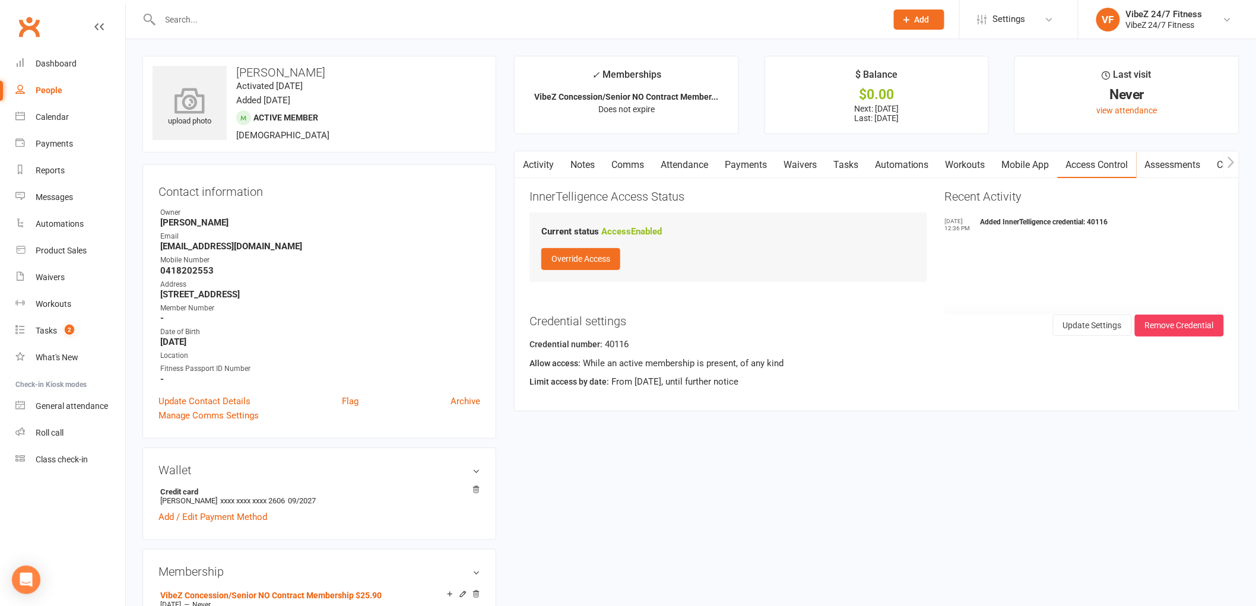
click at [186, 90] on icon at bounding box center [190, 100] width 82 height 26
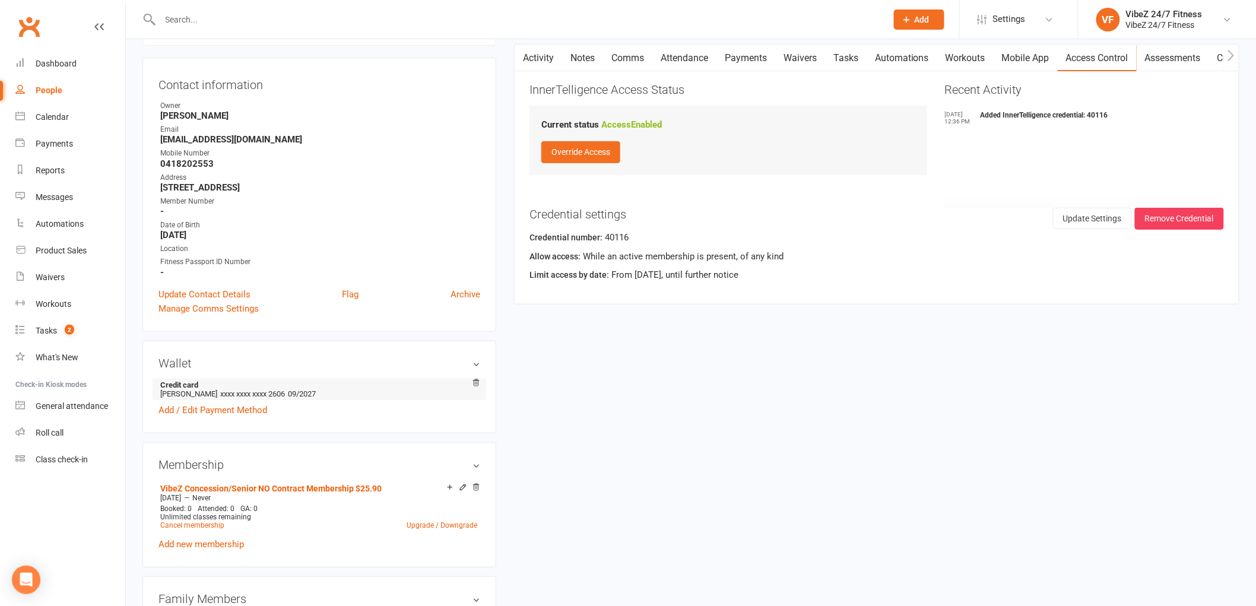
scroll to position [132, 0]
